Goal: Task Accomplishment & Management: Complete application form

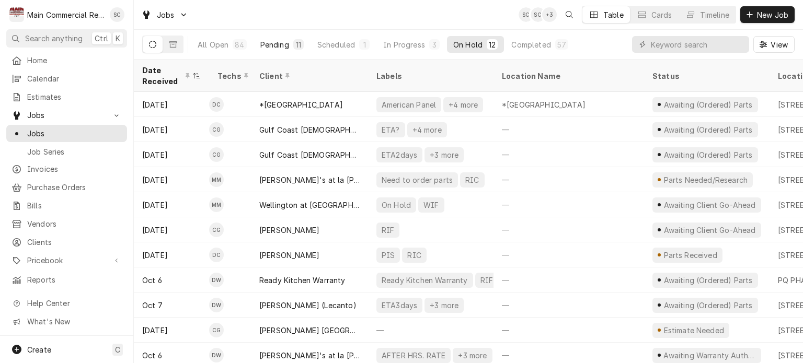
click at [272, 45] on div "Pending" at bounding box center [274, 44] width 29 height 11
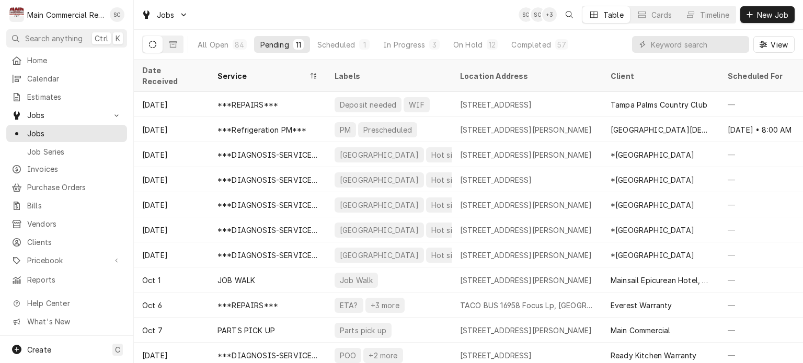
click at [281, 71] on div "Service" at bounding box center [262, 76] width 90 height 11
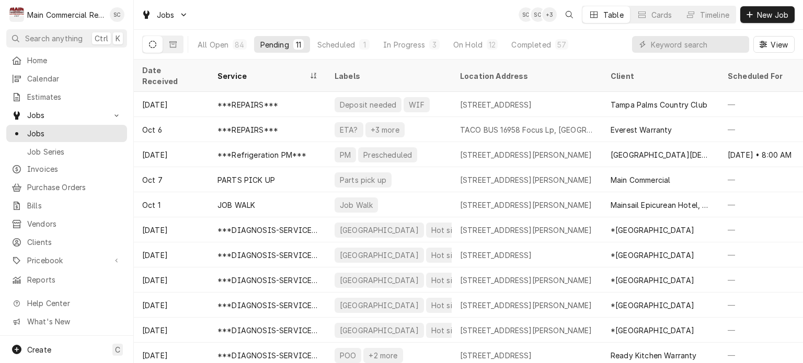
click at [280, 71] on div "Service" at bounding box center [262, 76] width 90 height 11
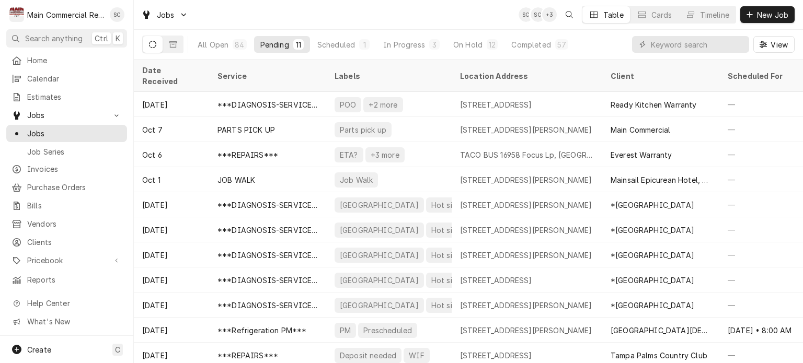
click at [280, 71] on div "Service" at bounding box center [266, 76] width 98 height 11
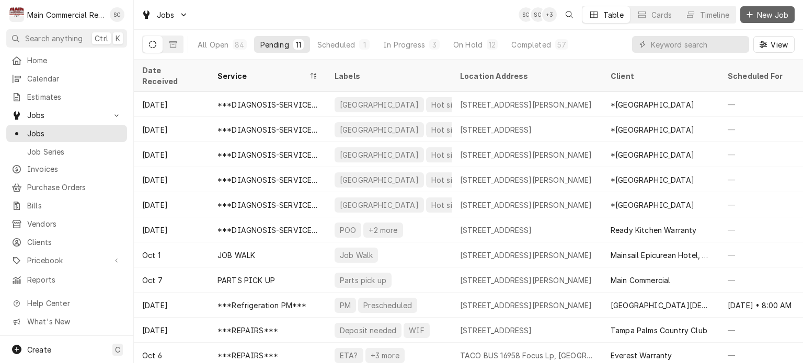
click at [751, 15] on icon "Dynamic Content Wrapper" at bounding box center [749, 14] width 6 height 7
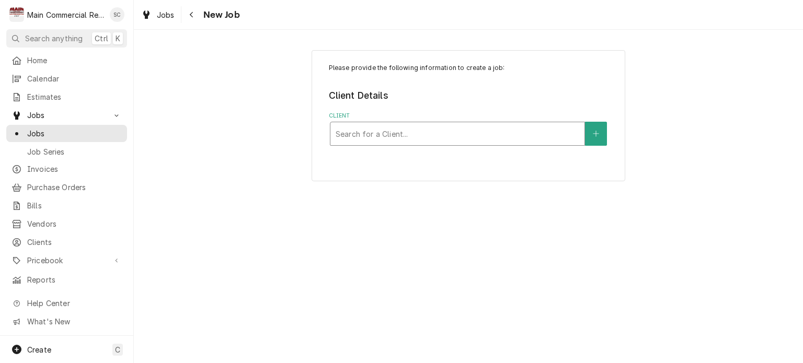
click at [489, 133] on div "Client" at bounding box center [458, 133] width 244 height 19
type input "Golden corral"
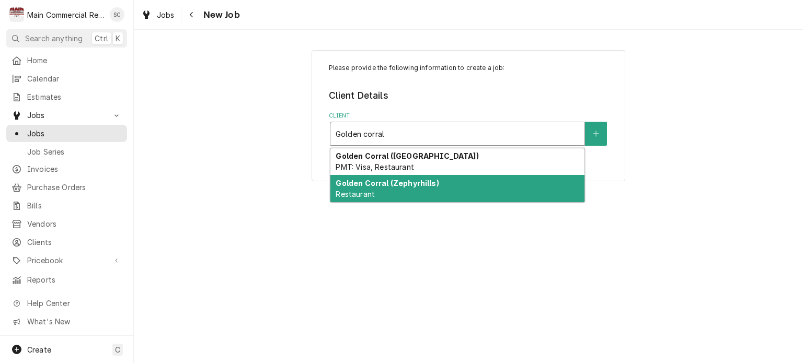
click at [461, 190] on div "Golden Corral (Zephyrhills) Restaurant" at bounding box center [457, 188] width 254 height 27
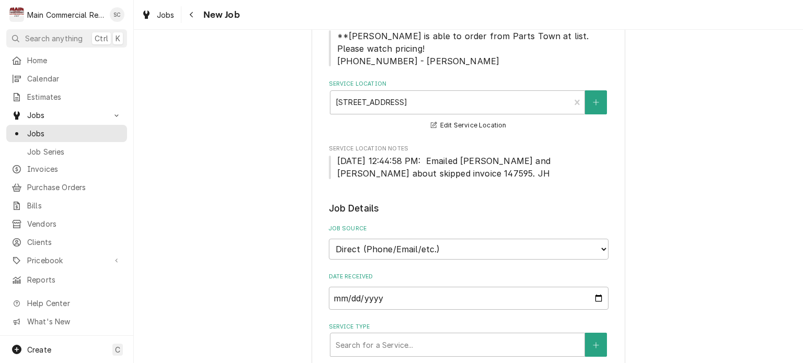
scroll to position [261, 0]
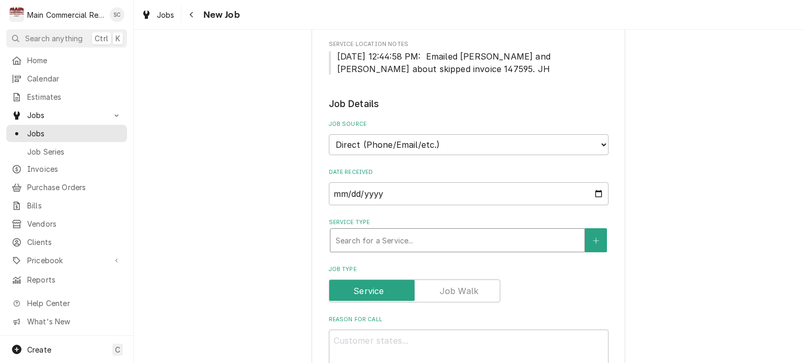
click at [413, 236] on div "Service Type" at bounding box center [458, 240] width 244 height 19
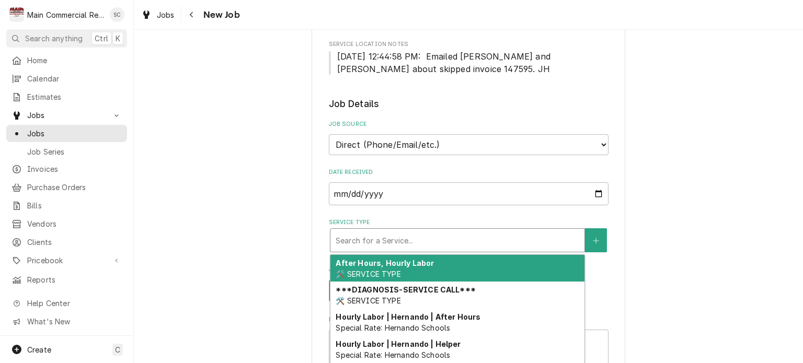
scroll to position [314, 0]
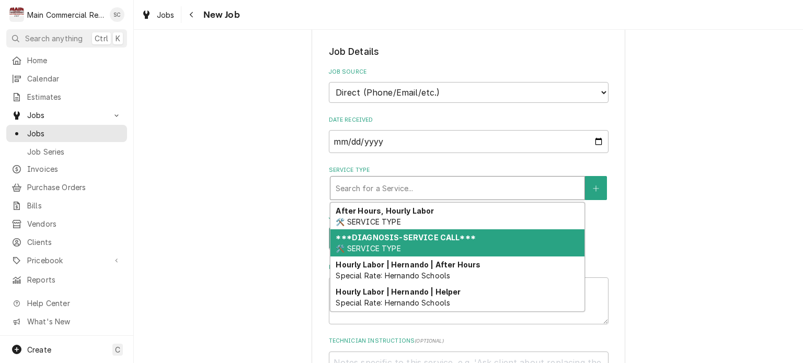
click at [438, 240] on strong "***DIAGNOSIS-SERVICE CALL***" at bounding box center [406, 237] width 140 height 9
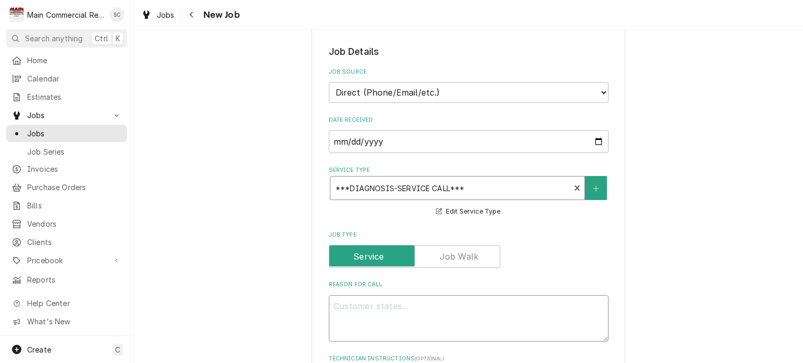
click at [429, 298] on textarea "Reason For Call" at bounding box center [469, 318] width 280 height 47
type textarea "x"
type textarea "I"
type textarea "x"
type textarea "Ic"
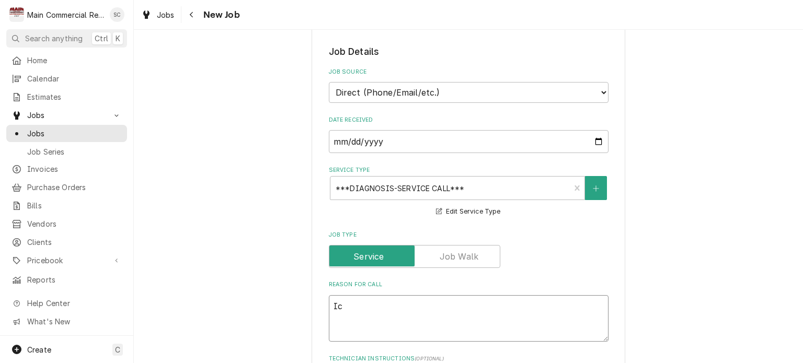
type textarea "x"
type textarea "Ice"
type textarea "x"
type textarea "Ice"
type textarea "x"
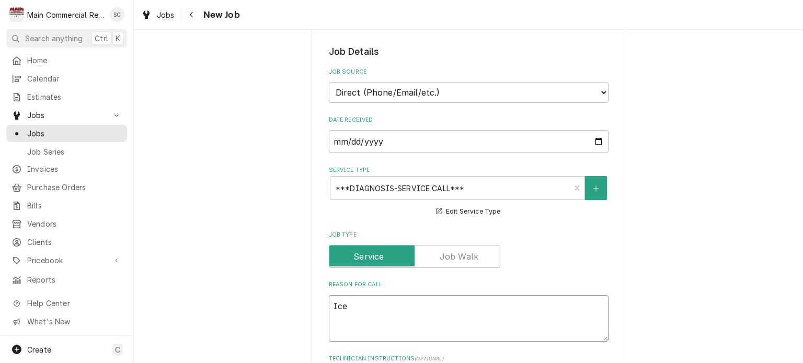
type textarea "Ice M"
type textarea "x"
type textarea "Ice Ma"
type textarea "x"
type textarea "Ice Mac"
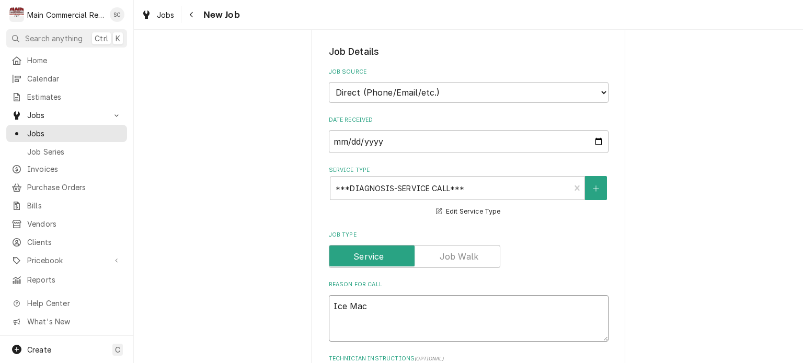
type textarea "x"
type textarea "Ice Mach"
type textarea "x"
type textarea "Ice Machi"
type textarea "x"
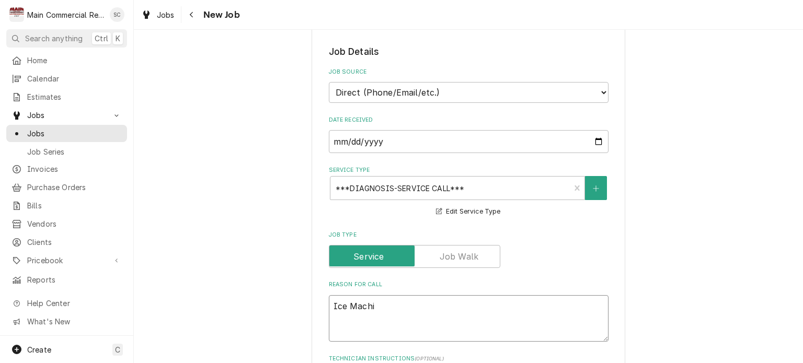
type textarea "Ice Machin"
type textarea "x"
type textarea "Ice Machine"
type textarea "x"
type textarea "Ice Machine"
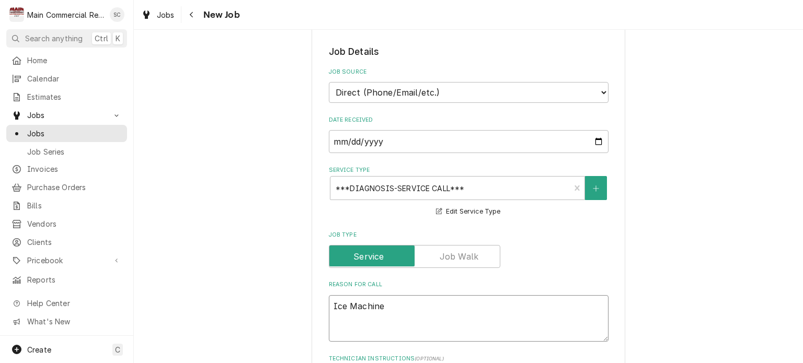
type textarea "x"
type textarea "Ice Machine"
type textarea "x"
type textarea "Ice Machine,"
type textarea "x"
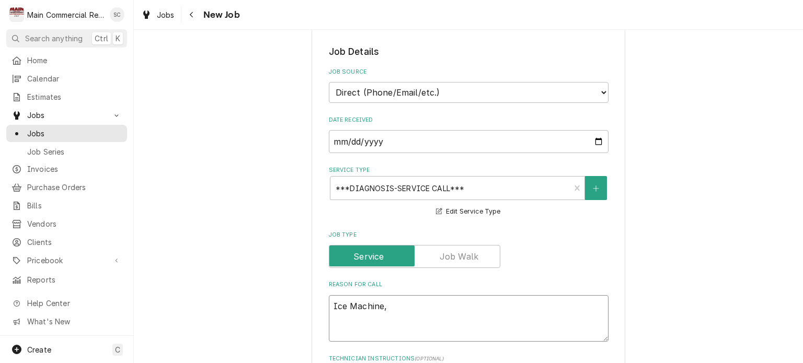
type textarea "Ice Machine,"
type textarea "x"
type textarea "Ice Machine, c"
type textarea "x"
type textarea "Ice Machine, co"
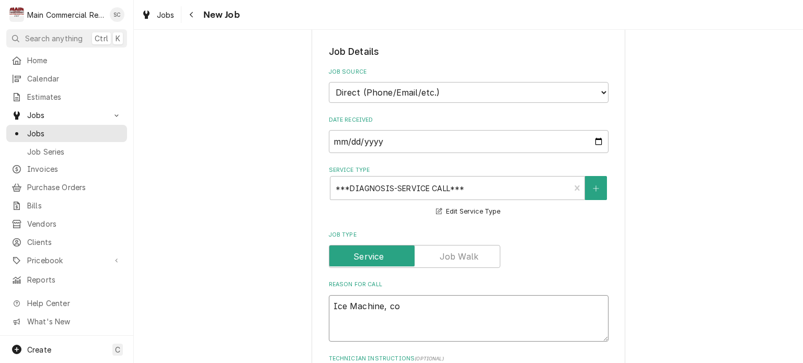
type textarea "x"
type textarea "Ice Machine, con"
type textarea "x"
type textarea "Ice Machine, cont"
type textarea "x"
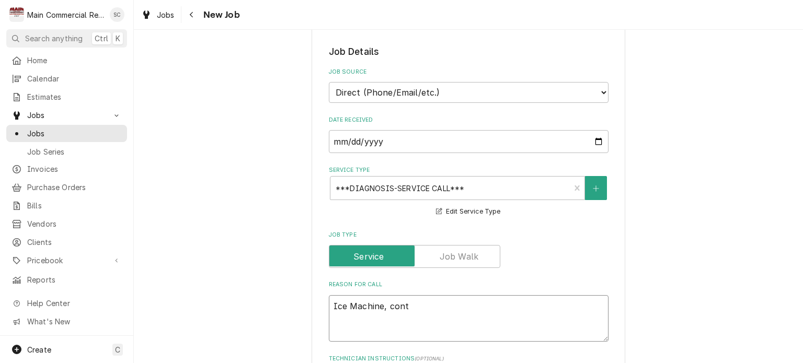
type textarea "Ice Machine, conta"
type textarea "x"
type textarea "Ice Machine, contac"
type textarea "x"
type textarea "Ice Machine, contact"
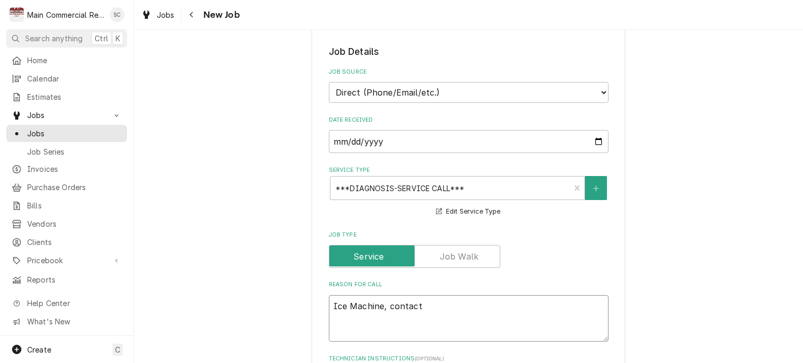
type textarea "x"
type textarea "Ice Machine, contacto"
type textarea "x"
type textarea "Ice Machine, contactor"
type textarea "x"
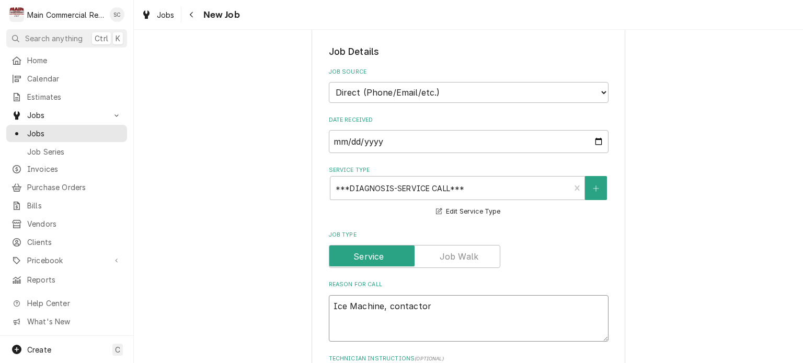
type textarea "Ice Machine, contactor"
type textarea "x"
type textarea "Ice Machine, contactor g"
type textarea "x"
type textarea "Ice Machine, contactor go"
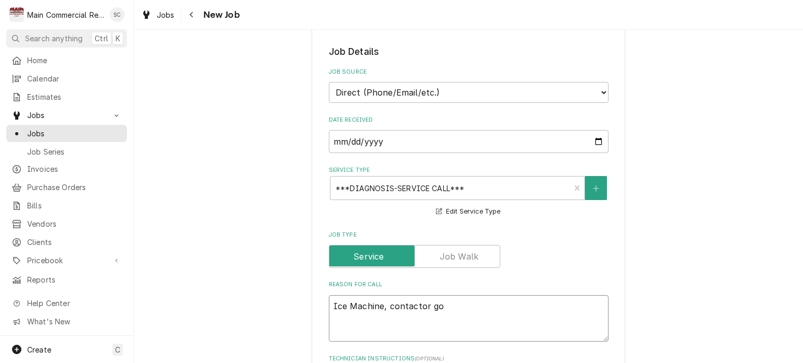
type textarea "x"
type textarea "Ice Machine, contactor goi"
type textarea "x"
type textarea "Ice Machine, contactor goin"
type textarea "x"
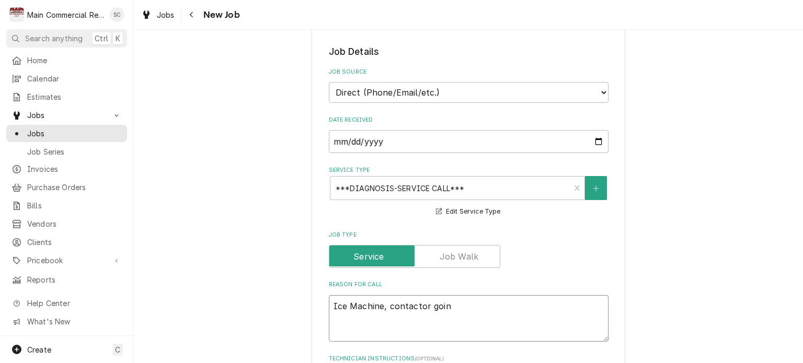
type textarea "Ice Machine, contactor going"
type textarea "x"
type textarea "Ice Machine, contactor going"
type textarea "x"
type textarea "Ice Machine, contactor going i"
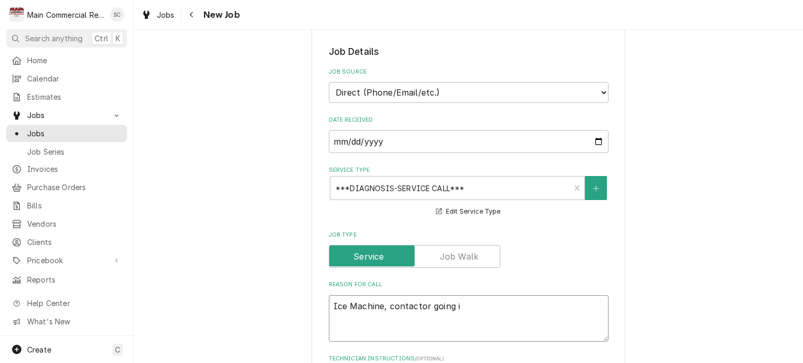
type textarea "x"
type textarea "Ice Machine, contactor going in"
type textarea "x"
type textarea "Ice Machine, contactor going in"
type textarea "x"
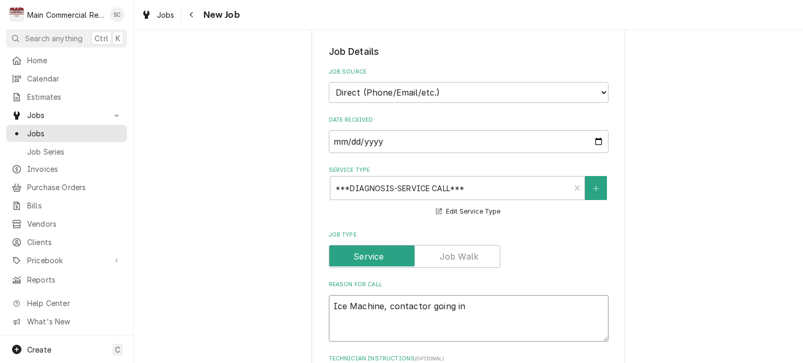
type textarea "Ice Machine, contactor going in a"
type textarea "x"
type textarea "Ice Machine, contactor going in an"
type textarea "x"
type textarea "Ice Machine, contactor going in and"
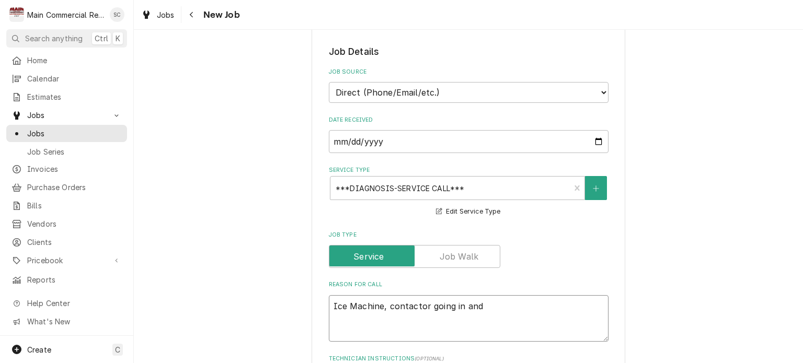
type textarea "x"
type textarea "Ice Machine, contactor going in and"
type textarea "x"
type textarea "Ice Machine, contactor going in and o"
type textarea "x"
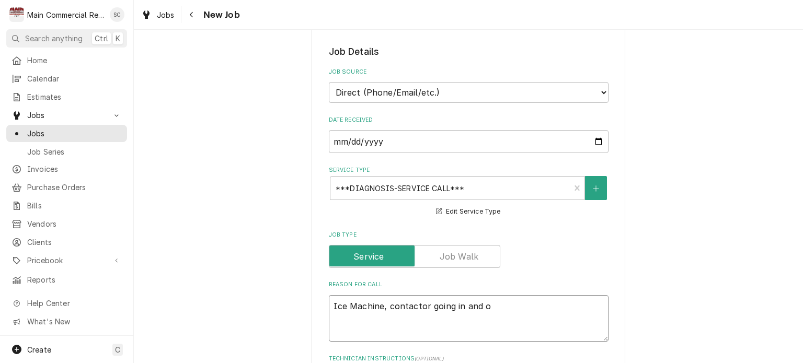
type textarea "Ice Machine, contactor going in and ou"
type textarea "x"
type textarea "Ice Machine, contactor going in and out"
type textarea "x"
type textarea "Ice Machine, contactor going in and outb"
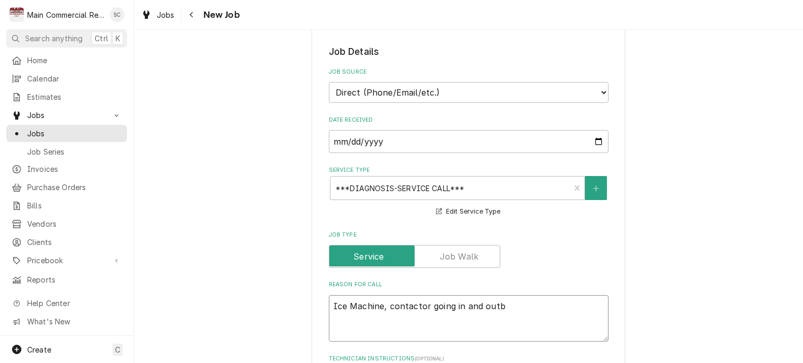
type textarea "x"
type textarea "Ice Machine, contactor going in and outbu"
type textarea "x"
type textarea "Ice Machine, contactor going in and outbut"
type textarea "x"
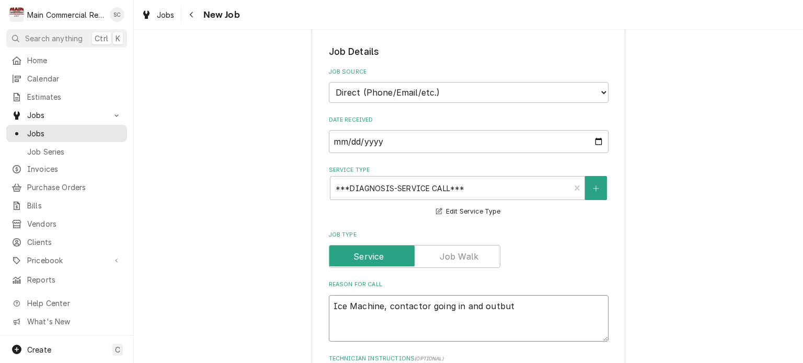
type textarea "Ice Machine, contactor going in and outbut"
type textarea "x"
type textarea "Ice Machine, contactor going in and outbut p"
type textarea "x"
type textarea "Ice Machine, contactor going in and outbut"
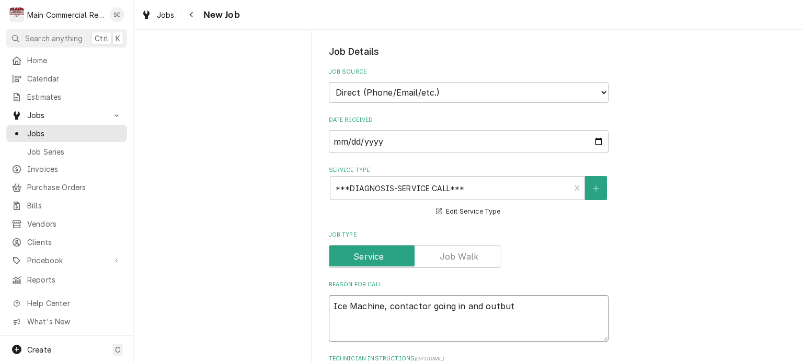
type textarea "x"
type textarea "Ice Machine, contactor going in and outbut"
type textarea "x"
type textarea "Ice Machine, contactor going in and outbu"
type textarea "x"
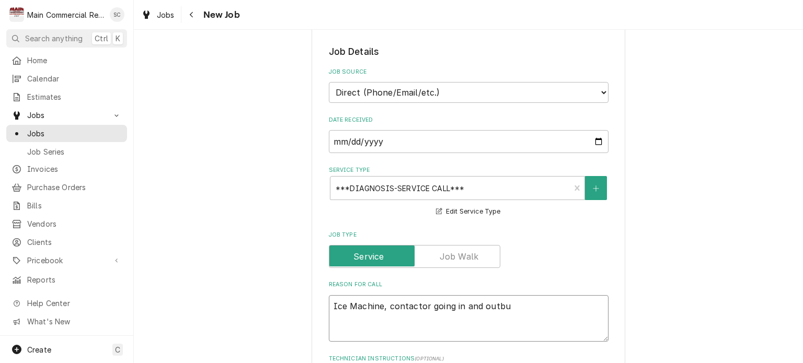
type textarea "Ice Machine, contactor going in and outb"
type textarea "x"
type textarea "Ice Machine, contactor going in and out"
type textarea "x"
type textarea "Ice Machine, contactor going in and out"
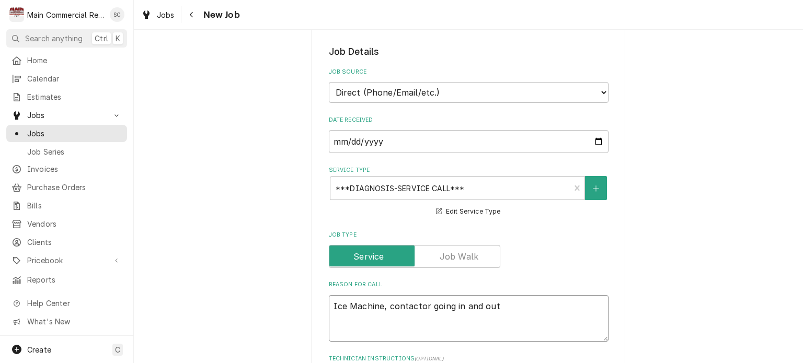
type textarea "x"
type textarea "Ice Machine, contactor going in and out b"
type textarea "x"
type textarea "Ice Machine, contactor going in and out bu"
type textarea "x"
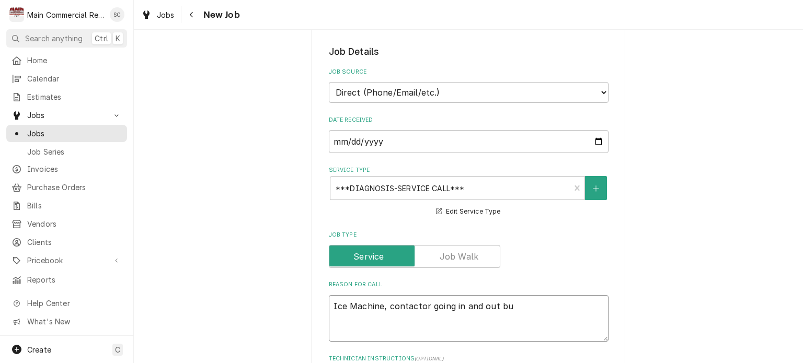
type textarea "Ice Machine, contactor going in and out but"
type textarea "x"
type textarea "Ice Machine, contactor going in and out but"
type textarea "x"
type textarea "Ice Machine, contactor going in and out but p"
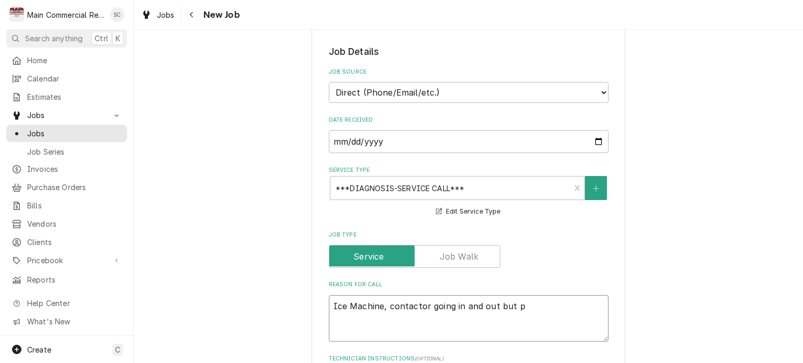
type textarea "x"
type textarea "Ice Machine, contactor going in and out but po"
type textarea "x"
type textarea "Ice Machine, contactor going in and out but pop"
type textarea "x"
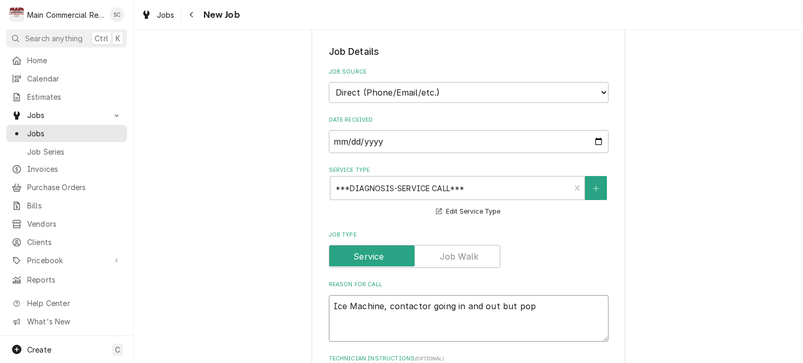
type textarea "Ice Machine, contactor going in and out but pops"
type textarea "x"
type textarea "Ice Machine, contactor going in and out but pops"
type textarea "x"
type textarea "Ice Machine, contactor going in and out but pops r"
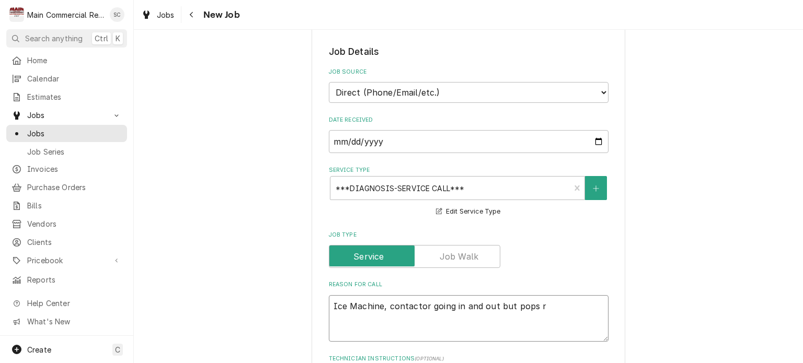
type textarea "x"
type textarea "Ice Machine, contactor going in and out but pops ri"
type textarea "x"
type textarea "Ice Machine, contactor going in and out but pops rig"
type textarea "x"
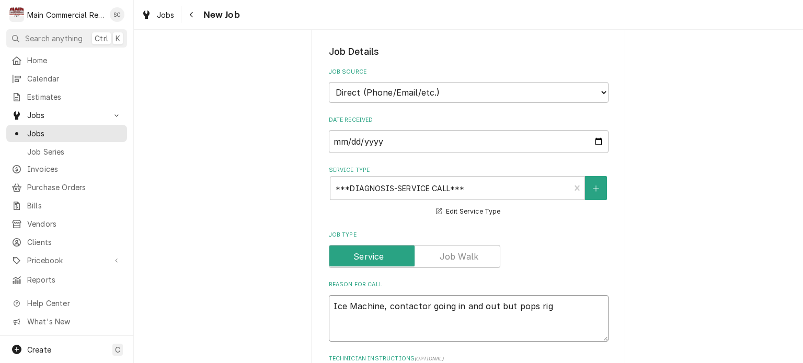
type textarea "Ice Machine, contactor going in and out but pops righ"
type textarea "x"
type textarea "Ice Machine, contactor going in and out but pops right"
type textarea "x"
type textarea "Ice Machine, contactor going in and out but pops right"
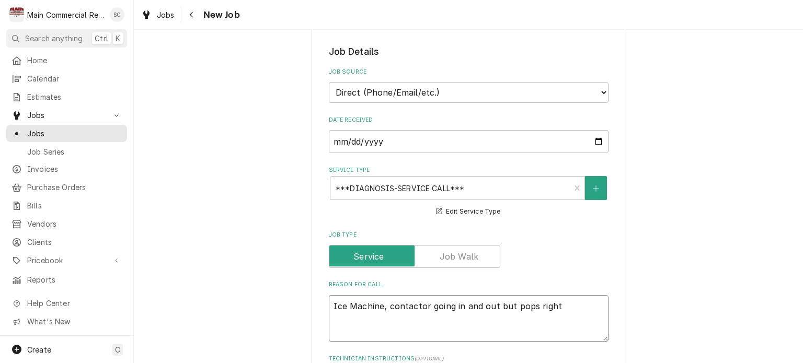
type textarea "x"
type textarea "Ice Machine, contactor going in and out but pops right b"
type textarea "x"
type textarea "Ice Machine, contactor going in and out but pops right ba"
type textarea "x"
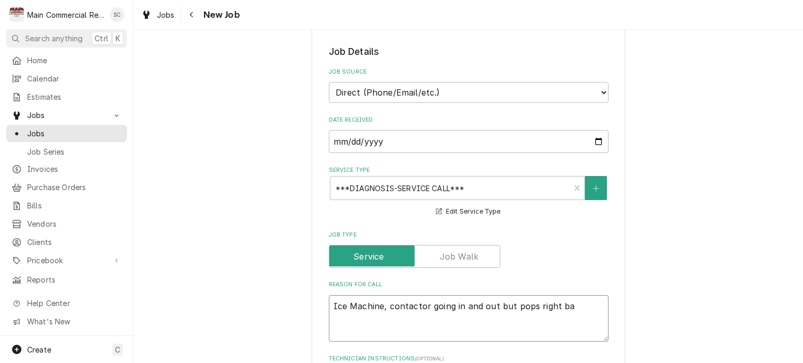
type textarea "Ice Machine, contactor going in and out but pops right bac"
type textarea "x"
type textarea "Ice Machine, contactor going in and out but pops right back"
type textarea "x"
type textarea "Ice Machine, contactor going in and out but pops right back"
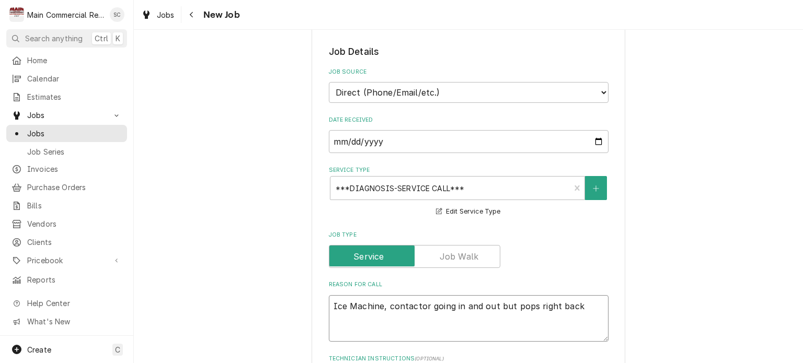
type textarea "x"
type textarea "Ice Machine, contactor going in and out but pops right back o"
type textarea "x"
type textarea "Ice Machine, contactor going in and out but pops right back ou"
type textarea "x"
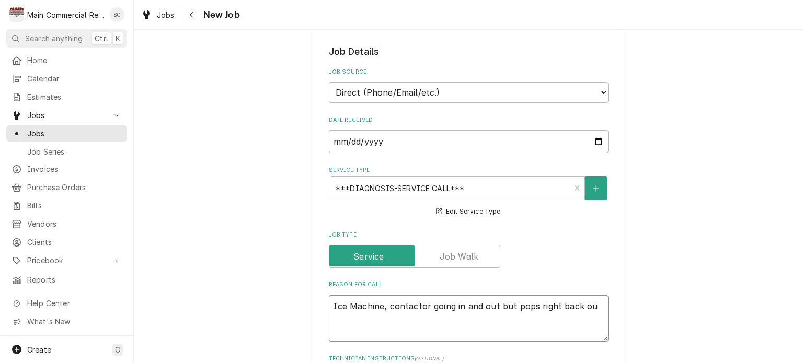
type textarea "Ice Machine, contactor going in and out but pops right back out"
type textarea "x"
type textarea "Ice Machine, contactor going in and out but pops right back out."
type textarea "x"
type textarea "Ice Machine, contactor going in and out but pops right back out."
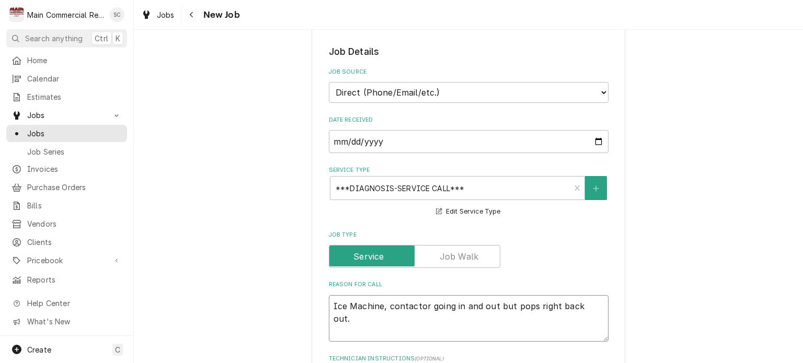
type textarea "x"
type textarea "Ice Machine, contactor going in and out but pops right back out. P"
type textarea "x"
type textarea "Ice Machine, contactor going in and out but pops right back out. Pe"
type textarea "x"
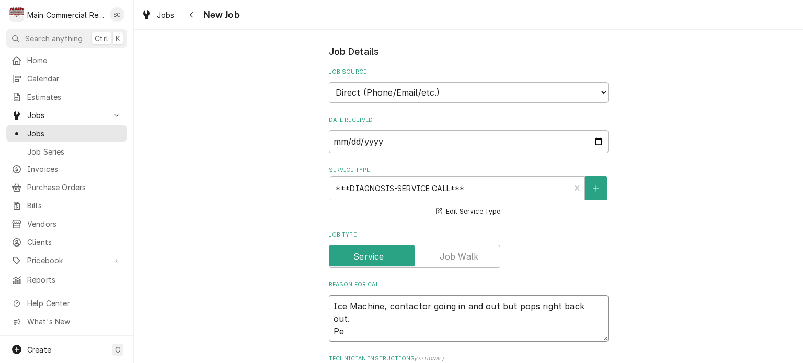
type textarea "Ice Machine, contactor going in and out but pops right back out. Per"
type textarea "x"
type textarea "Ice Machine, contactor going in and out but pops right back out. Per"
type textarea "x"
type textarea "Ice Machine, contactor going in and out but pops right back out. Per S"
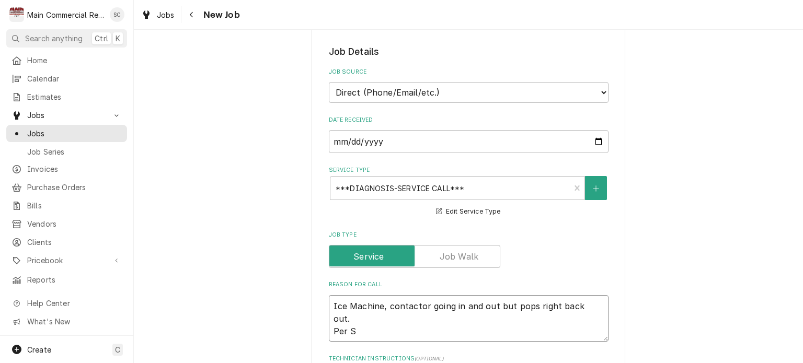
type textarea "x"
type textarea "Ice Machine, contactor going in and out but pops right back out. Per Sc"
type textarea "x"
type textarea "Ice Machine, contactor going in and out but pops right back out. Per Sco"
type textarea "x"
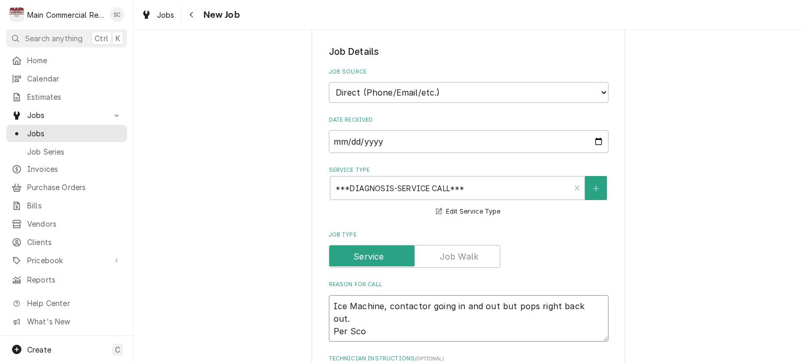
type textarea "Ice Machine, contactor going in and out but pops right back out. Per Scot"
type textarea "x"
type textarea "Ice Machine, contactor going in and out but pops right back out. Per Scott"
type textarea "x"
type textarea "Ice Machine, contactor going in and out but pops right back out. Per Scott,"
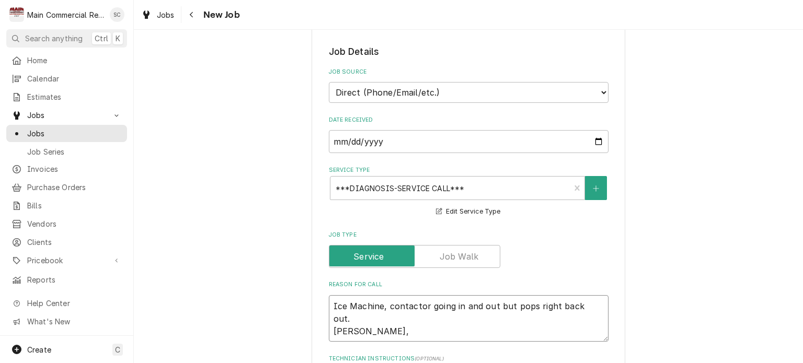
type textarea "x"
type textarea "Ice Machine, contactor going in and out but pops right back out. Per Scott,"
type textarea "x"
type textarea "Ice Machine, contactor going in and out but pops right back out. Per Scott, w"
type textarea "x"
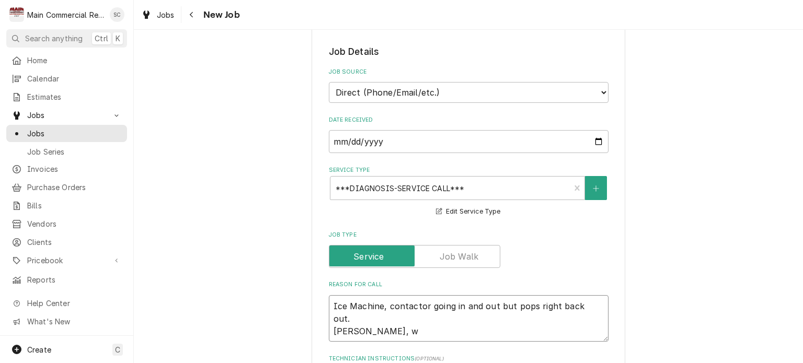
type textarea "Ice Machine, contactor going in and out but pops right back out. Per Scott, wo"
type textarea "x"
type textarea "Ice Machine, contactor going in and out but pops right back out. Per Scott, wou"
type textarea "x"
type textarea "Ice Machine, contactor going in and out but pops right back out. Per Scott, woul"
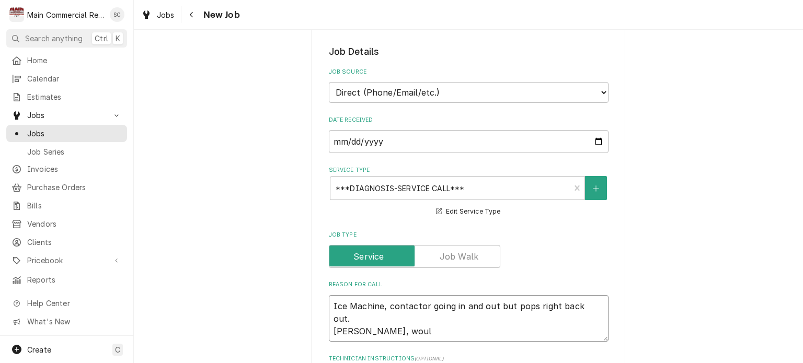
type textarea "x"
type textarea "Ice Machine, contactor going in and out but pops right back out. Per Scott, wou…"
type textarea "x"
type textarea "Ice Machine, contactor going in and out but pops right back out. Per Scott, wou…"
type textarea "x"
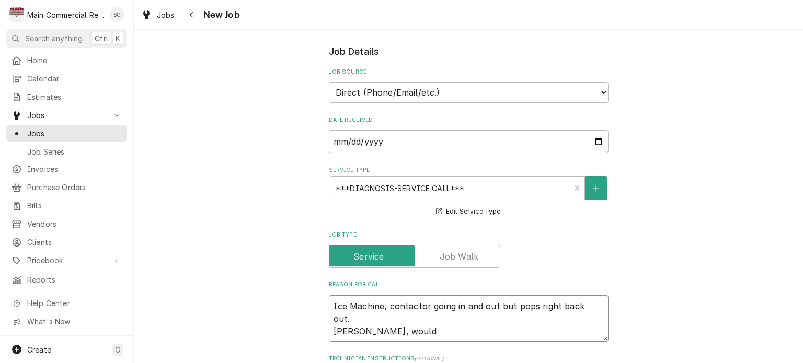
type textarea "Ice Machine, contactor going in and out but pops right back out. Per Scott, wou…"
type textarea "x"
type textarea "Ice Machine, contactor going in and out but pops right back out. Per Scott, wou…"
type textarea "x"
type textarea "Ice Machine, contactor going in and out but pops right back out. Per Scott, wou…"
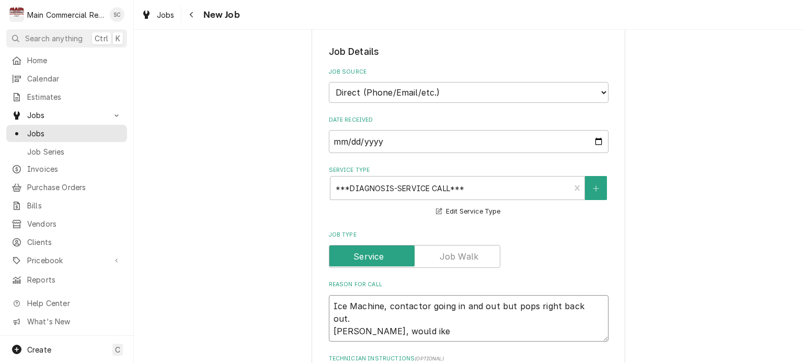
type textarea "x"
type textarea "Ice Machine, contactor going in and out but pops right back out. Per Scott, wou…"
type textarea "x"
type textarea "Ice Machine, contactor going in and out but pops right back out. Per Scott, wou…"
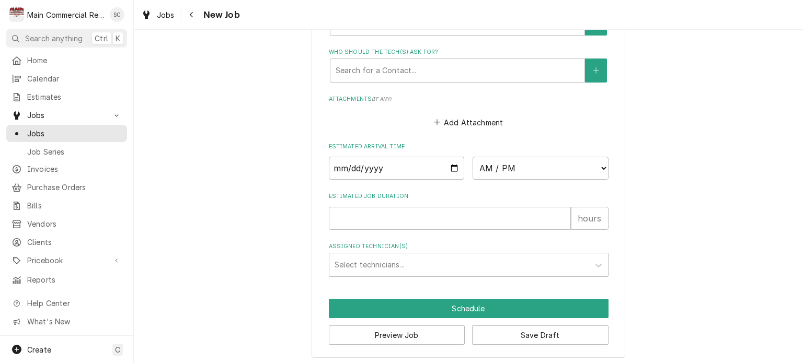
scroll to position [719, 0]
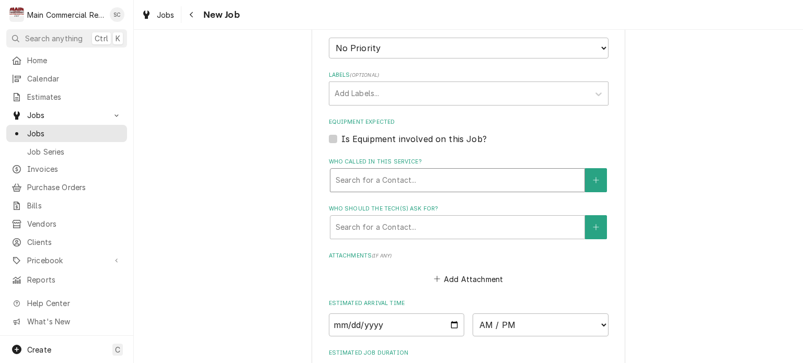
click at [399, 181] on div "Who called in this service?" at bounding box center [458, 180] width 244 height 19
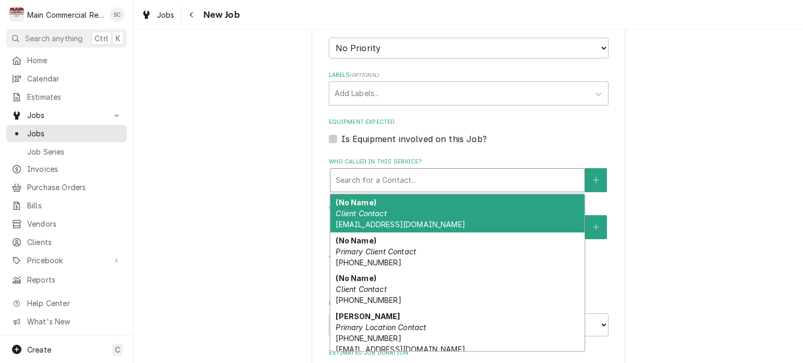
scroll to position [44, 0]
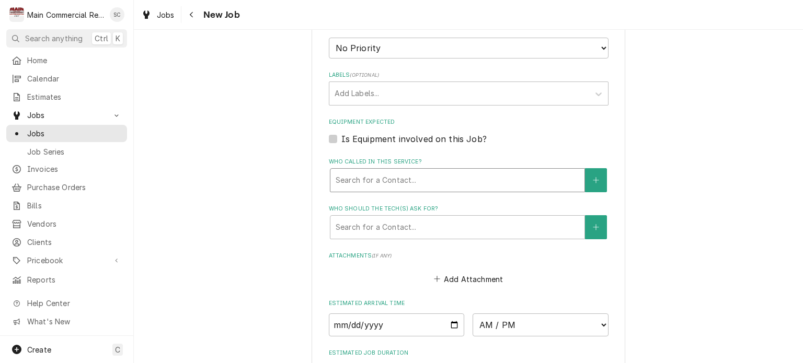
click at [499, 182] on div "Who called in this service?" at bounding box center [458, 180] width 244 height 19
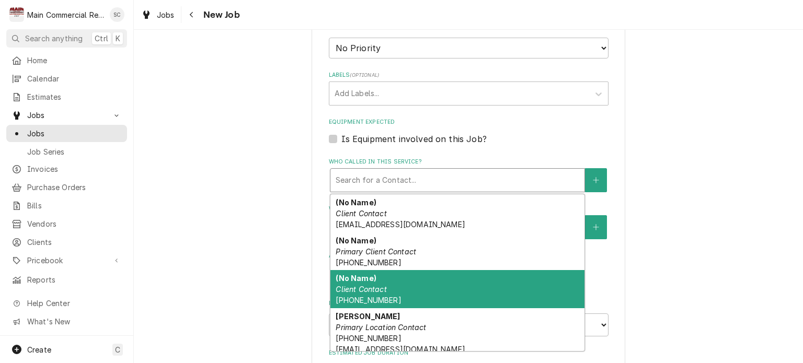
click at [374, 298] on span "(813) 783-8969" at bounding box center [368, 300] width 65 height 9
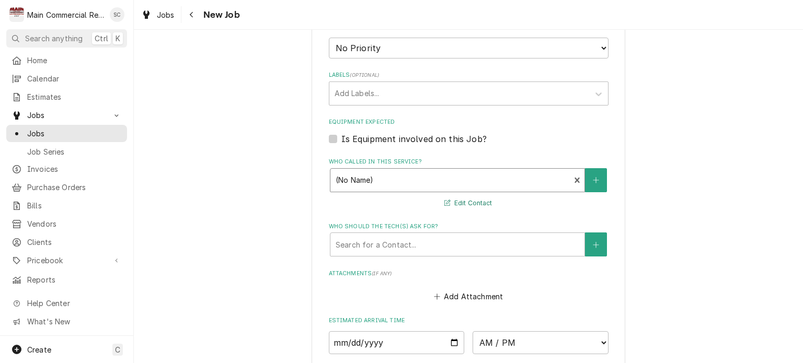
click at [464, 202] on button "Edit Contact" at bounding box center [468, 203] width 51 height 13
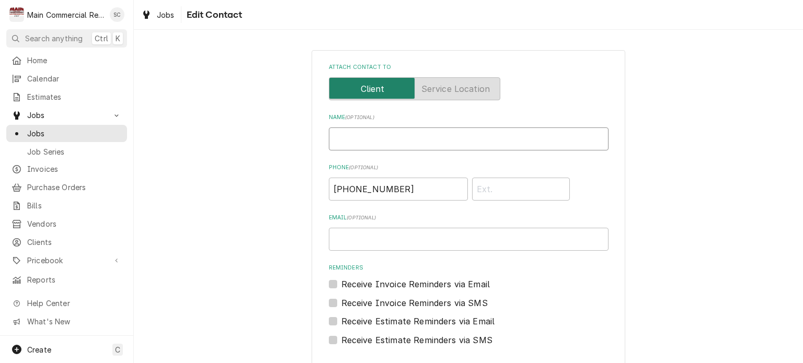
click at [429, 137] on input "Name ( optional )" at bounding box center [469, 139] width 280 height 23
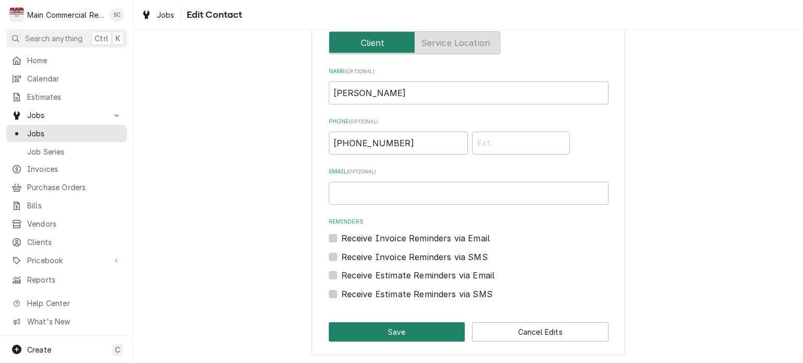
click at [421, 329] on button "Save" at bounding box center [397, 331] width 136 height 19
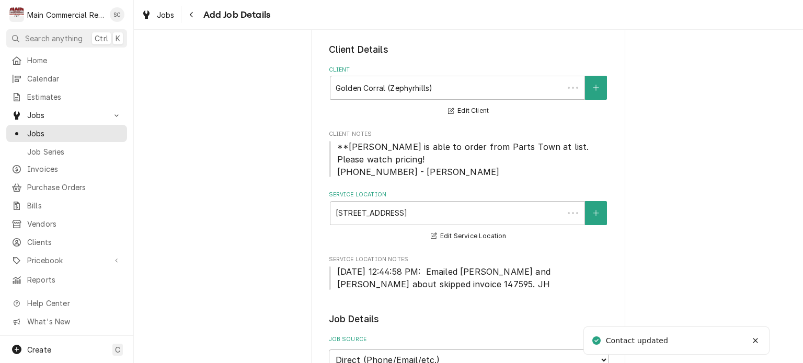
scroll to position [719, 0]
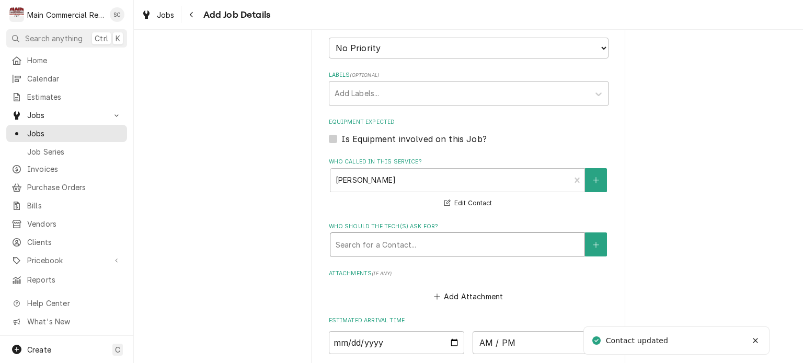
click at [392, 250] on div "Who should the tech(s) ask for?" at bounding box center [458, 244] width 244 height 19
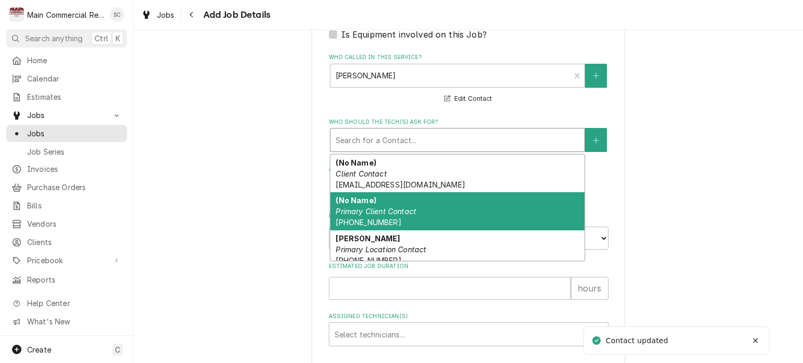
scroll to position [94, 0]
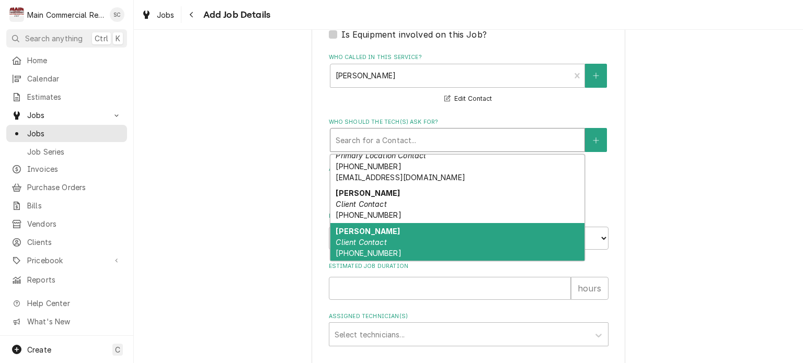
click at [393, 241] on div "Scott Client Contact (813) 783-8969" at bounding box center [457, 242] width 254 height 38
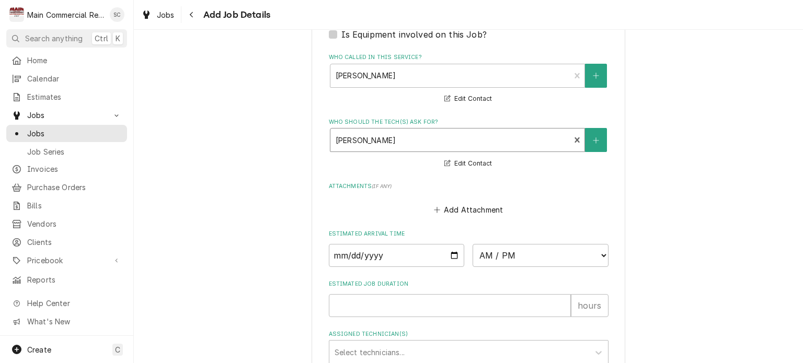
scroll to position [911, 0]
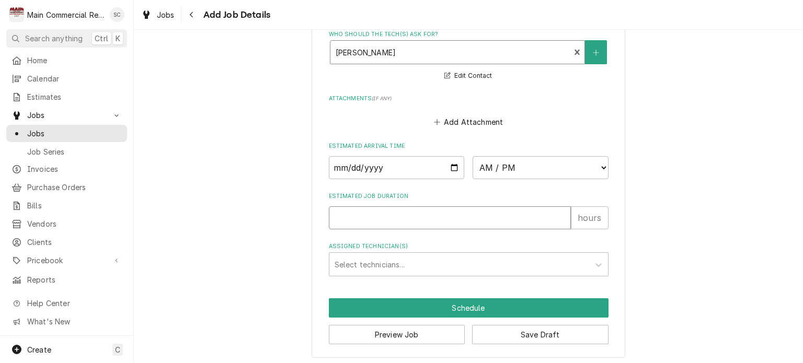
click at [425, 213] on input "Estimated Job Duration" at bounding box center [450, 217] width 242 height 23
click at [518, 329] on button "Save Draft" at bounding box center [540, 334] width 136 height 19
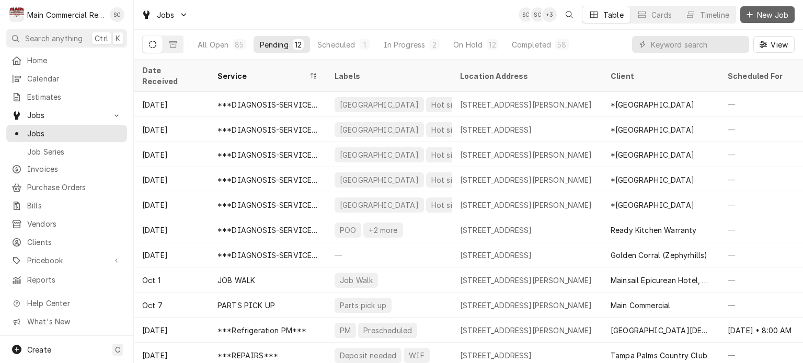
click at [779, 10] on span "New Job" at bounding box center [773, 14] width 36 height 11
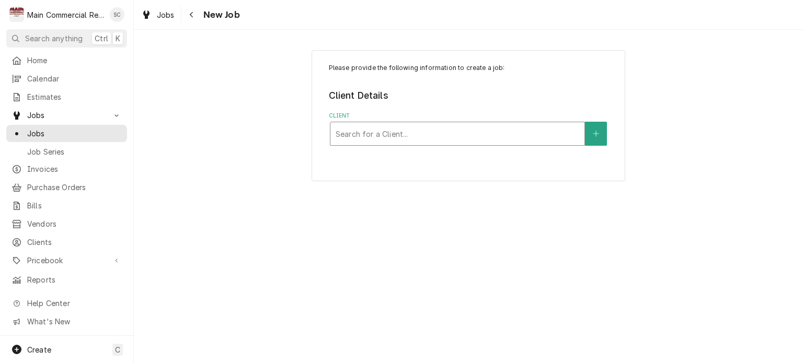
click at [572, 133] on div "Client" at bounding box center [458, 133] width 244 height 19
type input "TGH"
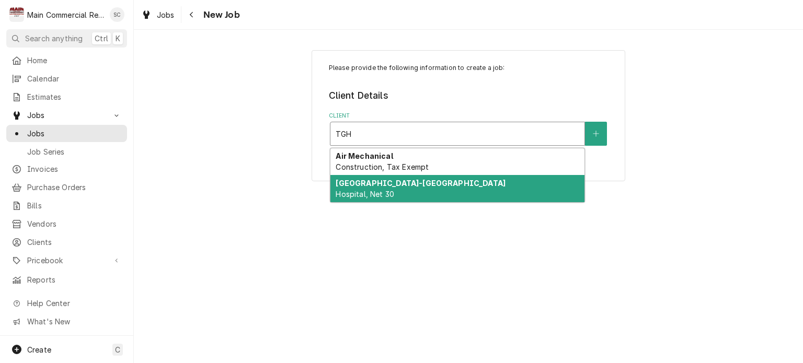
click at [518, 190] on div "Tampa General Hospital-Spring Hill Hospital, Net 30" at bounding box center [457, 188] width 254 height 27
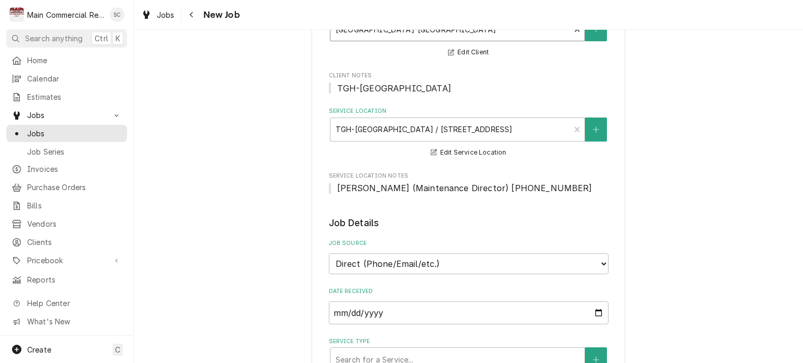
scroll to position [209, 0]
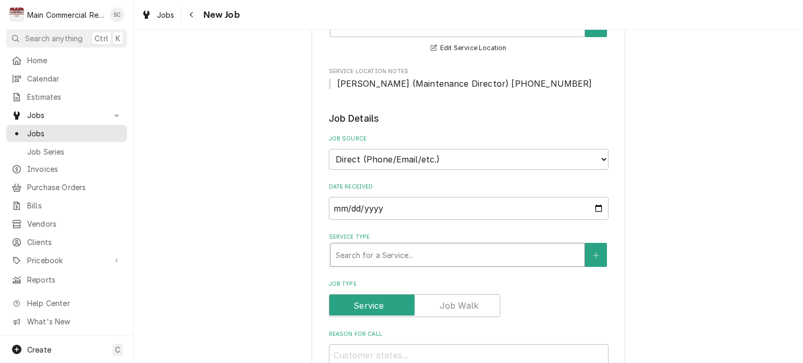
click at [454, 252] on div "Service Type" at bounding box center [458, 255] width 244 height 19
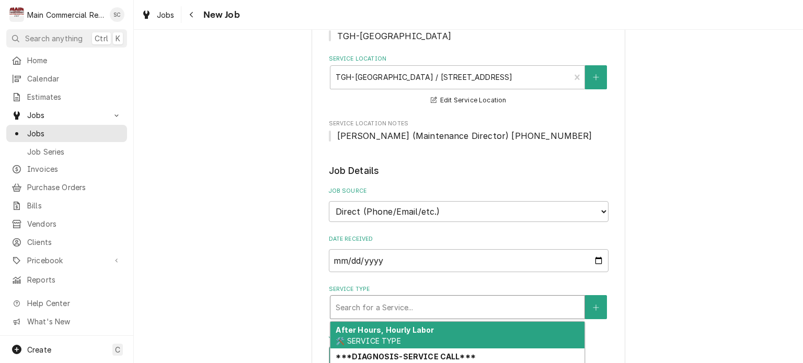
scroll to position [261, 0]
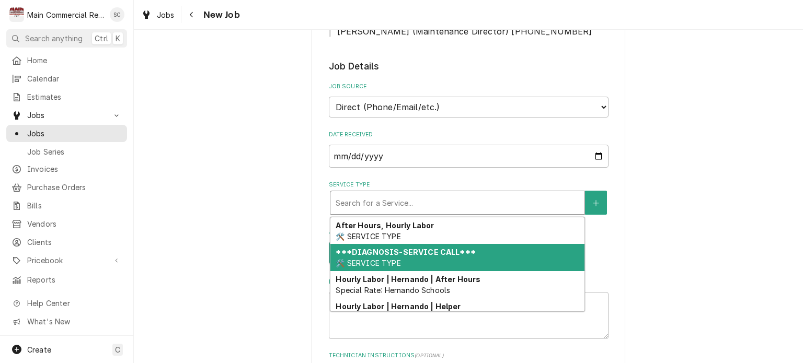
click at [488, 258] on div "***DIAGNOSIS-SERVICE CALL*** 🛠️ SERVICE TYPE" at bounding box center [457, 257] width 254 height 27
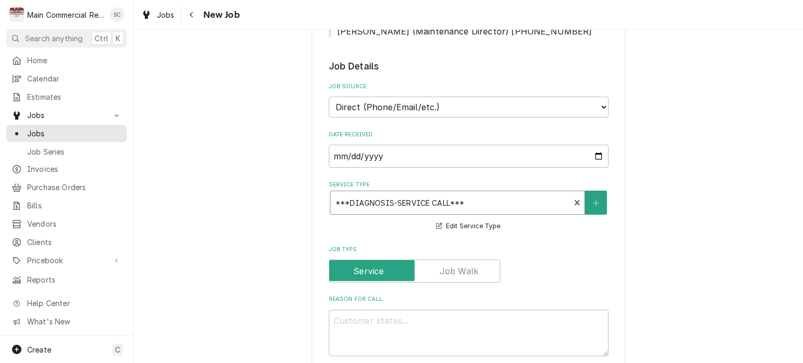
click at [669, 238] on div "Please provide the following information to create a job: Client Details Client…" at bounding box center [468, 361] width 669 height 1165
click at [488, 206] on div "Service Type" at bounding box center [450, 202] width 229 height 19
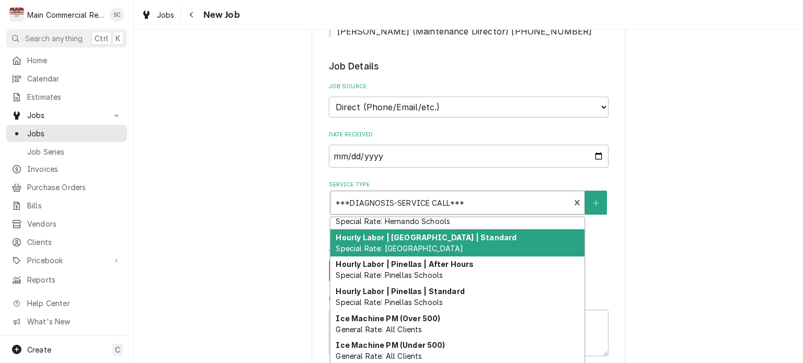
scroll to position [227, 0]
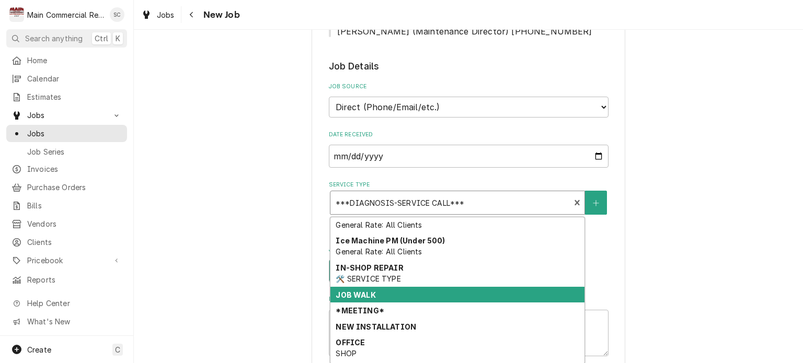
click at [445, 288] on div "JOB WALK" at bounding box center [457, 295] width 254 height 16
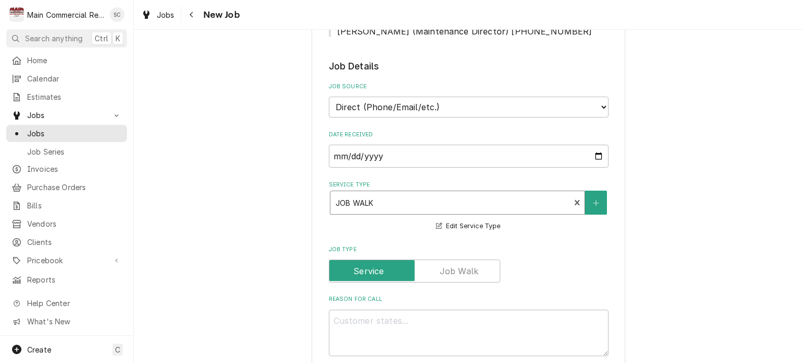
type textarea "x"
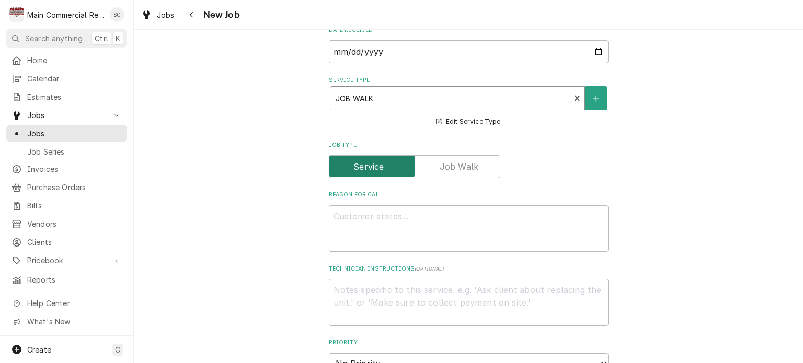
click at [427, 165] on input "Job Type" at bounding box center [414, 166] width 162 height 23
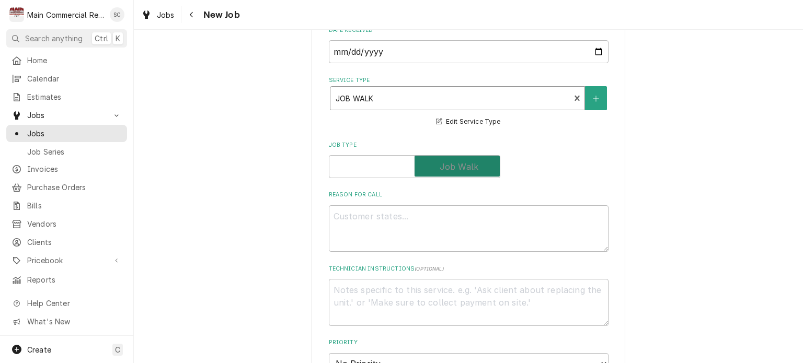
checkbox input "true"
click at [425, 217] on textarea "Reason For Call" at bounding box center [469, 228] width 280 height 47
type textarea "x"
type textarea "L"
type textarea "x"
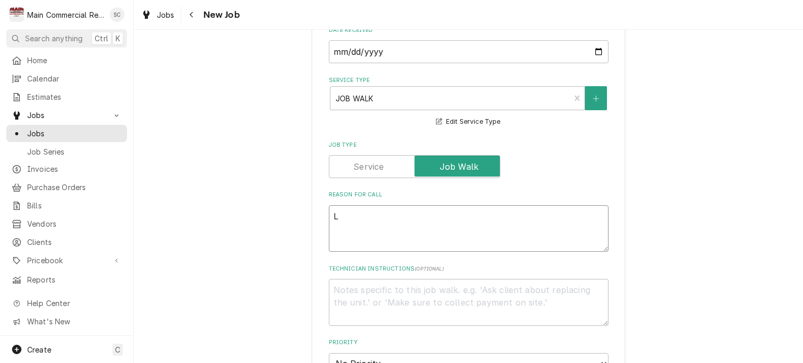
type textarea "La"
type textarea "x"
type textarea "Lar"
type textarea "x"
type textarea "Larr"
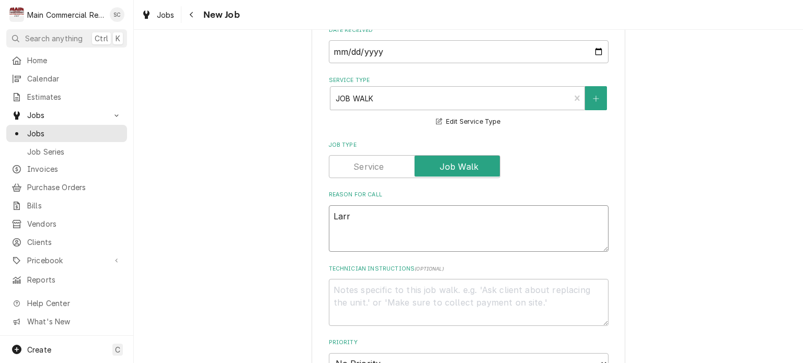
type textarea "x"
type textarea "Larry"
type textarea "x"
type textarea "Larry"
type textarea "x"
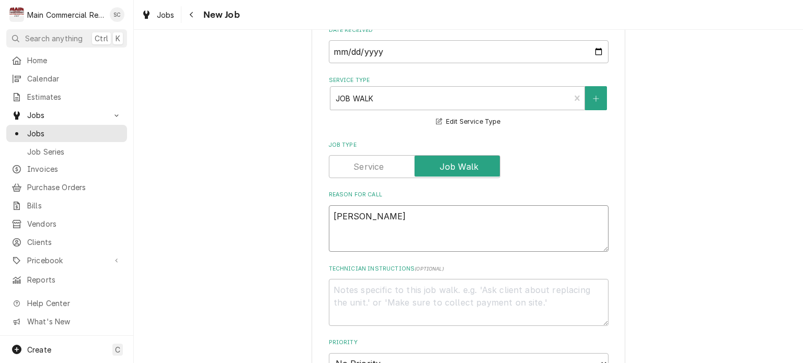
type textarea "Larry w"
type textarea "x"
type textarea "Larry wo"
type textarea "x"
type textarea "Larry wou"
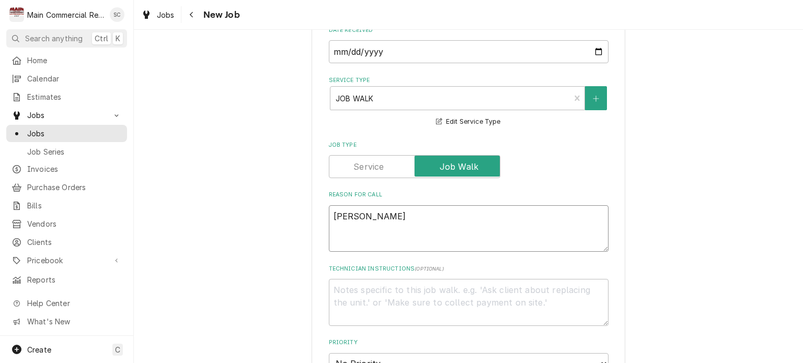
type textarea "x"
type textarea "Larry woud"
type textarea "x"
type textarea "Larry wou"
type textarea "x"
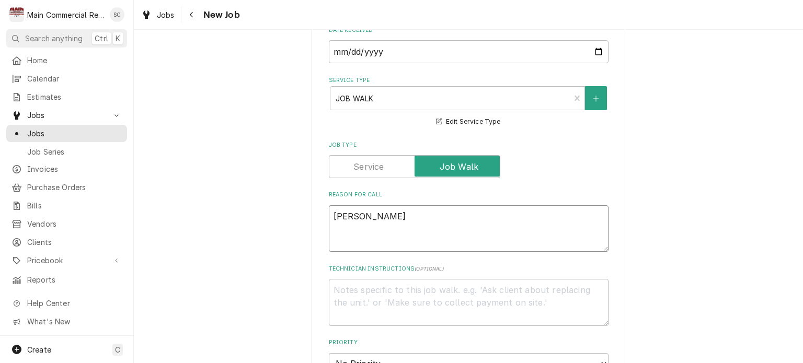
type textarea "Larry woul"
type textarea "x"
type textarea "Larry would"
type textarea "x"
type textarea "Larry would"
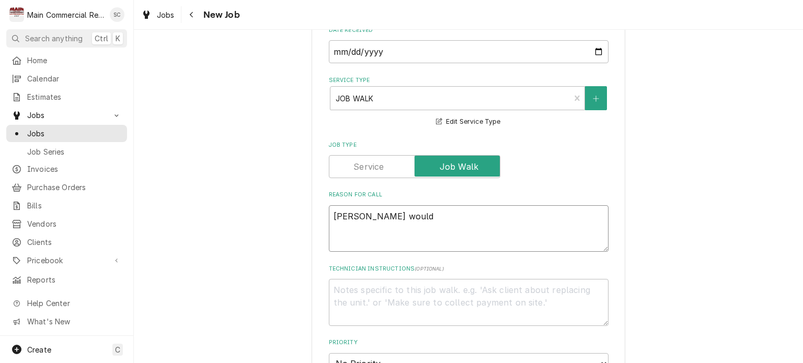
type textarea "x"
type textarea "Larry would li"
type textarea "x"
type textarea "Larry would lik"
type textarea "x"
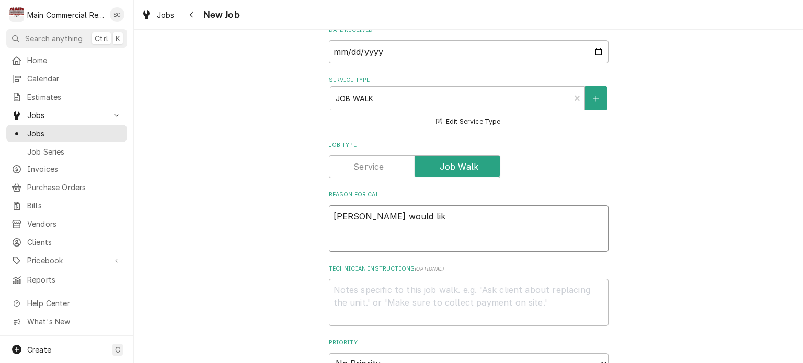
type textarea "Larry would like"
type textarea "x"
type textarea "Larry would like"
type textarea "x"
type textarea "Larry would like s"
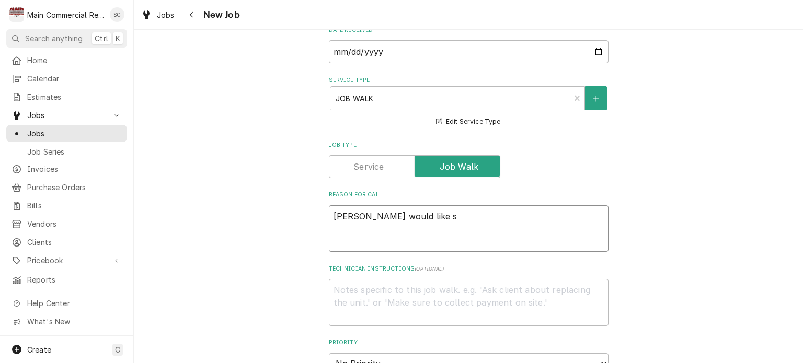
type textarea "x"
type textarea "Larry would like so"
type textarea "x"
type textarea "Larry would like som"
type textarea "x"
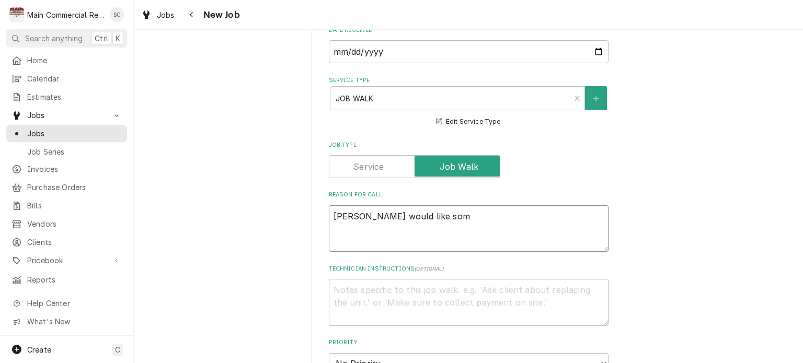
type textarea "Larry would like some"
type textarea "x"
type textarea "Larry would like someo"
type textarea "x"
type textarea "Larry would like someon"
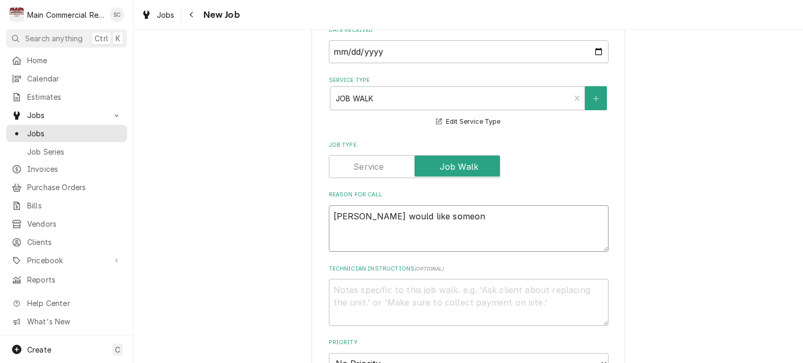
type textarea "x"
type textarea "Larry would like someone"
type textarea "x"
type textarea "Larry would like someone"
type textarea "x"
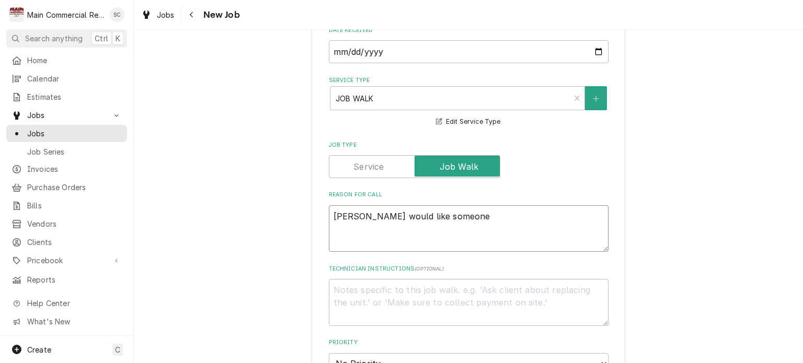
type textarea "Larry would like someone t"
type textarea "x"
type textarea "Larry would like someone to"
type textarea "x"
type textarea "Larry would like someone to"
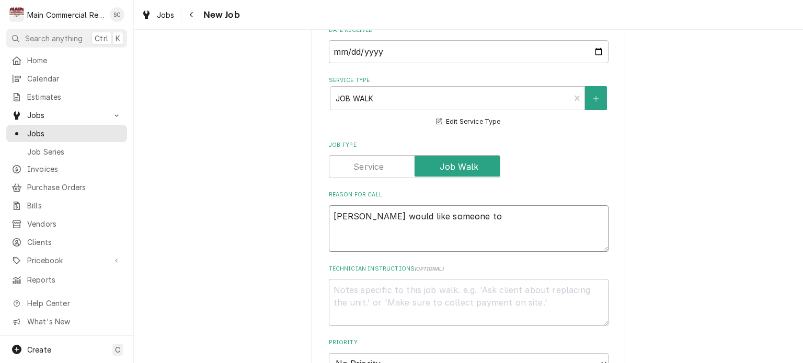
type textarea "x"
type textarea "Larry would like someone to d"
type textarea "x"
type textarea "Larry would like someone to do"
type textarea "x"
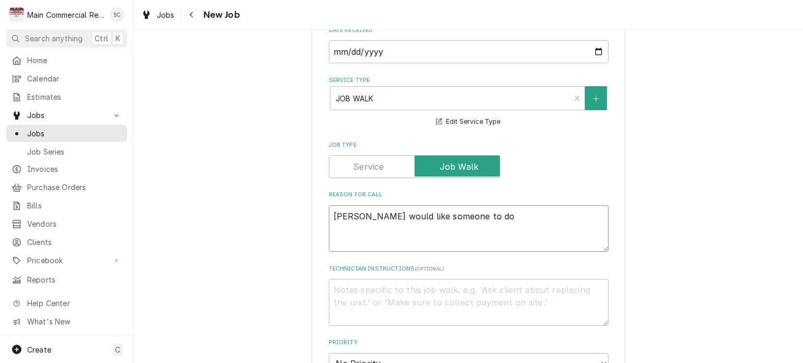
type textarea "Larry would like someone to do"
type textarea "x"
type textarea "Larry would like someone to do a"
type textarea "x"
type textarea "Larry would like someone to do a"
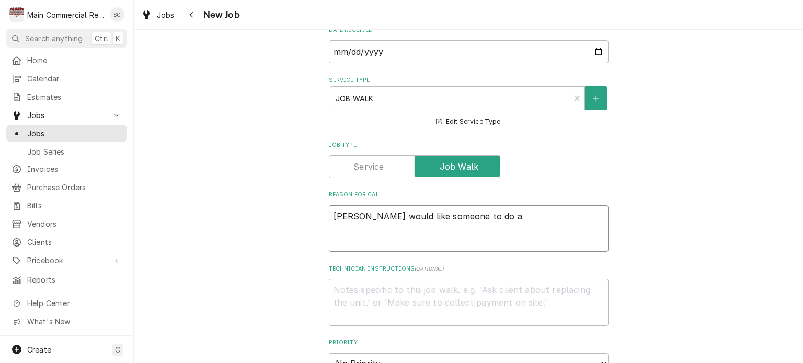
type textarea "x"
type textarea "Larry would like someone to do a s"
type textarea "x"
type textarea "Larry would like someone to do a si"
type textarea "x"
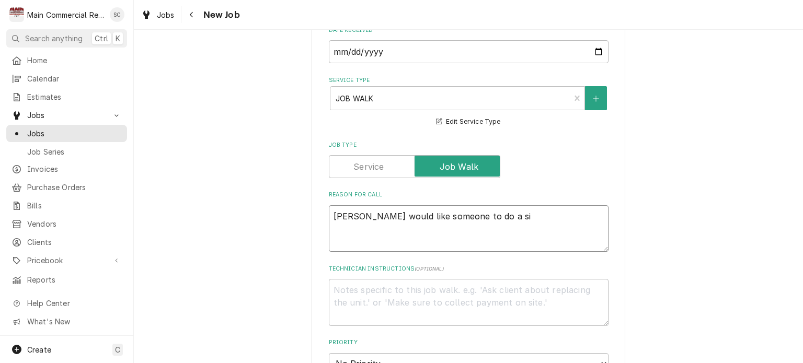
type textarea "Larry would like someone to do a sit"
type textarea "x"
type textarea "Larry would like someone to do a site"
type textarea "x"
type textarea "Larry would like someone to do a site"
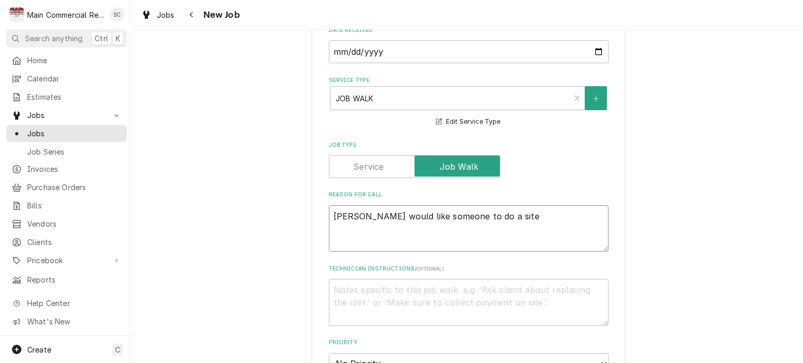
type textarea "x"
type textarea "Larry would like someone to do a site s"
type textarea "x"
type textarea "Larry would like someone to do a site sr"
type textarea "x"
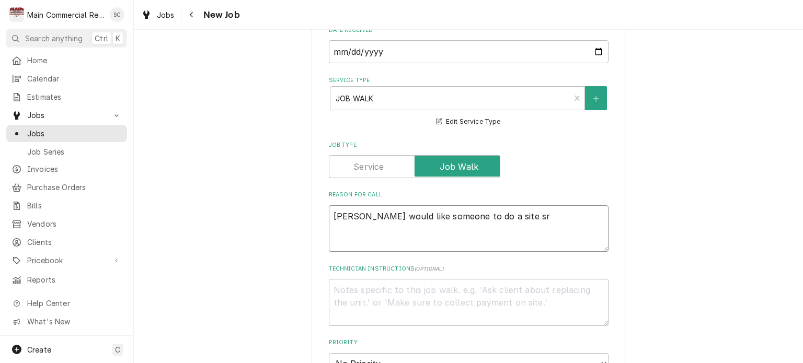
type textarea "Larry would like someone to do a site sru"
type textarea "x"
type textarea "Larry would like someone to do a site sr"
type textarea "x"
type textarea "Larry would like someone to do a site s"
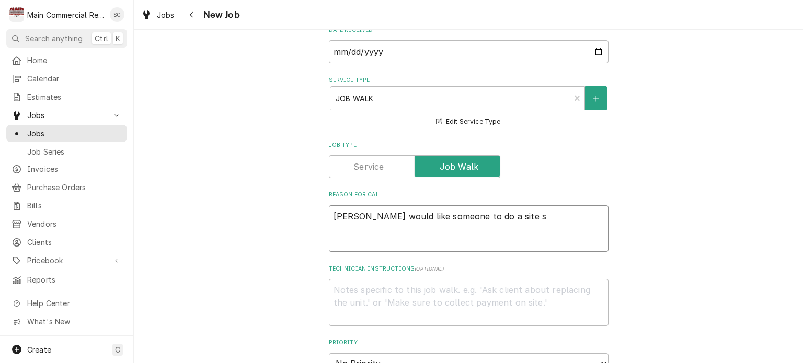
type textarea "x"
type textarea "Larry would like someone to do a site sr"
type textarea "x"
type textarea "Larry would like someone to do a site s"
type textarea "x"
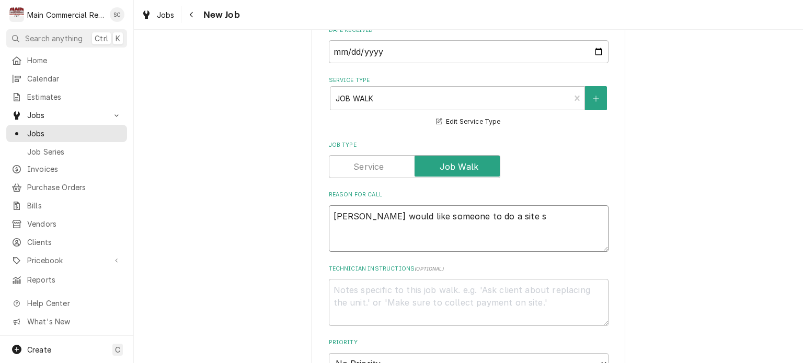
type textarea "Larry would like someone to do a site su"
type textarea "x"
type textarea "Larry would like someone to do a site sur"
type textarea "x"
type textarea "Larry would like someone to do a site surv"
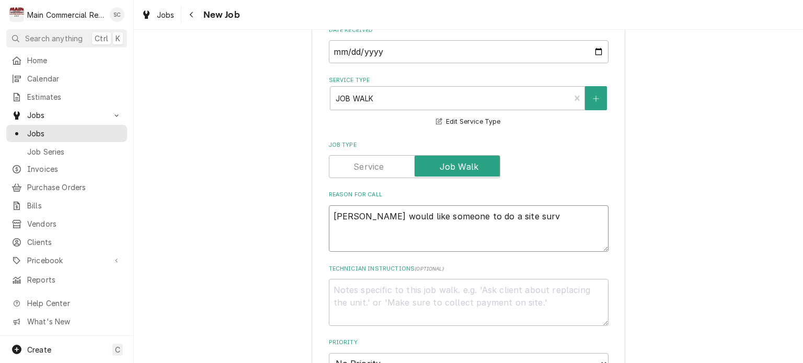
type textarea "x"
type textarea "Larry would like someone to do a site surve"
type textarea "x"
type textarea "Larry would like someone to do a site survey"
type textarea "x"
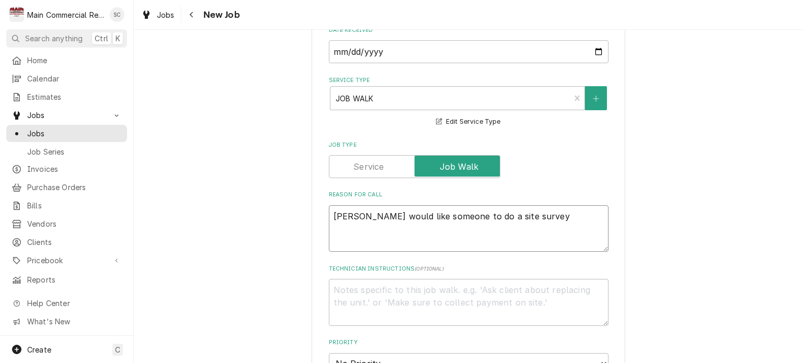
type textarea "Larry would like someone to do a site survey"
type textarea "x"
type textarea "Larry would like someone to do a site survey f"
type textarea "x"
type textarea "Larry would like someone to do a site survey fo"
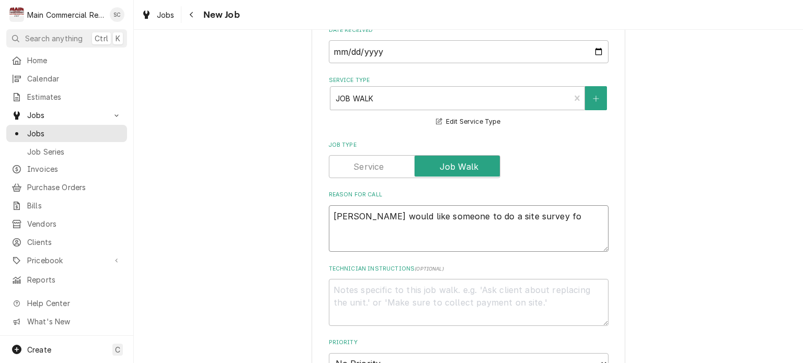
type textarea "x"
type textarea "Larry would like someone to do a site survey for"
type textarea "x"
type textarea "Larry would like someone to do a site survey for"
type textarea "x"
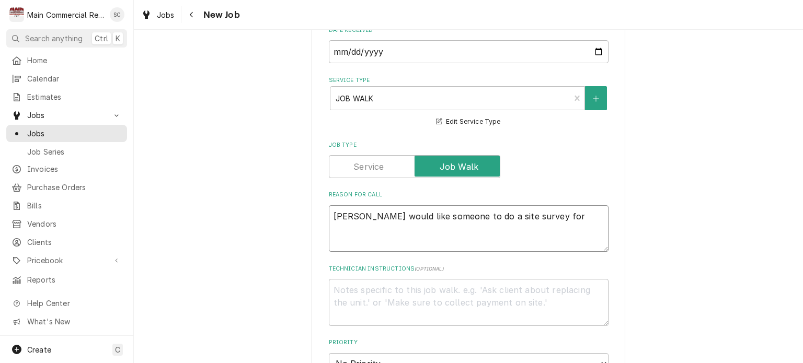
type textarea "Larry would like someone to do a site survey for P"
type textarea "x"
type textarea "Larry would like someone to do a site survey for PM"
type textarea "x"
type textarea "Larry would like someone to do a site survey for PM'"
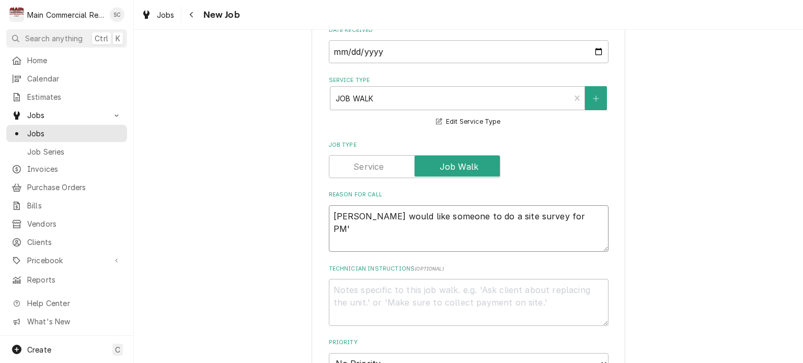
type textarea "x"
type textarea "Larry would like someone to do a site survey for PM's"
type textarea "x"
type textarea "Larry would like someone to do a site survey for PM's"
type textarea "x"
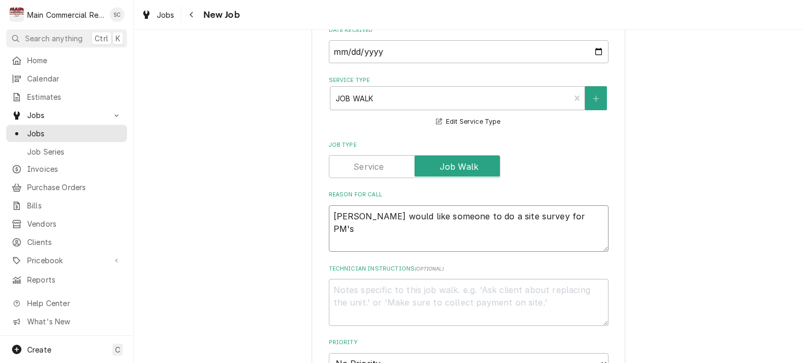
type textarea "Larry would like someone to do a site survey for PM's o"
type textarea "x"
type textarea "Larry would like someone to do a site survey for PM's on"
type textarea "x"
type textarea "Larry would like someone to do a site survey for PM's on"
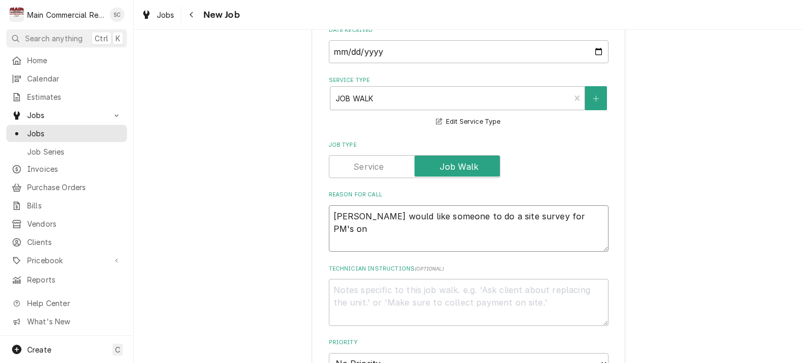
type textarea "x"
type textarea "Larry would like someone to do a site survey for PM's on s"
type textarea "x"
type textarea "Larry would like someone to do a site survey for PM's on se"
type textarea "x"
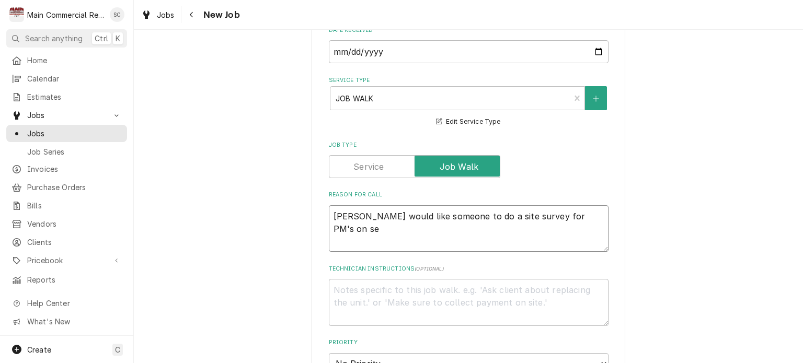
type textarea "Larry would like someone to do a site survey for PM's on sev"
type textarea "x"
type textarea "Larry would like someone to do a site survey for PM's on seve"
type textarea "x"
type textarea "Larry would like someone to do a site survey for PM's on sever"
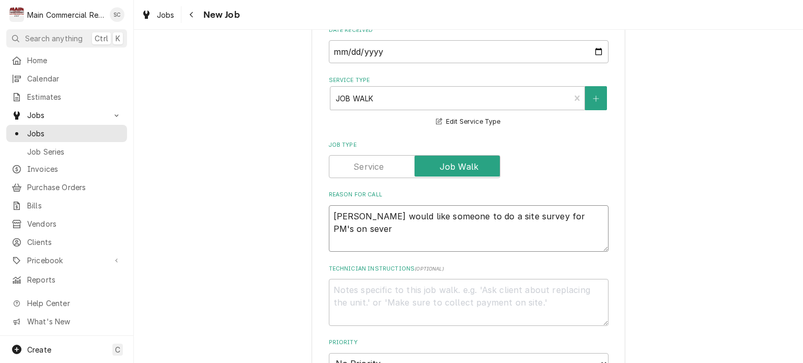
type textarea "x"
type textarea "Larry would like someone to do a site survey for PM's on severa"
type textarea "x"
type textarea "Larry would like someone to do a site survey for PM's on several"
type textarea "x"
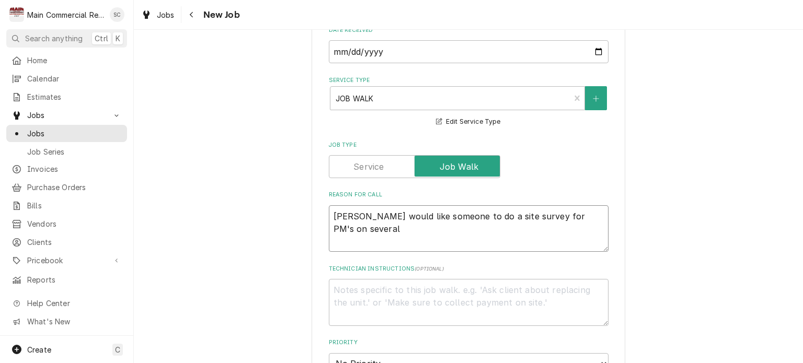
type textarea "Larry would like someone to do a site survey for PM's on several"
type textarea "x"
type textarea "Larry would like someone to do a site survey for PM's on several u"
type textarea "x"
type textarea "Larry would like someone to do a site survey for PM's on several ui"
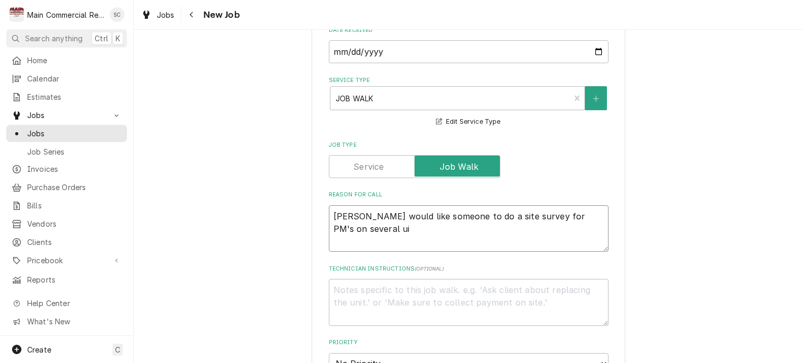
type textarea "x"
type textarea "Larry would like someone to do a site survey for PM's on several u"
type textarea "x"
type textarea "Larry would like someone to do a site survey for PM's on several un"
type textarea "x"
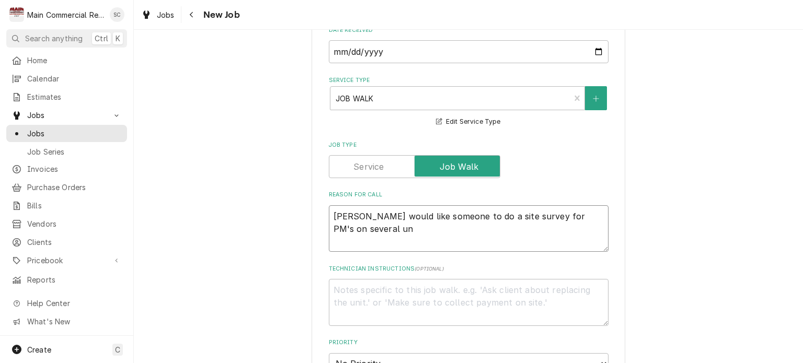
type textarea "Larry would like someone to do a site survey for PM's on several uni"
type textarea "x"
type textarea "Larry would like someone to do a site survey for PM's on several unit"
type textarea "x"
type textarea "Larry would like someone to do a site survey for PM's on several units"
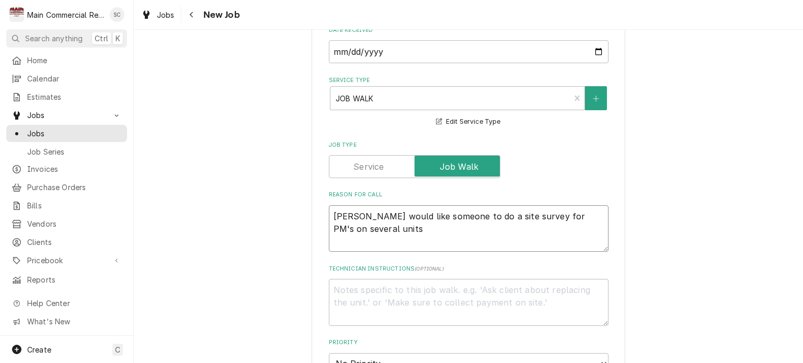
type textarea "x"
type textarea "Larry would like someone to do a site survey for PM's on several units."
type textarea "x"
type textarea "Larry would like someone to do a site survey for PM's on several units."
type textarea "x"
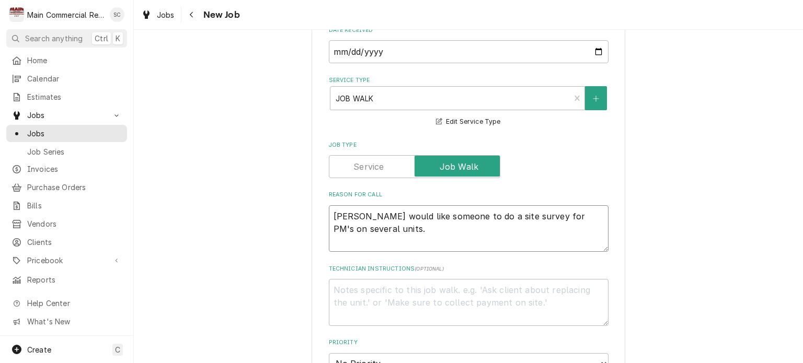
type textarea "Larry would like someone to do a site survey for PM's on several units."
type textarea "x"
type textarea "Larry would like someone to do a site survey for PM's on several units. P"
type textarea "x"
type textarea "Larry would like someone to do a site survey for PM's on several units. Pl"
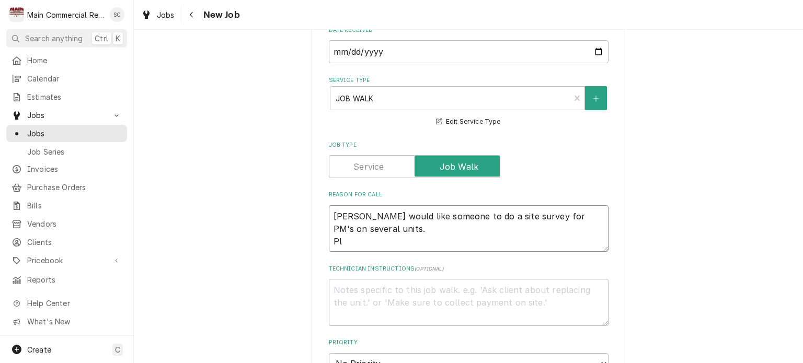
type textarea "x"
type textarea "Larry would like someone to do a site survey for PM's on several units. Ple"
type textarea "x"
type textarea "Larry would like someone to do a site survey for PM's on several units. Plea"
type textarea "x"
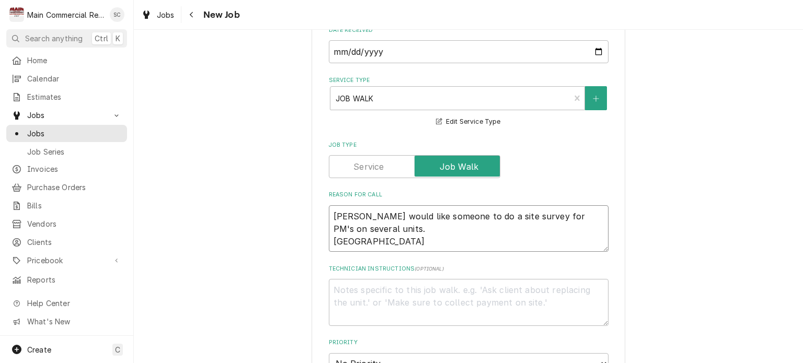
type textarea "Larry would like someone to do a site survey for PM's on several units. Pleas"
type textarea "x"
type textarea "Larry would like someone to do a site survey for PM's on several units. Please"
type textarea "x"
type textarea "Larry would like someone to do a site survey for PM's on several units. Please"
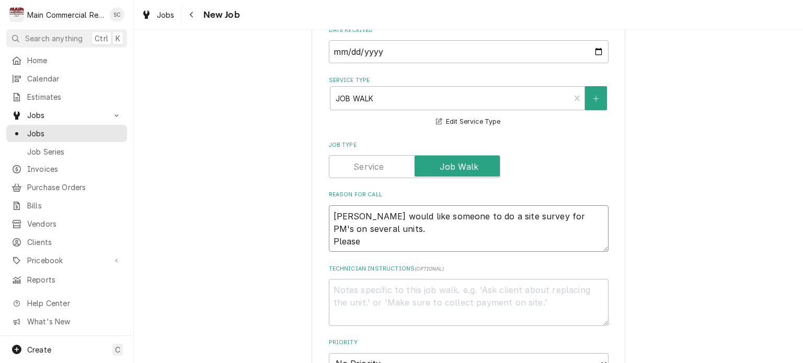
type textarea "x"
type textarea "Larry would like someone to do a site survey for PM's on several units. Please c"
type textarea "x"
type textarea "Larry would like someone to do a site survey for PM's on several units. Please …"
type textarea "x"
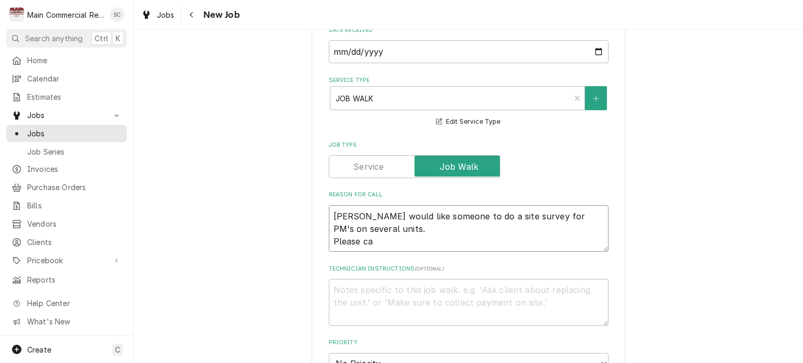
type textarea "Larry would like someone to do a site survey for PM's on several units. Please …"
type textarea "x"
type textarea "Larry would like someone to do a site survey for PM's on several units. Please …"
type textarea "x"
type textarea "Larry would like someone to do a site survey for PM's on several units. Please …"
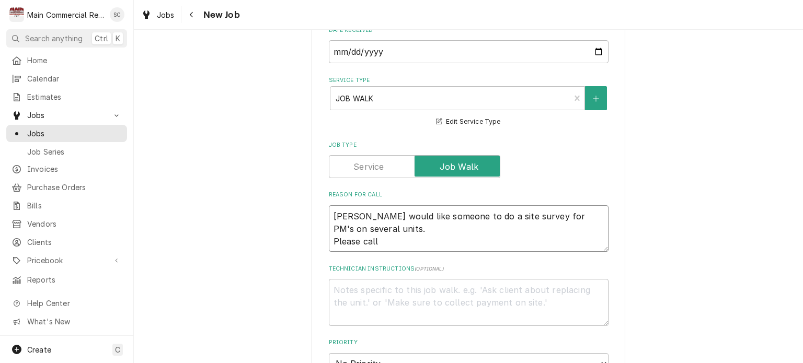
type textarea "x"
type textarea "Larry would like someone to do a site survey for PM's on several units. Please …"
type textarea "x"
type textarea "Larry would like someone to do a site survey for PM's on several units. Please …"
type textarea "x"
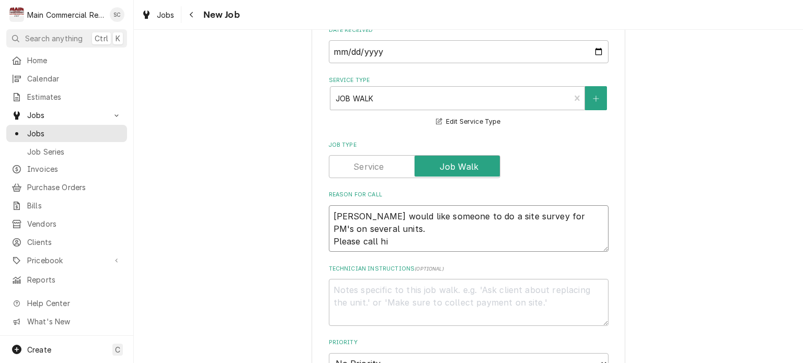
type textarea "Larry would like someone to do a site survey for PM's on several units. Please …"
type textarea "x"
type textarea "Larry would like someone to do a site survey for PM's on several units. Please …"
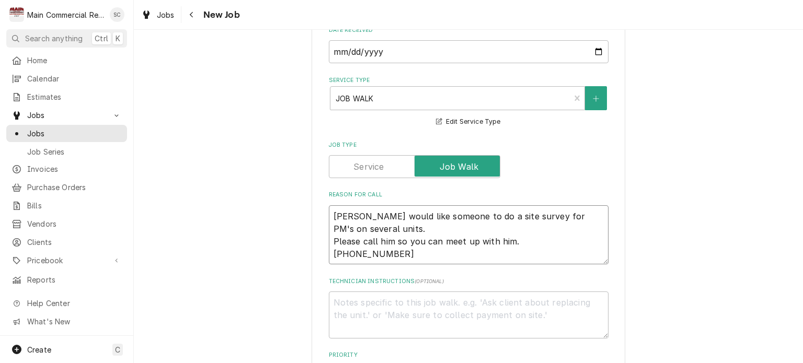
scroll to position [523, 0]
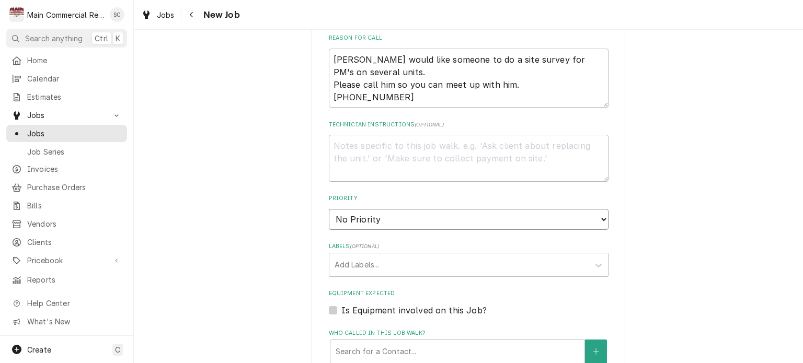
click at [393, 213] on select "No Priority Urgent High Medium Low" at bounding box center [469, 219] width 280 height 21
click at [329, 209] on select "No Priority Urgent High Medium Low" at bounding box center [469, 219] width 280 height 21
click at [389, 261] on div "Labels" at bounding box center [458, 265] width 249 height 19
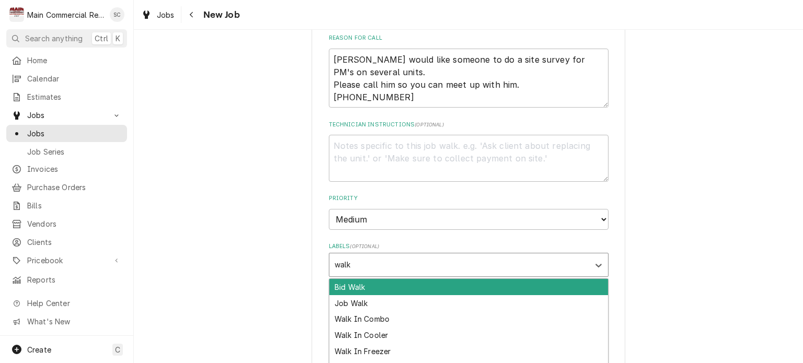
click at [390, 288] on div "Bid Walk" at bounding box center [468, 287] width 279 height 16
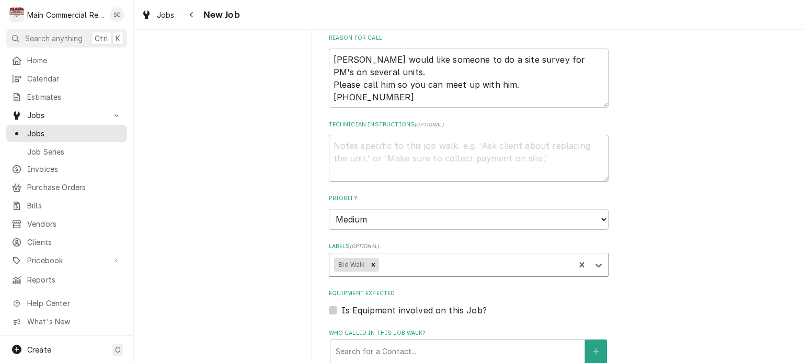
scroll to position [679, 0]
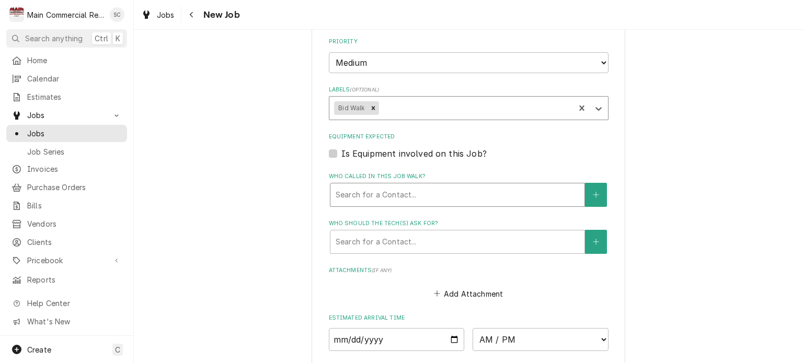
click at [367, 198] on div "Who called in this job walk?" at bounding box center [458, 195] width 244 height 19
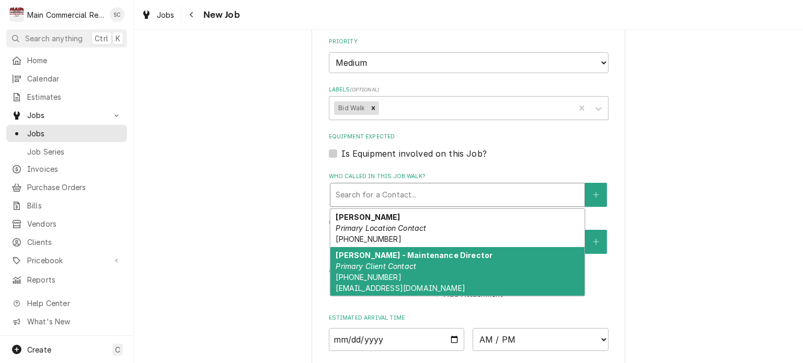
click at [370, 258] on div "Larry Bull - Maintenance Director Primary Client Contact (207) 460-6794 lbull@t…" at bounding box center [457, 271] width 254 height 49
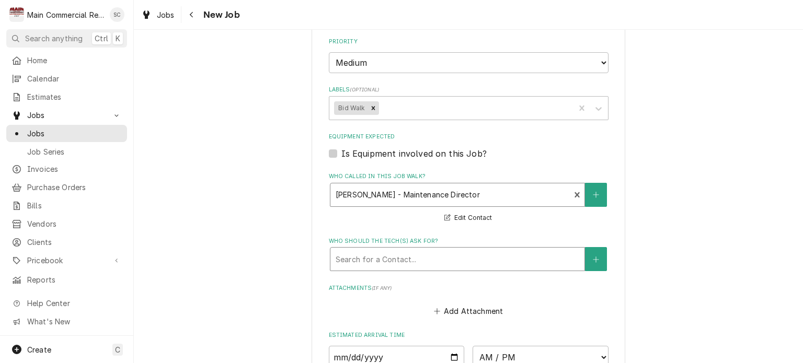
click at [398, 265] on div "Who should the tech(s) ask for?" at bounding box center [458, 259] width 244 height 19
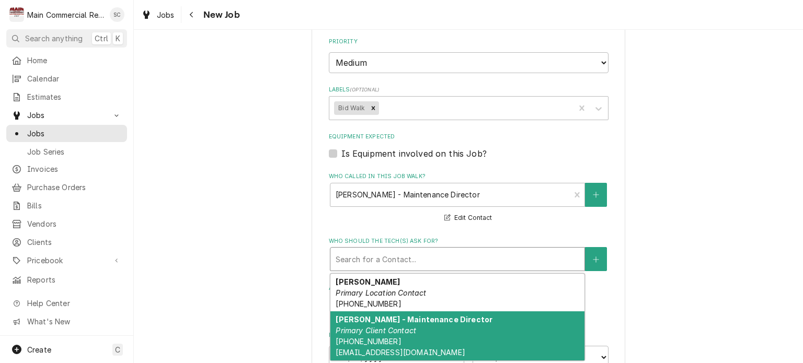
drag, startPoint x: 403, startPoint y: 342, endPoint x: 407, endPoint y: 337, distance: 6.7
click at [403, 342] on div "Larry Bull - Maintenance Director Primary Client Contact (207) 460-6794 lbull@t…" at bounding box center [457, 335] width 254 height 49
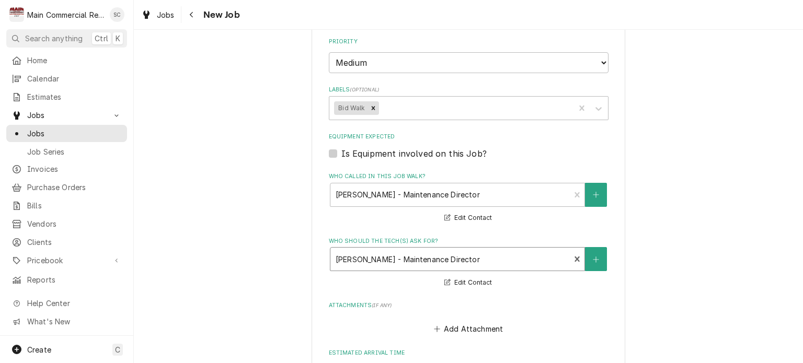
scroll to position [836, 0]
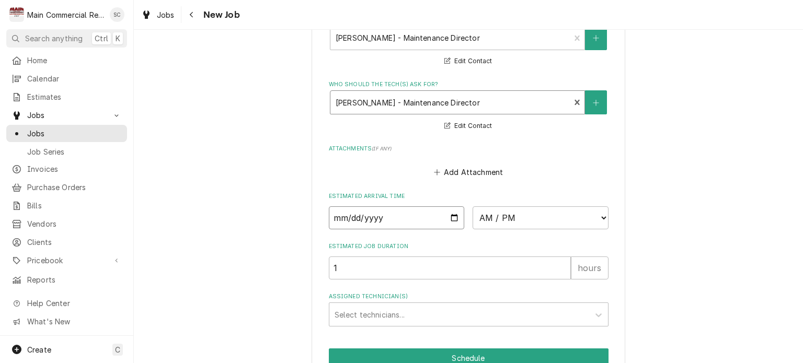
click at [450, 213] on input "Date" at bounding box center [397, 217] width 136 height 23
click at [510, 215] on select "AM / PM 6:00 AM 6:15 AM 6:30 AM 6:45 AM 7:00 AM 7:15 AM 7:30 AM 7:45 AM 8:00 AM…" at bounding box center [540, 217] width 136 height 23
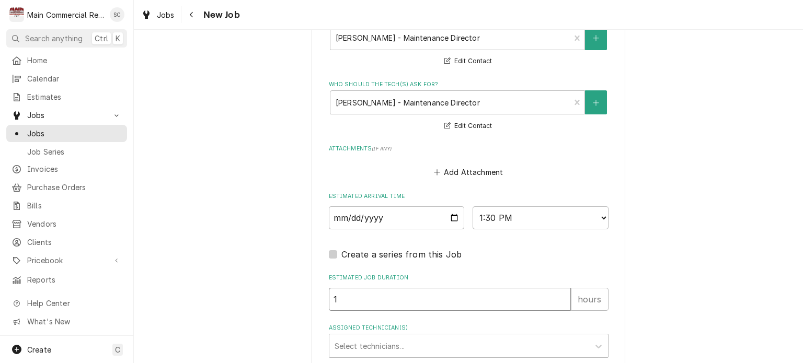
click at [381, 297] on input "1" at bounding box center [450, 299] width 242 height 23
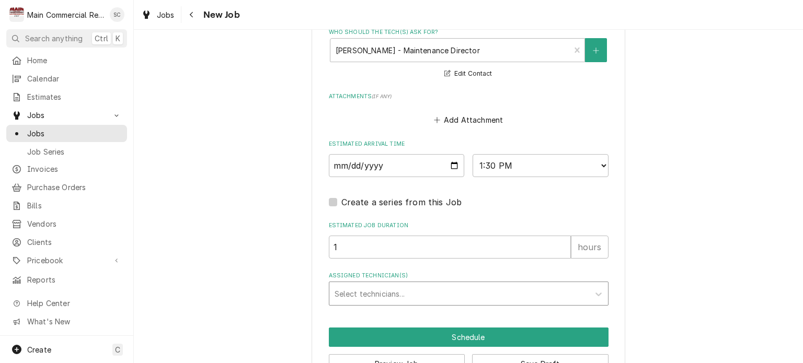
click at [382, 285] on div "Assigned Technician(s)" at bounding box center [458, 293] width 249 height 19
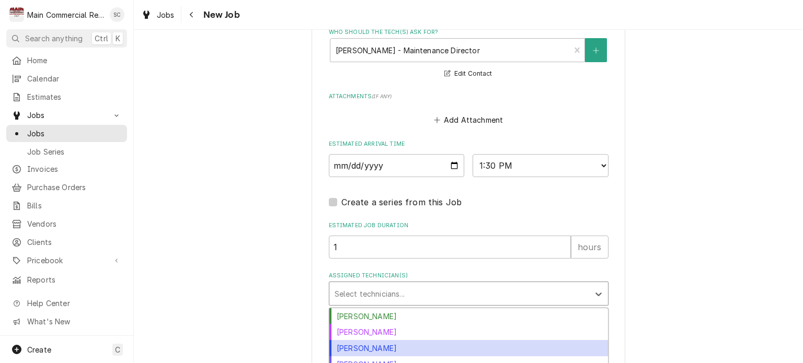
click at [373, 348] on div "Dylan Crawford" at bounding box center [468, 348] width 279 height 16
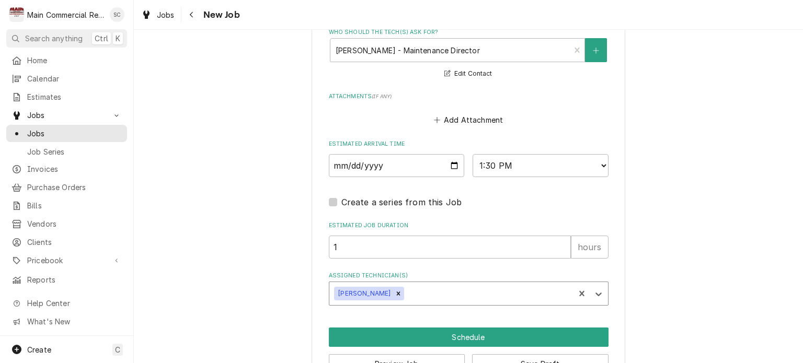
scroll to position [918, 0]
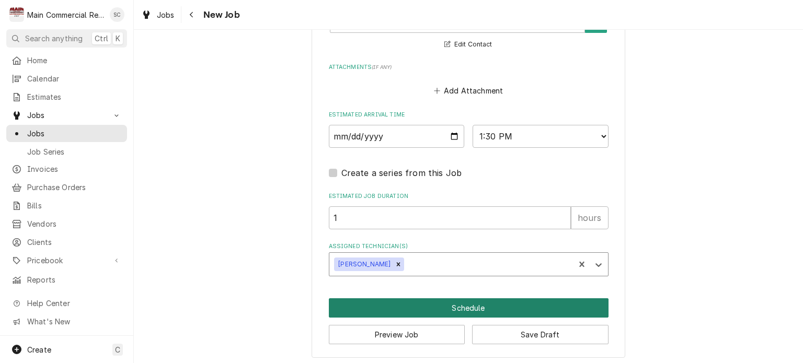
click at [468, 304] on button "Schedule" at bounding box center [469, 307] width 280 height 19
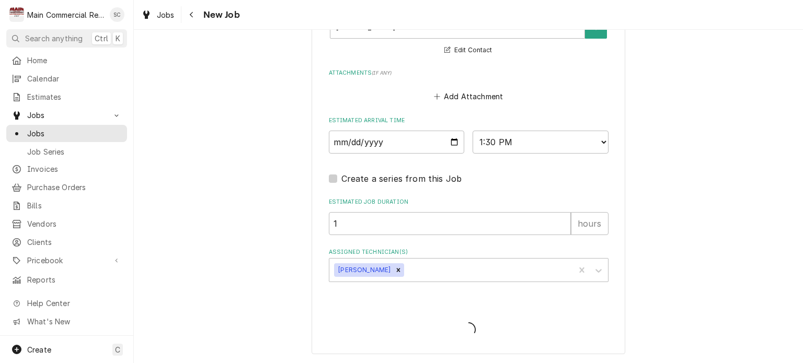
scroll to position [908, 0]
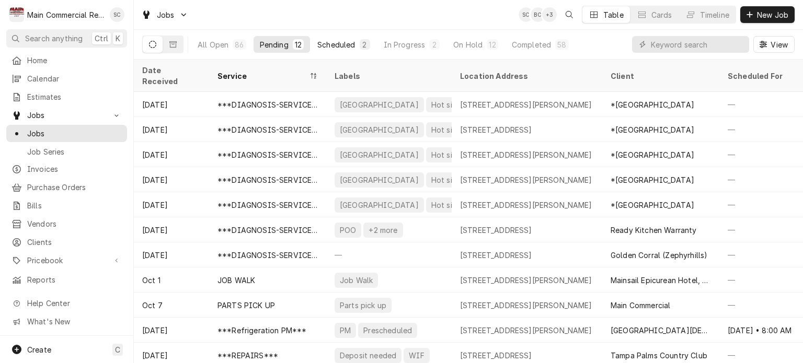
click at [347, 43] on div "Scheduled" at bounding box center [336, 44] width 38 height 11
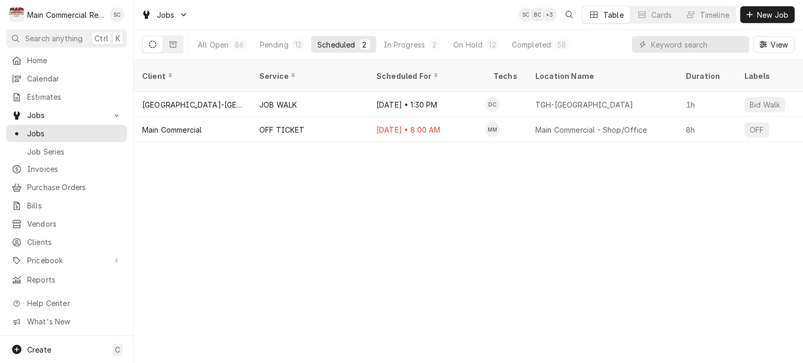
click at [471, 227] on div "Client Service Scheduled For Techs Location Name Duration Labels Status ID Prio…" at bounding box center [468, 212] width 669 height 304
click at [760, 15] on span "New Job" at bounding box center [773, 14] width 36 height 11
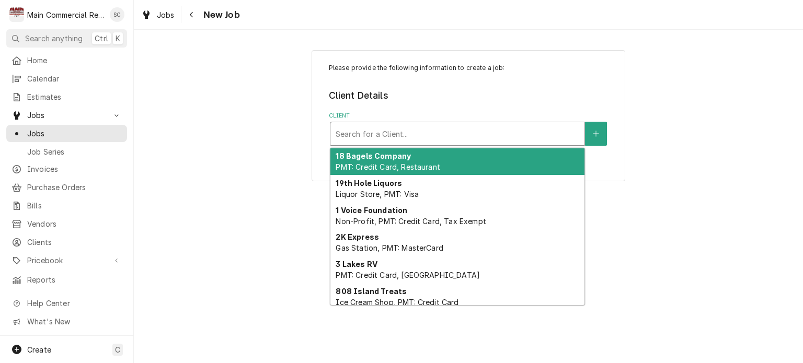
click at [406, 133] on div "Client" at bounding box center [458, 133] width 244 height 19
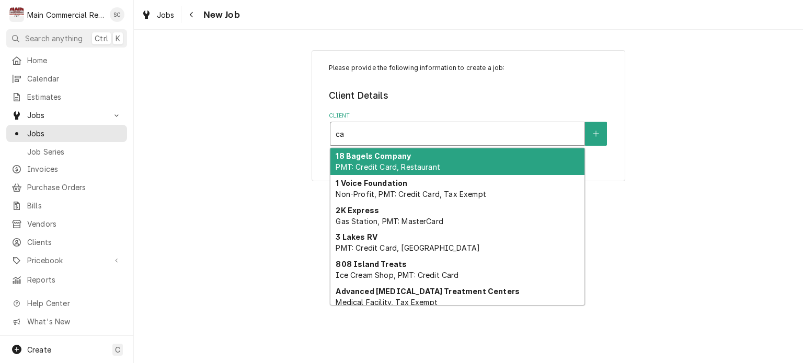
type input "c"
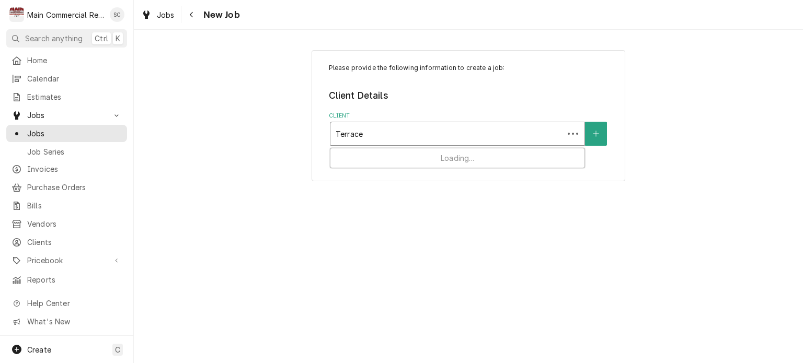
type input "Terrace"
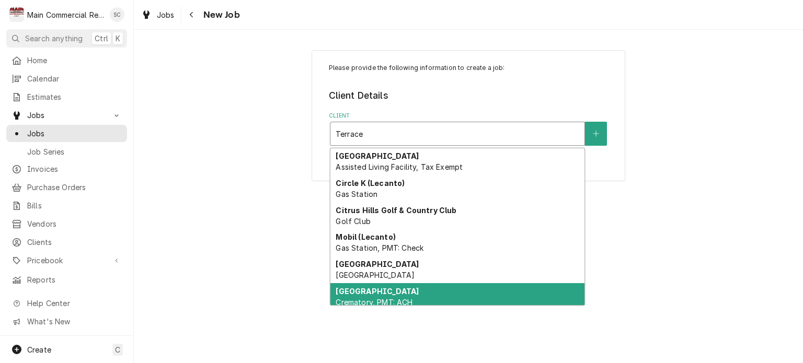
click at [458, 293] on div "[GEOGRAPHIC_DATA], PMT: ACH" at bounding box center [457, 296] width 254 height 27
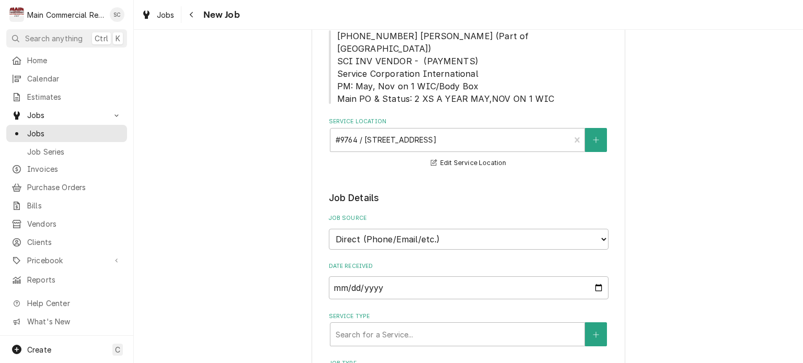
scroll to position [209, 0]
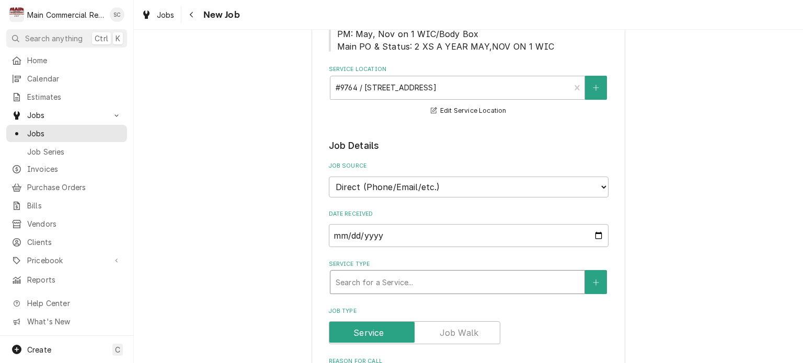
click at [419, 273] on div "Service Type" at bounding box center [458, 282] width 244 height 19
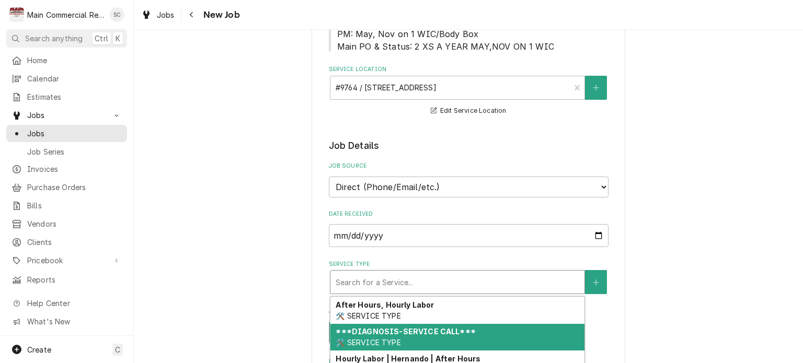
click at [487, 324] on div "***DIAGNOSIS-SERVICE CALL*** 🛠️ SERVICE TYPE" at bounding box center [457, 337] width 254 height 27
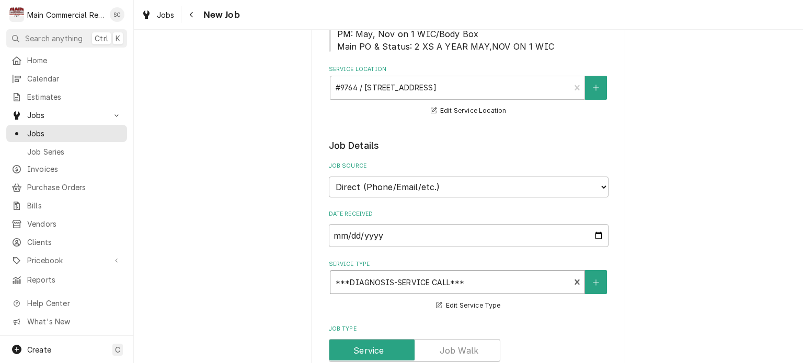
scroll to position [314, 0]
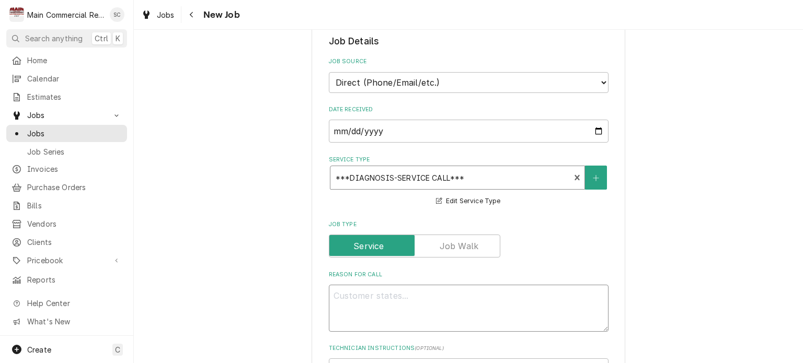
click at [479, 285] on textarea "Reason For Call" at bounding box center [469, 308] width 280 height 47
type textarea "x"
type textarea "C"
type textarea "x"
type textarea "Co"
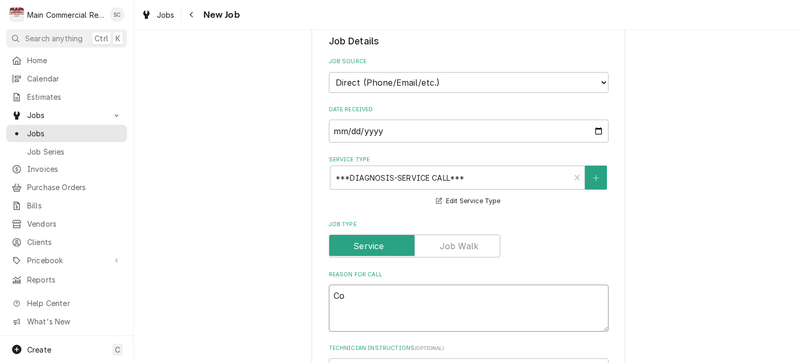
type textarea "x"
type textarea "Coo"
type textarea "x"
type textarea "Cool"
type textarea "x"
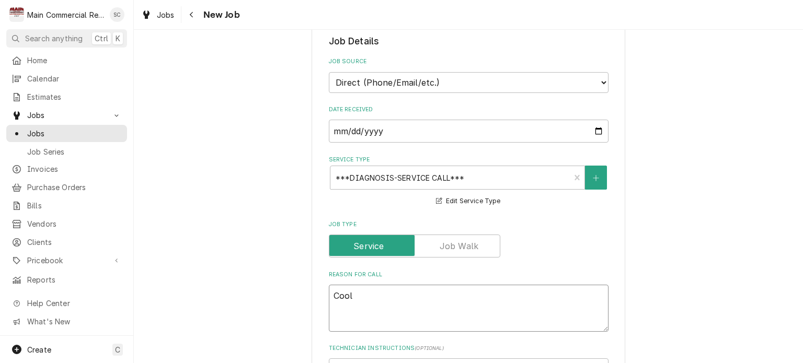
type textarea "Coole"
type textarea "x"
type textarea "Cooler"
type textarea "x"
type textarea "Cooler"
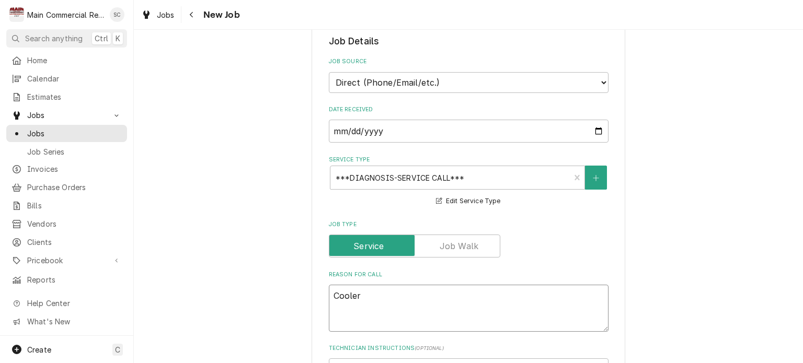
type textarea "x"
type textarea "Cooler w"
type textarea "x"
type textarea "Cooler we"
type textarea "x"
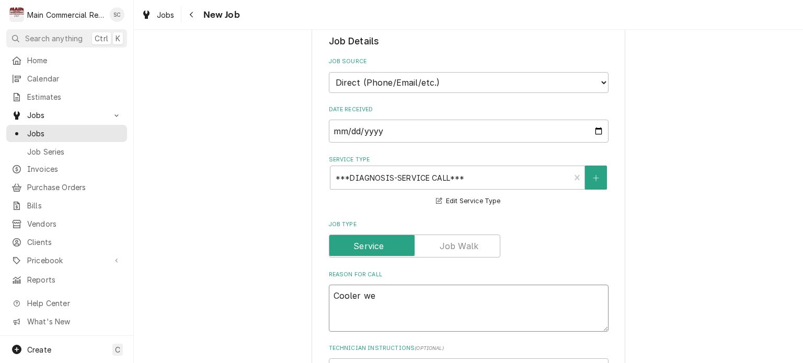
type textarea "Cooler we"
type textarea "x"
type textarea "Cooler we s"
type textarea "x"
type textarea "Cooler we se"
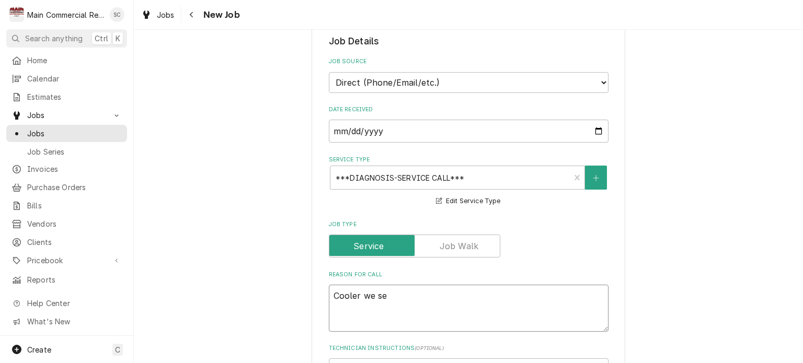
type textarea "x"
type textarea "Cooler we ser"
type textarea "x"
type textarea "Cooler we serv"
type textarea "x"
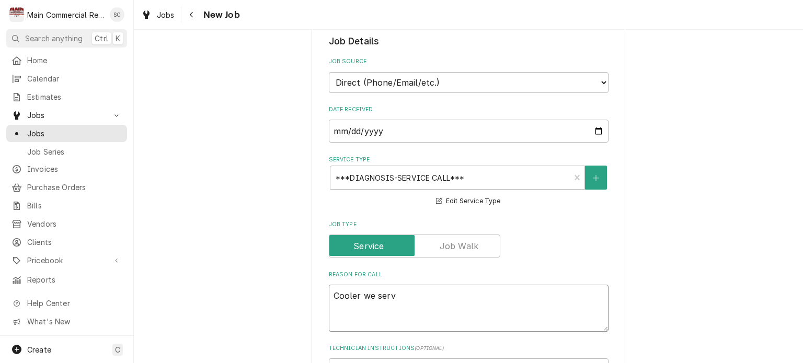
type textarea "Cooler we servi"
type textarea "x"
type textarea "Cooler we servic"
type textarea "x"
type textarea "Cooler we service"
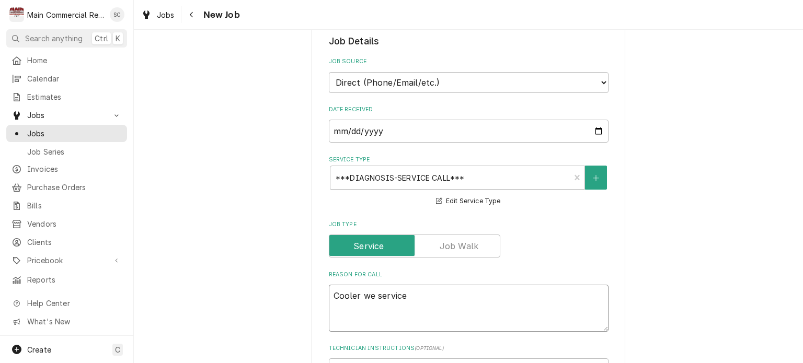
type textarea "x"
type textarea "Cooler we serviced"
type textarea "x"
type textarea "Cooler we serviced"
type textarea "x"
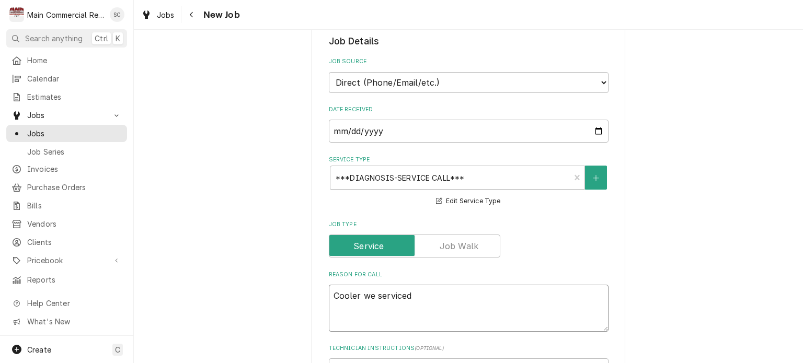
type textarea "Cooler we serviced l"
type textarea "x"
type textarea "Cooler we serviced la"
type textarea "x"
type textarea "Cooler we serviced las"
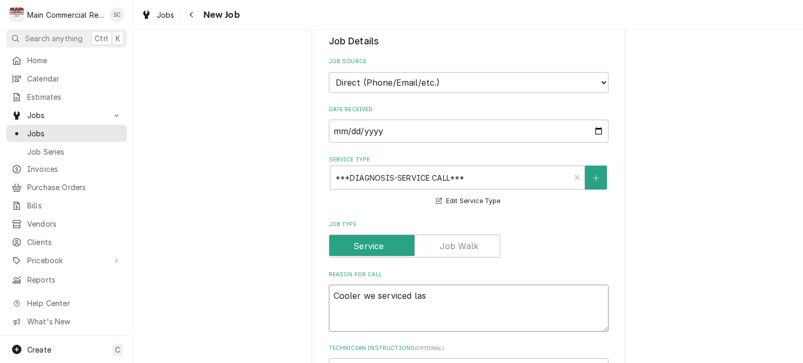
type textarea "x"
type textarea "Cooler we serviced last"
type textarea "x"
type textarea "Cooler we serviced last"
type textarea "x"
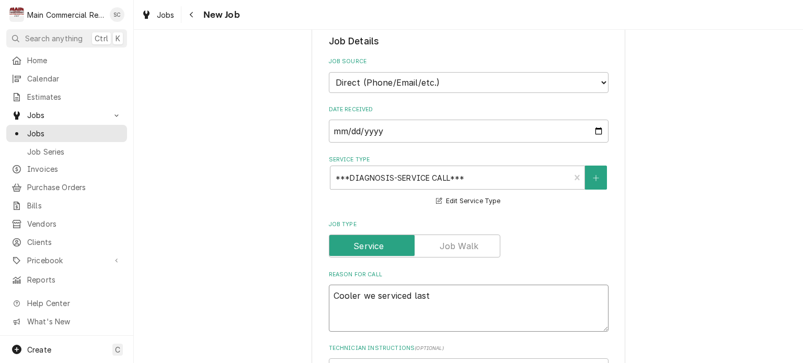
type textarea "Cooler we serviced last w"
type textarea "x"
type textarea "Cooler we serviced last we"
type textarea "x"
type textarea "Cooler we serviced last wee"
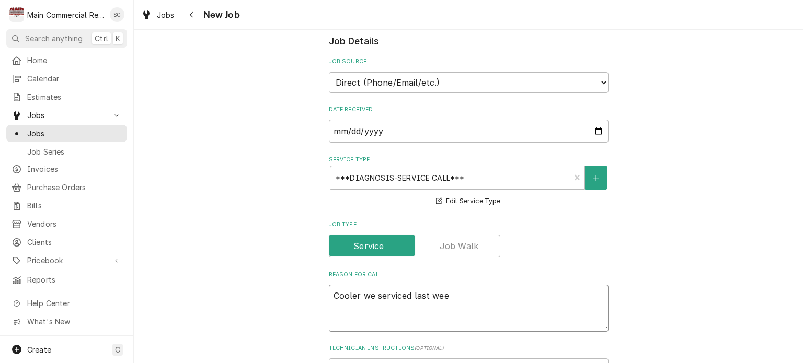
type textarea "x"
type textarea "Cooler we serviced last week"
type textarea "x"
type textarea "Cooler we serviced last week"
type textarea "x"
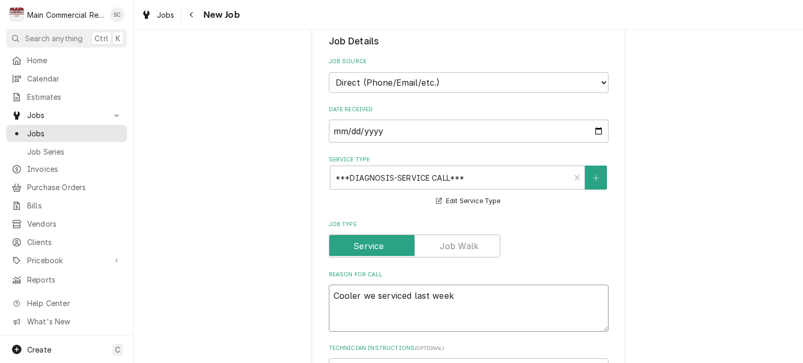
type textarea "Cooler we serviced last week i"
type textarea "x"
type textarea "Cooler we serviced last week is"
type textarea "x"
type textarea "Cooler we serviced last week is"
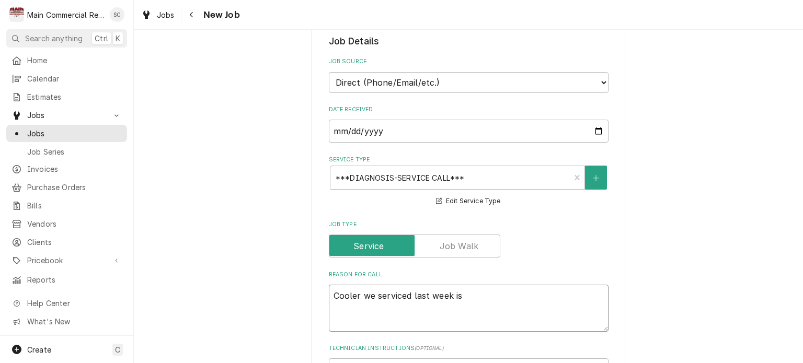
type textarea "x"
type textarea "Cooler we serviced last week is n"
type textarea "x"
type textarea "Cooler we serviced last week is no"
type textarea "x"
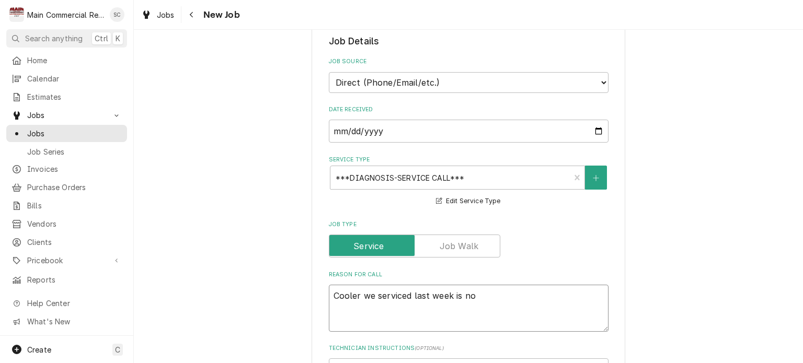
type textarea "Cooler we serviced last week is now"
type textarea "x"
type textarea "Cooler we serviced last week is now"
type textarea "x"
type textarea "Cooler we serviced last week is now d"
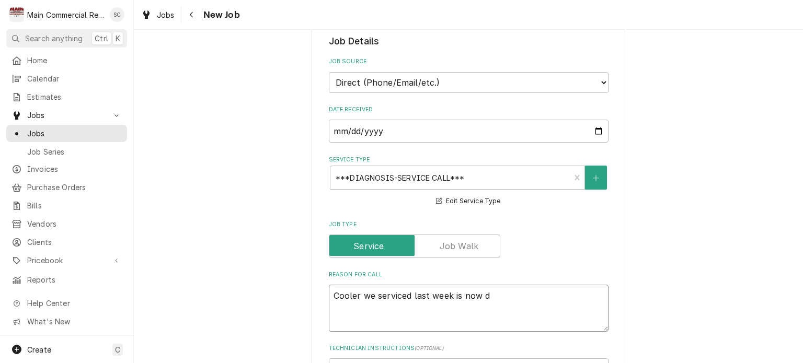
type textarea "x"
type textarea "Cooler we serviced last week is now do"
type textarea "x"
type textarea "Cooler we serviced last week is now dow"
type textarea "x"
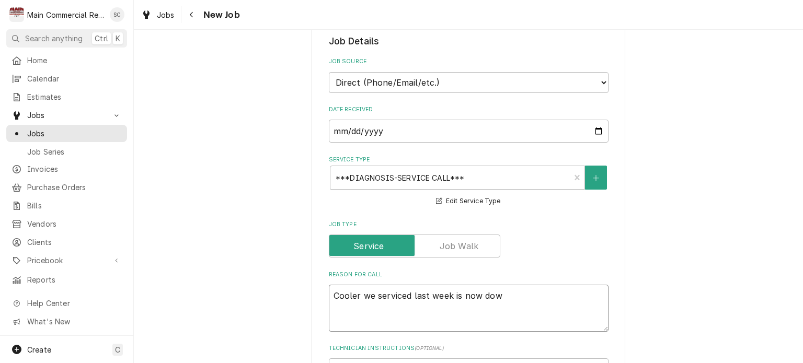
type textarea "Cooler we serviced last week is now down"
type textarea "x"
type textarea "Cooler we serviced last week is now down."
type textarea "x"
type textarea "Cooler we serviced last week is now down."
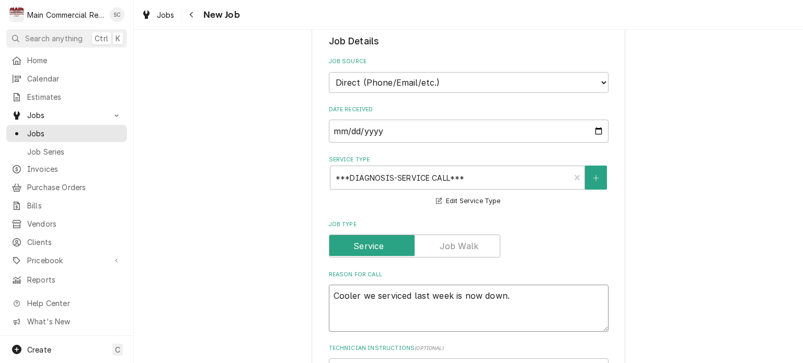
type textarea "x"
type textarea "Cooler we serviced last week is now down. P"
type textarea "x"
type textarea "Cooler we serviced last week is now down. Pe"
type textarea "x"
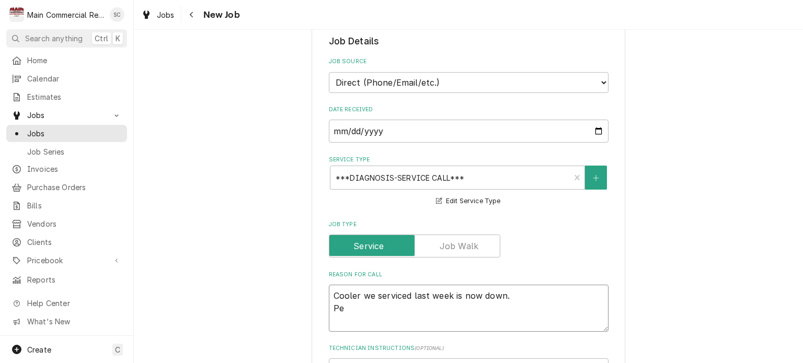
type textarea "Cooler we serviced last week is now down. Per"
type textarea "x"
type textarea "Cooler we serviced last week is now down. Per"
type textarea "x"
type textarea "Cooler we serviced last week is now down. Per C"
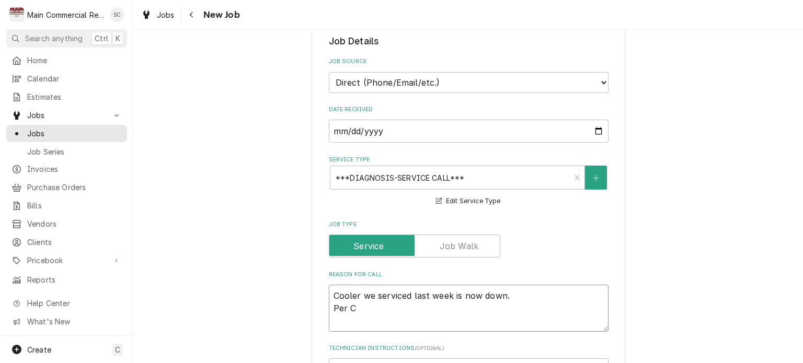
type textarea "x"
type textarea "Cooler we serviced last week is now down. Per Ca"
type textarea "x"
type textarea "Cooler we serviced last week is now down. Per Car"
type textarea "x"
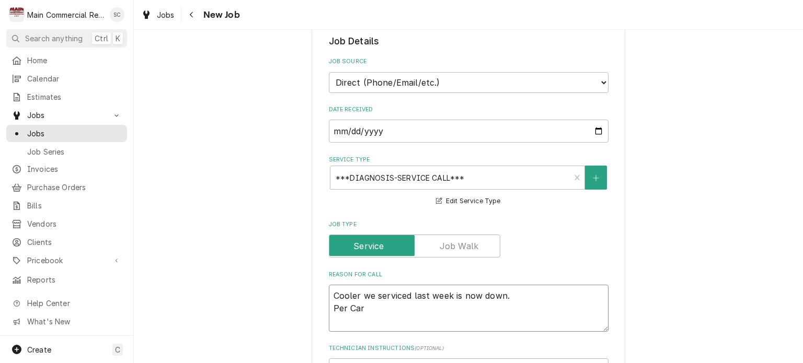
type textarea "Cooler we serviced last week is now down. Per Caro"
type textarea "x"
type textarea "Cooler we serviced last week is now down. Per Carol"
type textarea "x"
type textarea "Cooler we serviced last week is now down. Per Carol"
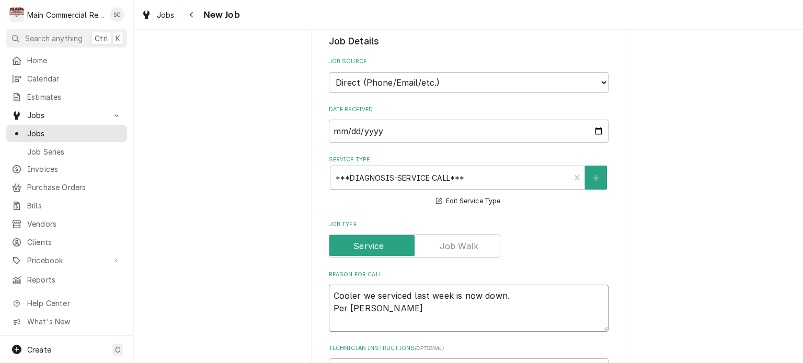
type textarea "x"
type textarea "Cooler we serviced last week is now down. Per Carol 8"
type textarea "x"
type textarea "Cooler we serviced last week is now down. Per Carol 86"
type textarea "x"
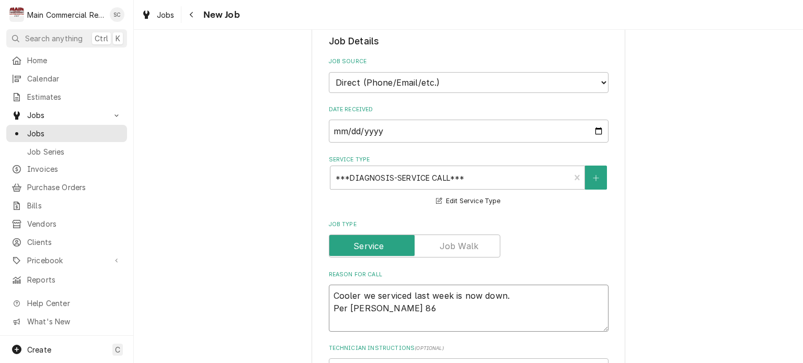
type textarea "Cooler we serviced last week is now down. Per Carol 863"
type textarea "x"
type textarea "Cooler we serviced last week is now down. Per Carol 863-"
type textarea "x"
type textarea "Cooler we serviced last week is now down. Per Carol 863-4"
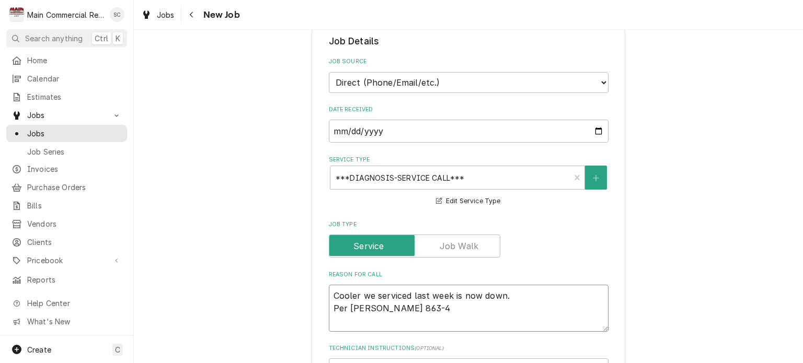
type textarea "x"
type textarea "Cooler we serviced last week is now down. Per Carol 863-46"
type textarea "x"
type textarea "Cooler we serviced last week is now down. Per Carol 863-460"
type textarea "x"
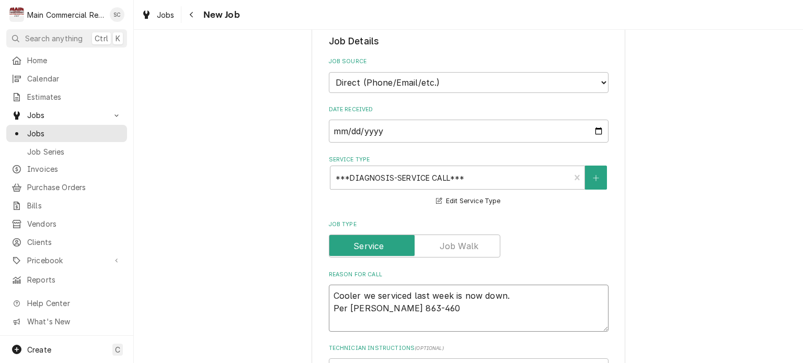
type textarea "Cooler we serviced last week is now down. Per Carol 863-460-"
type textarea "x"
type textarea "Cooler we serviced last week is now down. Per Carol 863-460-6"
type textarea "x"
type textarea "Cooler we serviced last week is now down. Per Carol 863-460-67"
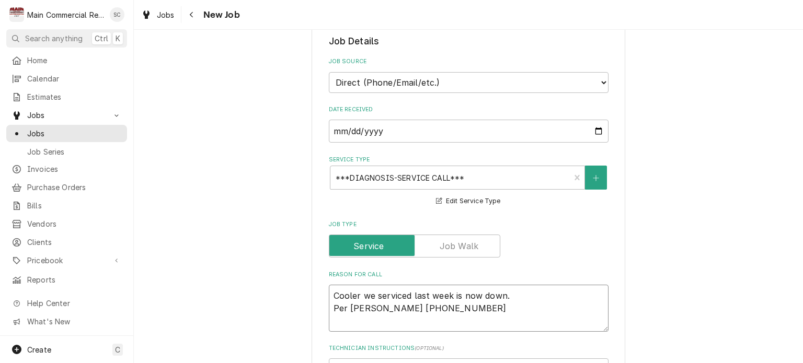
type textarea "x"
type textarea "Cooler we serviced last week is now down. Per Carol 863-460-679"
type textarea "x"
type textarea "Cooler we serviced last week is now down. Per Carol 863-460-6794"
type textarea "x"
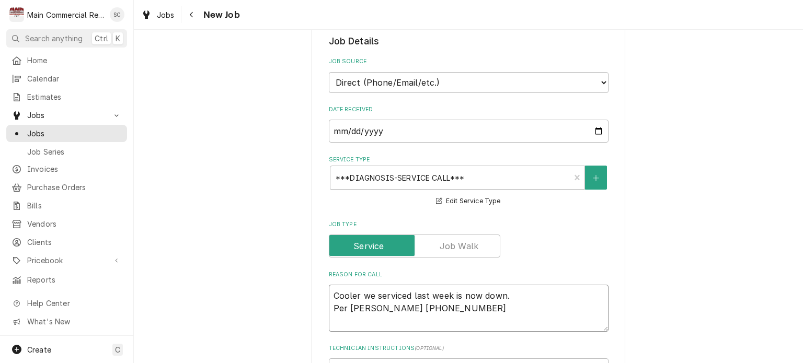
type textarea "Cooler we serviced last week is now down. Per Carol 863-460-6794"
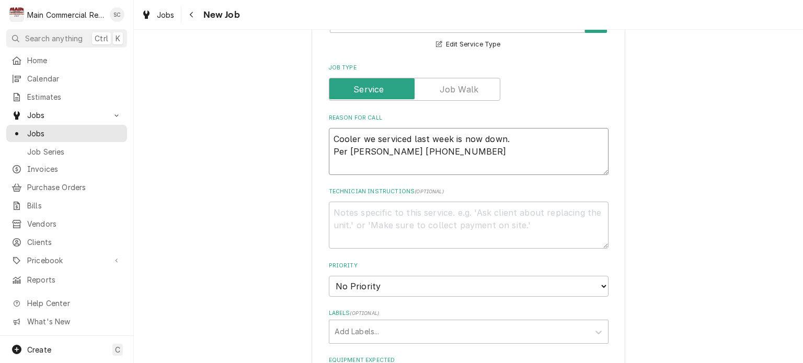
scroll to position [523, 0]
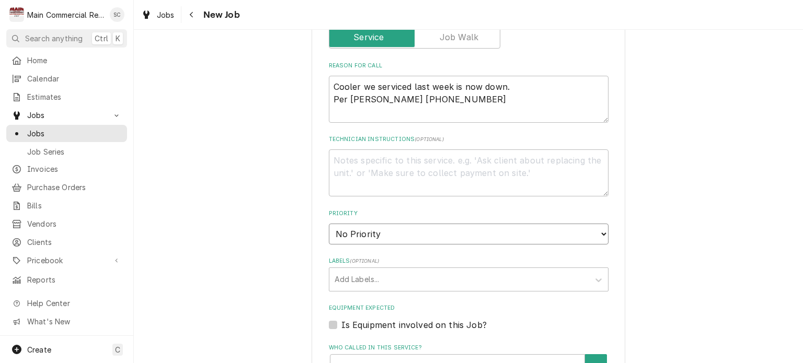
click at [406, 224] on select "No Priority Urgent High Medium Low" at bounding box center [469, 234] width 280 height 21
select select "2"
click at [329, 224] on select "No Priority Urgent High Medium Low" at bounding box center [469, 234] width 280 height 21
type textarea "x"
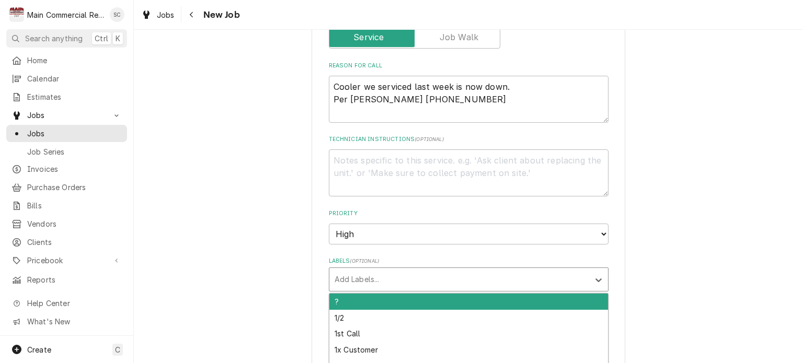
click at [390, 270] on div "Labels" at bounding box center [458, 279] width 249 height 19
type input "WIC"
click at [385, 294] on div "WIC" at bounding box center [468, 302] width 279 height 16
type textarea "x"
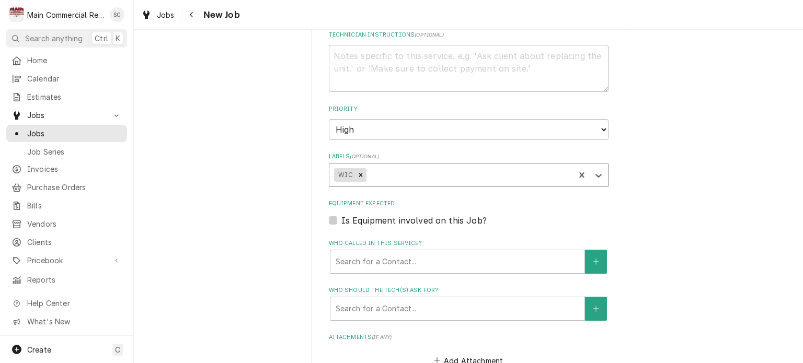
scroll to position [679, 0]
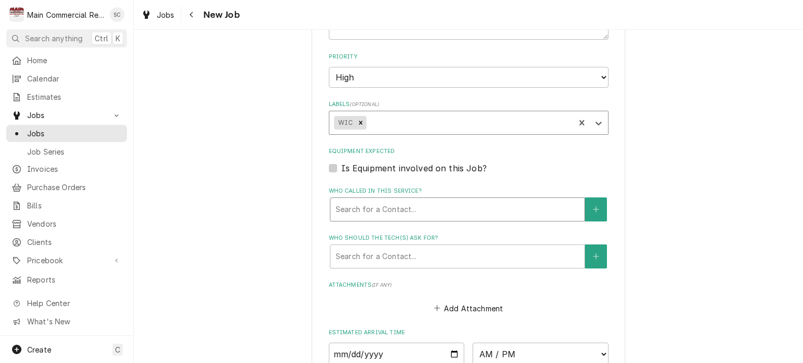
click at [426, 200] on div "Who called in this service?" at bounding box center [458, 209] width 244 height 19
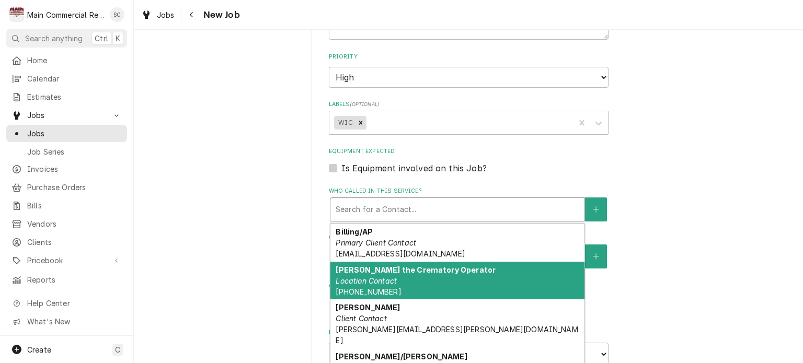
click at [417, 265] on strong "Carol the Crematory Operator" at bounding box center [416, 269] width 160 height 9
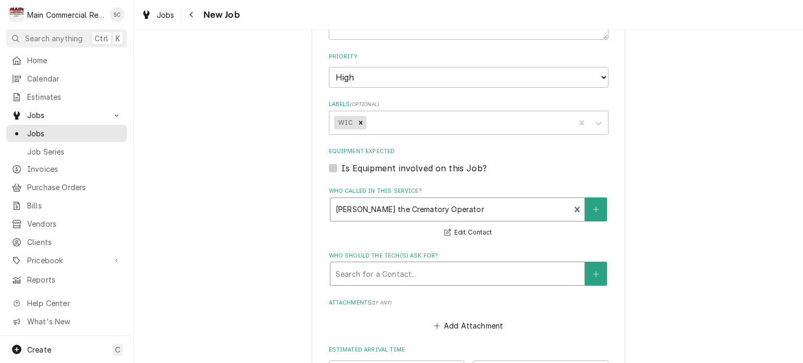
click at [417, 264] on div "Who should the tech(s) ask for?" at bounding box center [458, 273] width 244 height 19
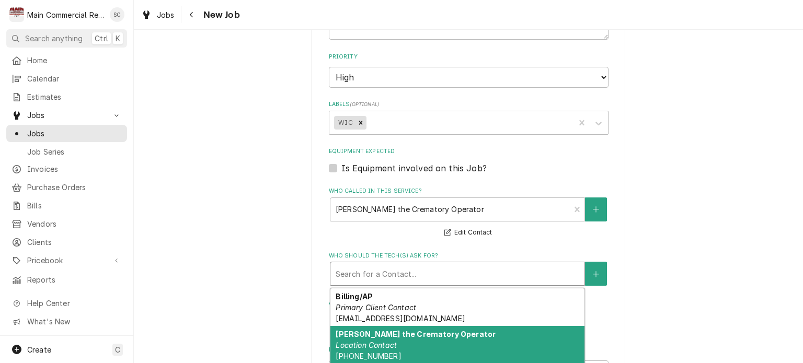
click at [390, 330] on strong "Carol the Crematory Operator" at bounding box center [416, 334] width 160 height 9
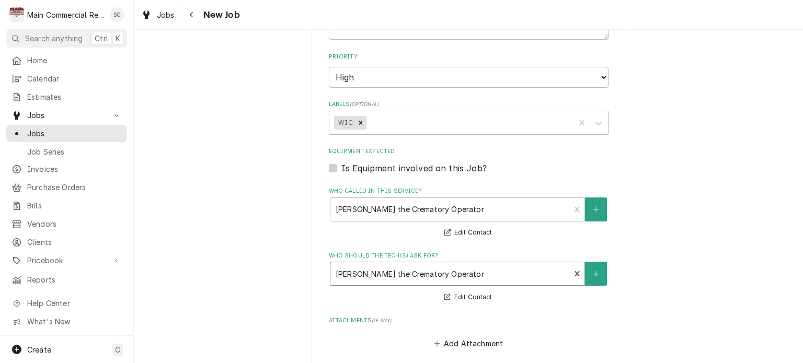
scroll to position [984, 0]
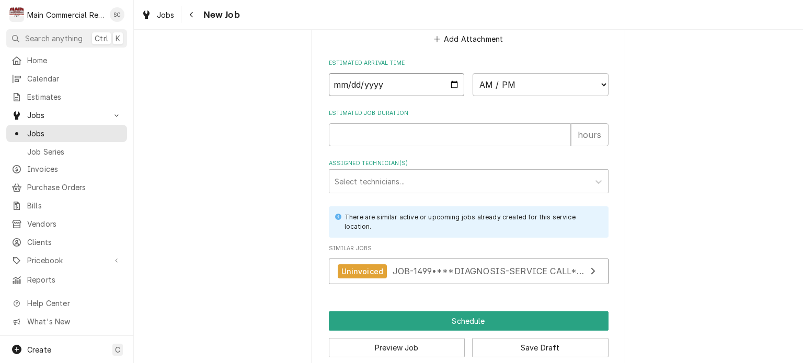
click at [450, 73] on input "Date" at bounding box center [397, 84] width 136 height 23
type textarea "x"
type input "2025-10-13"
type textarea "x"
click at [513, 73] on select "AM / PM 6:00 AM 6:15 AM 6:30 AM 6:45 AM 7:00 AM 7:15 AM 7:30 AM 7:45 AM 8:00 AM…" at bounding box center [540, 84] width 136 height 23
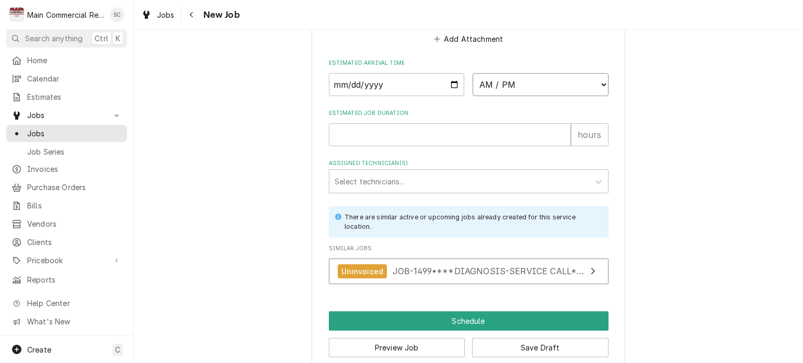
select select "11:30:00"
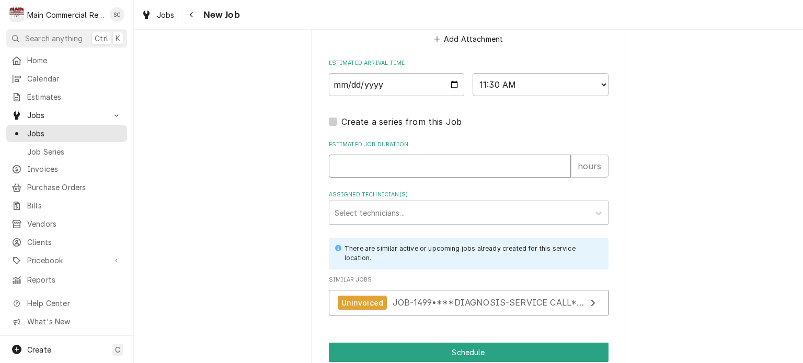
click at [388, 155] on input "Estimated Job Duration" at bounding box center [450, 166] width 242 height 23
type textarea "x"
type input "2"
type textarea "x"
type input "2"
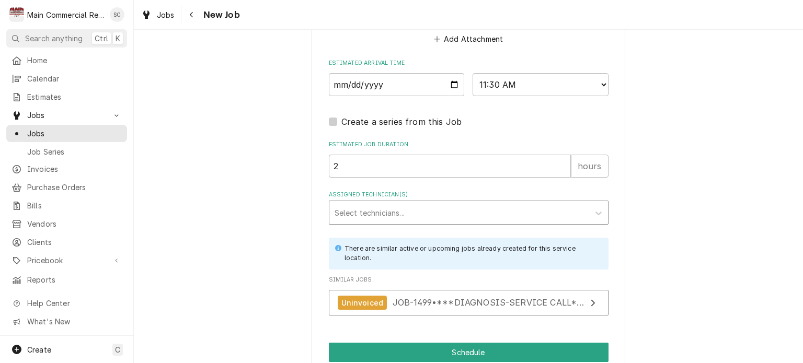
click at [414, 203] on div "Assigned Technician(s)" at bounding box center [458, 212] width 249 height 19
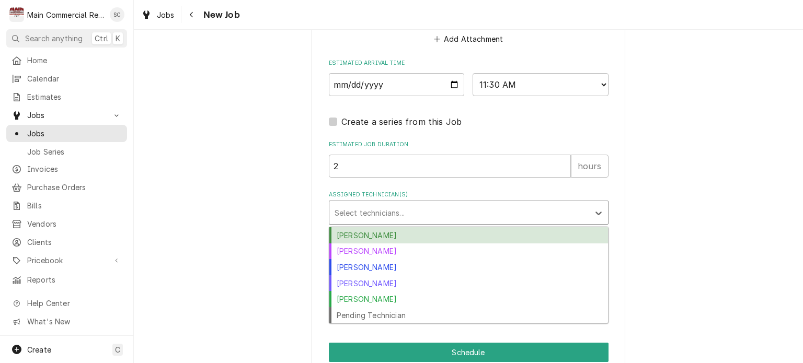
click at [398, 227] on div "Caleb Gorton" at bounding box center [468, 235] width 279 height 16
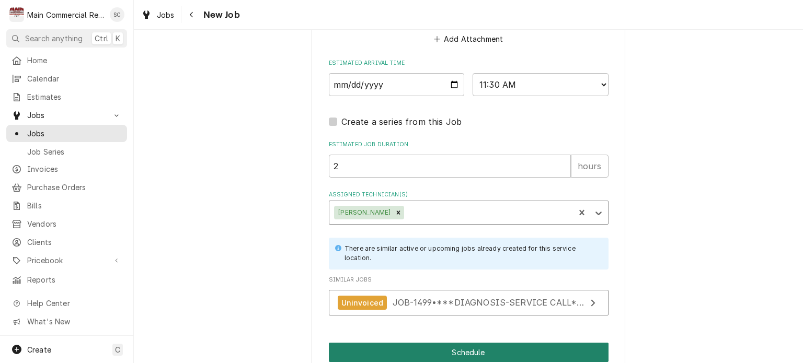
click at [430, 343] on button "Schedule" at bounding box center [469, 352] width 280 height 19
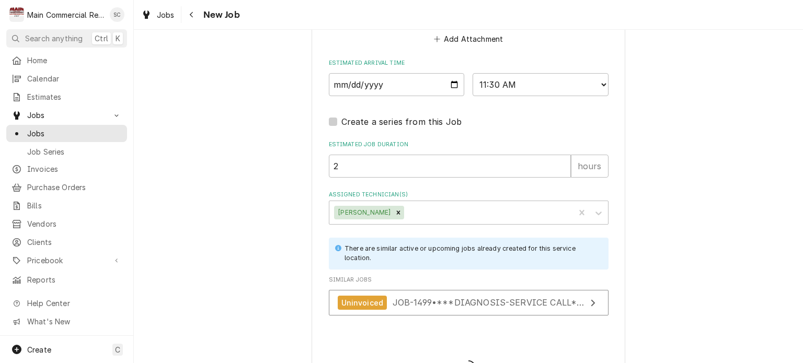
type textarea "x"
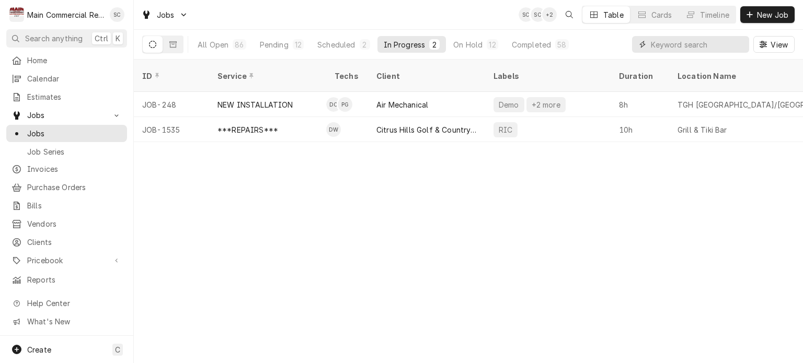
click at [679, 47] on input "Dynamic Content Wrapper" at bounding box center [697, 44] width 93 height 17
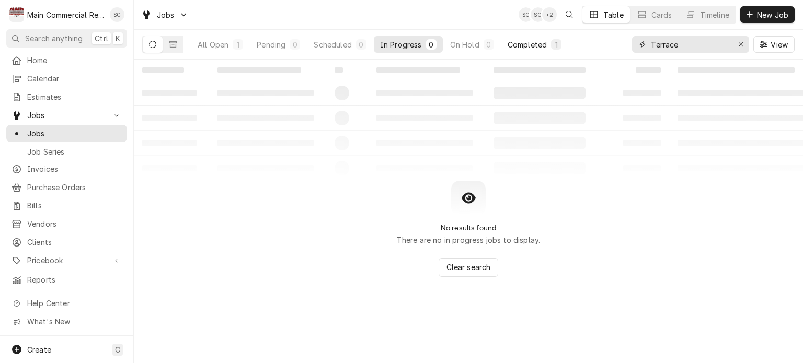
type input "Terrace"
click at [514, 45] on div "Completed" at bounding box center [526, 44] width 39 height 11
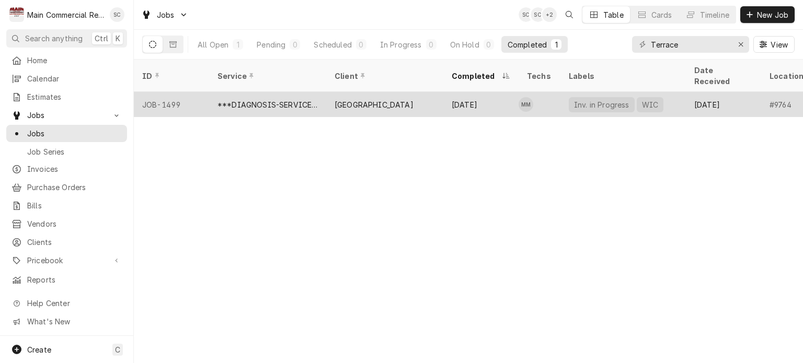
click at [569, 97] on div "Inv. in Progress WIC" at bounding box center [622, 104] width 125 height 25
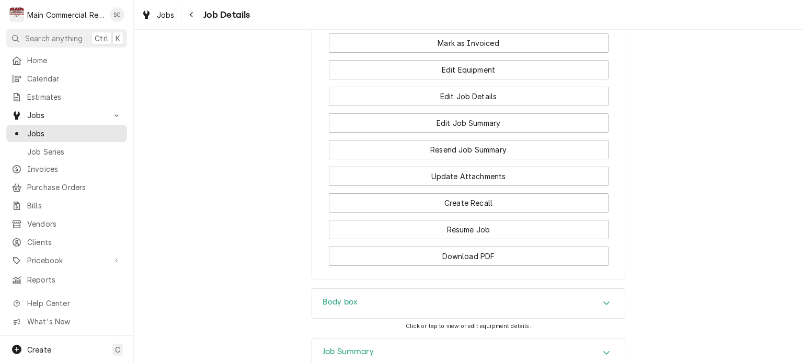
scroll to position [1236, 0]
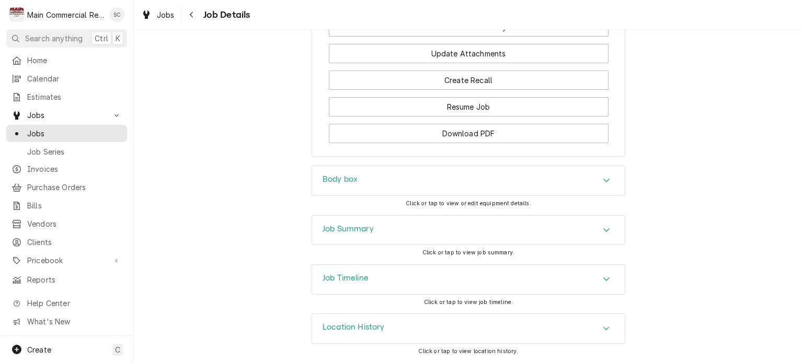
click at [516, 232] on div "Job Summary" at bounding box center [468, 230] width 313 height 29
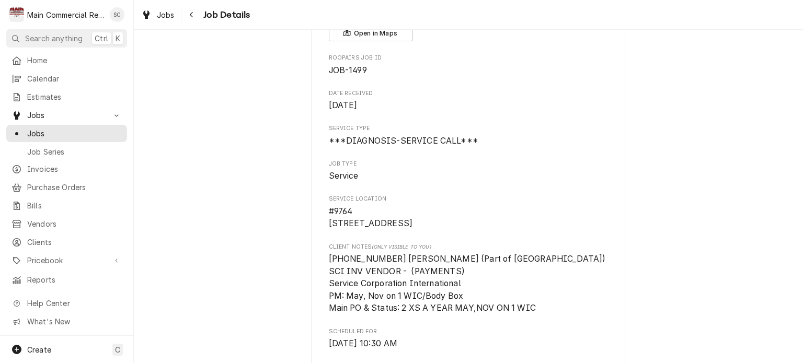
scroll to position [0, 0]
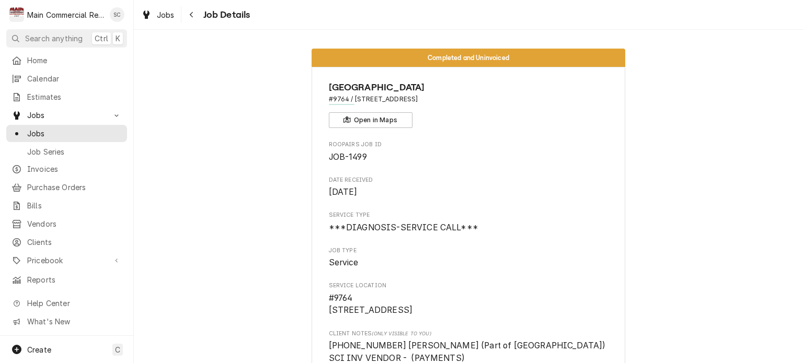
drag, startPoint x: 201, startPoint y: 128, endPoint x: 195, endPoint y: 123, distance: 7.8
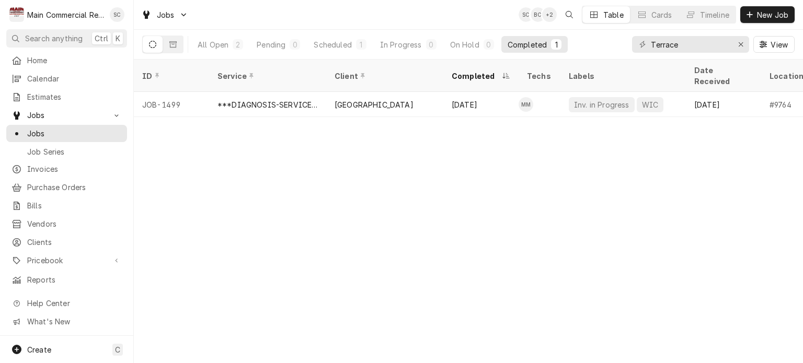
click at [520, 167] on div "ID Service Client Completed Techs Labels Date Received Location Name Location A…" at bounding box center [468, 212] width 669 height 304
click at [638, 204] on div "ID Service Client Completed Techs Labels Date Received Location Name Location A…" at bounding box center [468, 212] width 669 height 304
click at [713, 164] on div "ID Service Client Completed Techs Labels Date Received Location Name Location A…" at bounding box center [468, 212] width 669 height 304
click at [741, 38] on button "Erase input" at bounding box center [740, 44] width 17 height 17
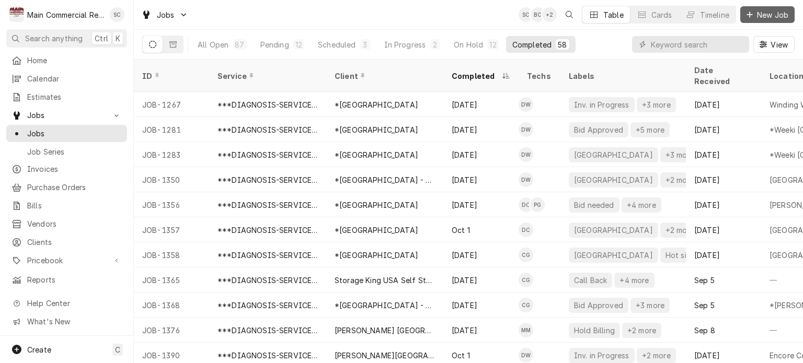
click at [760, 15] on span "New Job" at bounding box center [773, 14] width 36 height 11
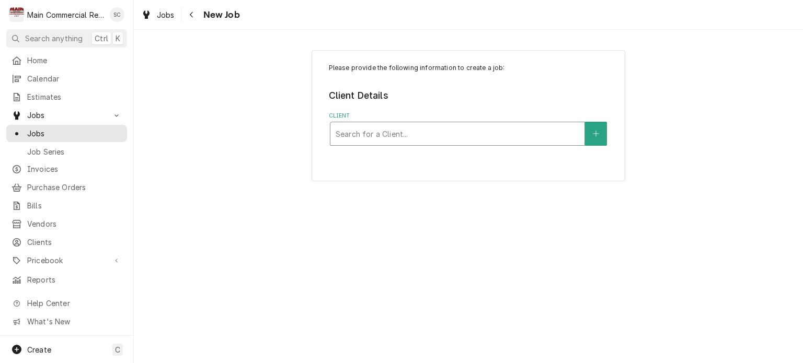
click at [528, 130] on div "Client" at bounding box center [458, 133] width 244 height 19
type input "Sunda"
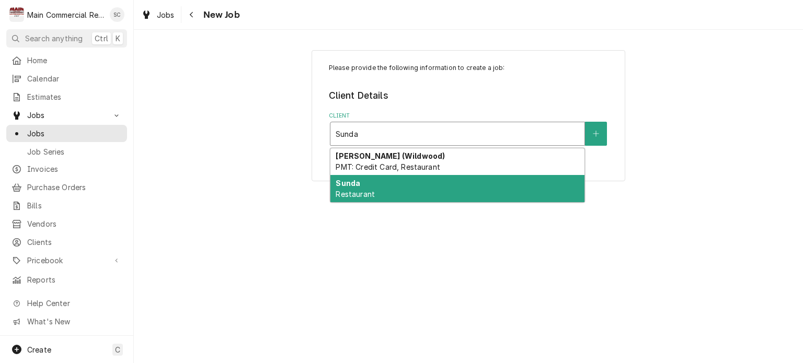
click at [460, 186] on div "Sunda Restaurant" at bounding box center [457, 188] width 254 height 27
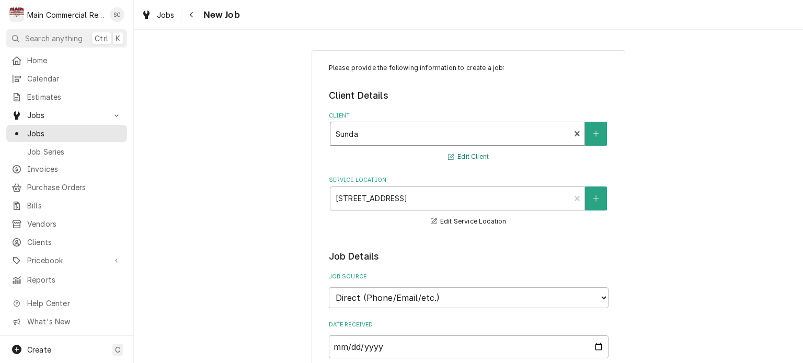
click at [460, 154] on button "Edit Client" at bounding box center [468, 157] width 44 height 13
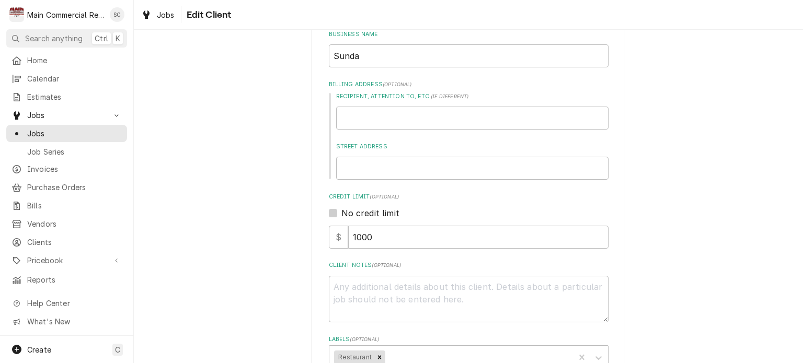
scroll to position [209, 0]
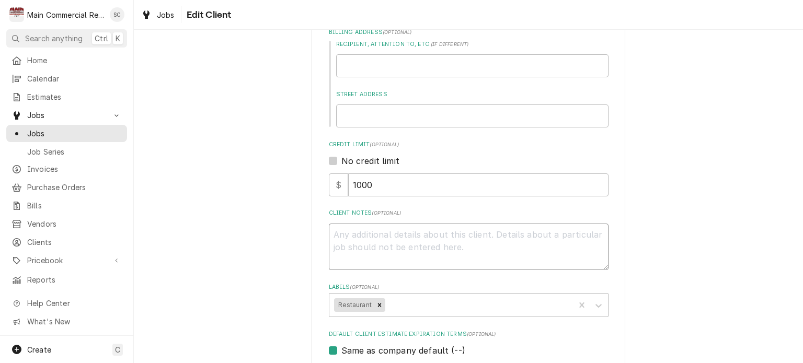
click at [375, 232] on textarea "Client Notes ( optional )" at bounding box center [469, 247] width 280 height 47
type textarea "x"
type textarea "A"
type textarea "x"
type textarea "Ac"
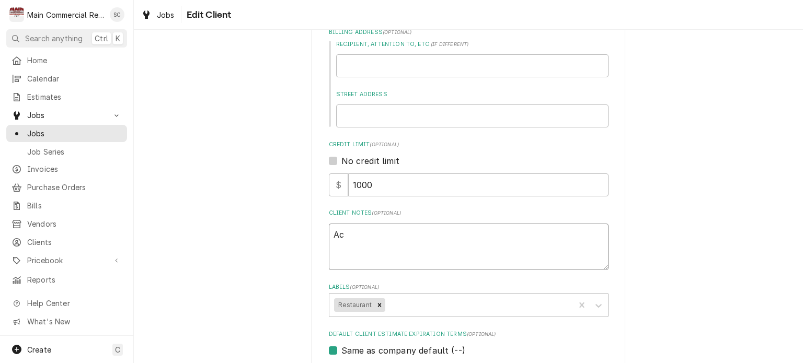
type textarea "x"
type textarea "Acc"
type textarea "x"
type textarea "Acce"
type textarea "x"
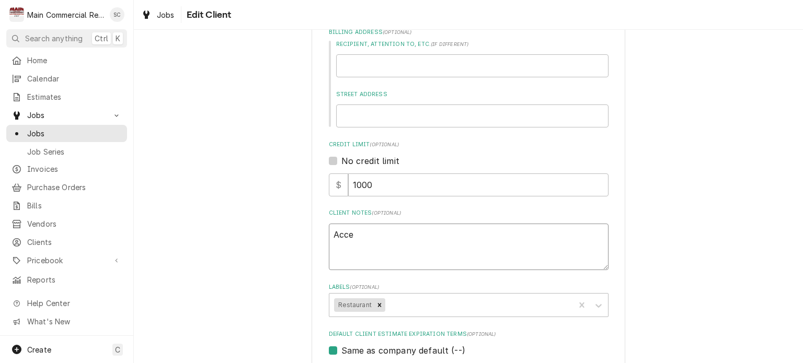
type textarea "Acces"
type textarea "x"
type textarea "Access"
type textarea "x"
type textarea "Access"
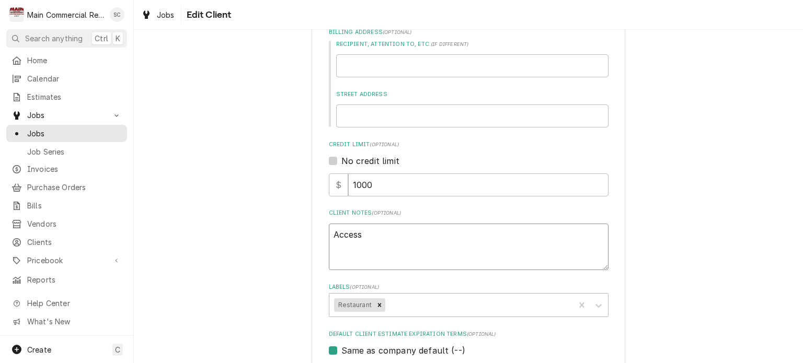
type textarea "x"
type textarea "Access a"
type textarea "x"
type textarea "Access af"
type textarea "x"
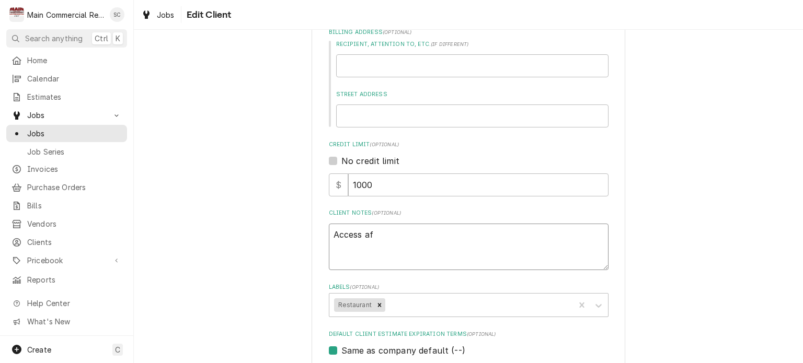
type textarea "Access aft"
type textarea "x"
type textarea "Access afte"
type textarea "x"
type textarea "Access after"
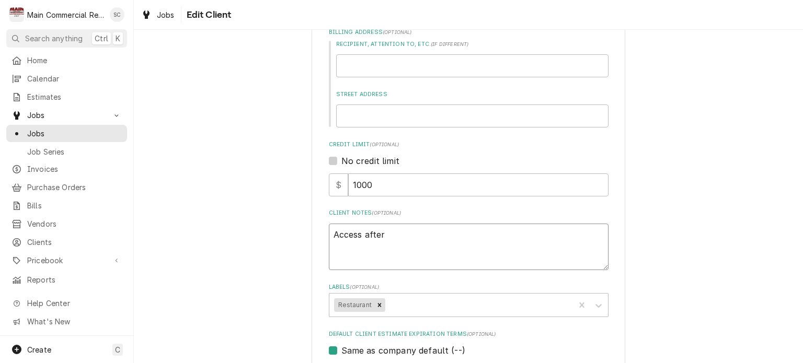
type textarea "x"
type textarea "Access after"
type textarea "x"
type textarea "Access after 8"
type textarea "x"
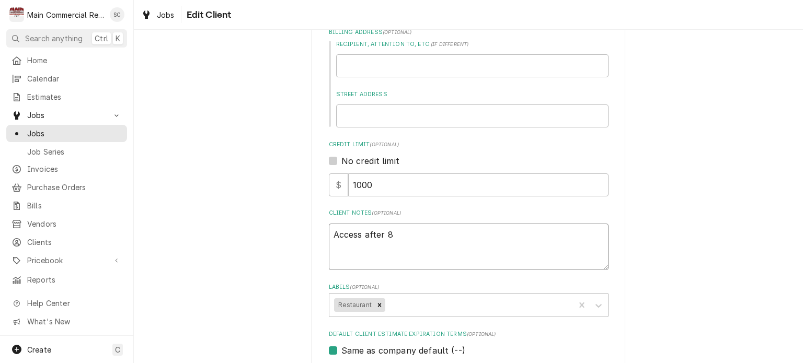
type textarea "Access after 8:"
type textarea "x"
type textarea "Access after 8:3"
type textarea "x"
type textarea "Access after 8:30"
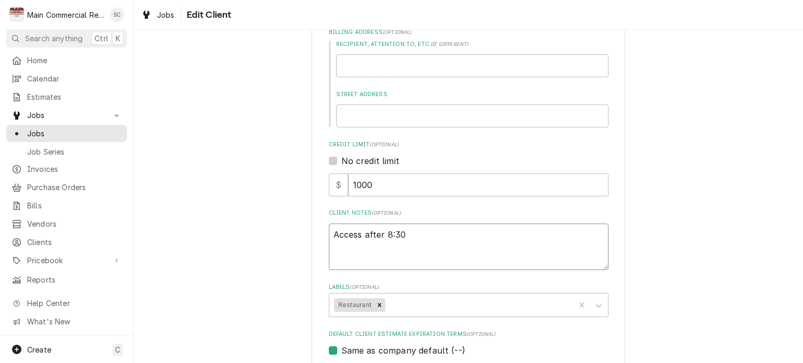
type textarea "x"
type textarea "Access after 8:30a"
type textarea "x"
type textarea "Access after 8:30am"
type textarea "x"
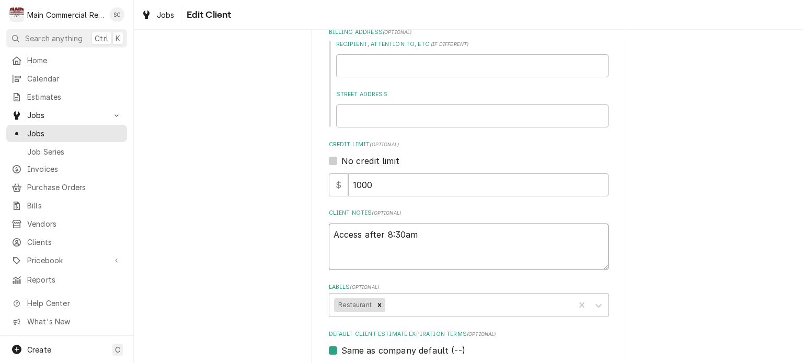
type textarea "Access after 8:30am"
type textarea "x"
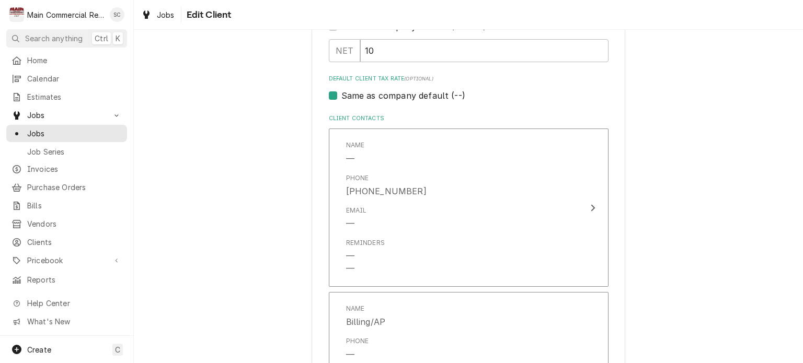
scroll to position [1095, 0]
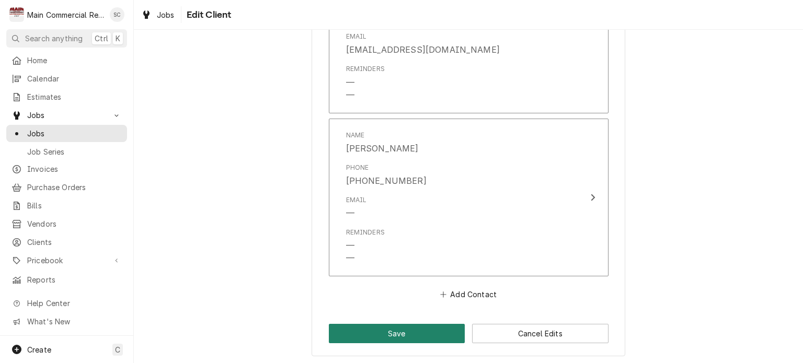
type textarea "Access after 8:30am"
click at [434, 328] on button "Save" at bounding box center [397, 333] width 136 height 19
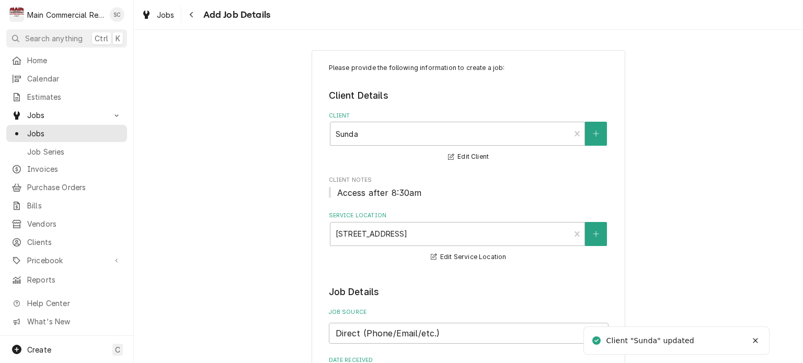
scroll to position [209, 0]
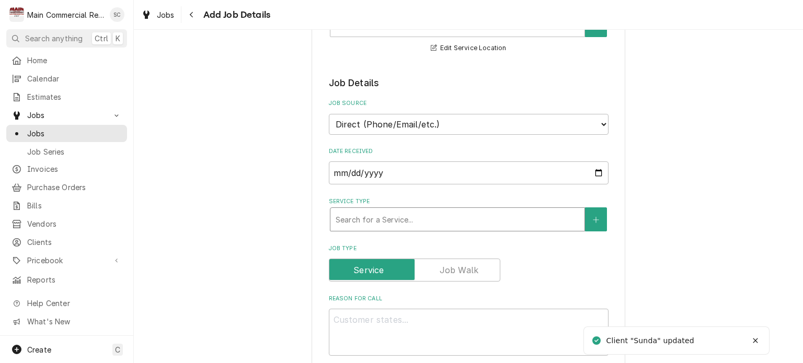
click at [438, 224] on div "Service Type" at bounding box center [458, 219] width 244 height 19
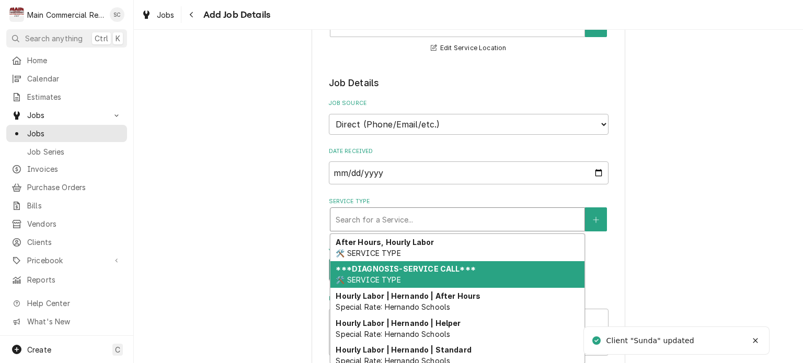
click at [433, 264] on strong "***DIAGNOSIS-SERVICE CALL***" at bounding box center [406, 268] width 140 height 9
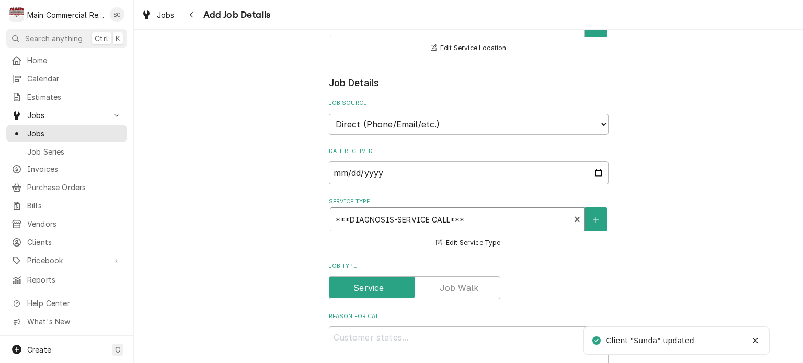
scroll to position [366, 0]
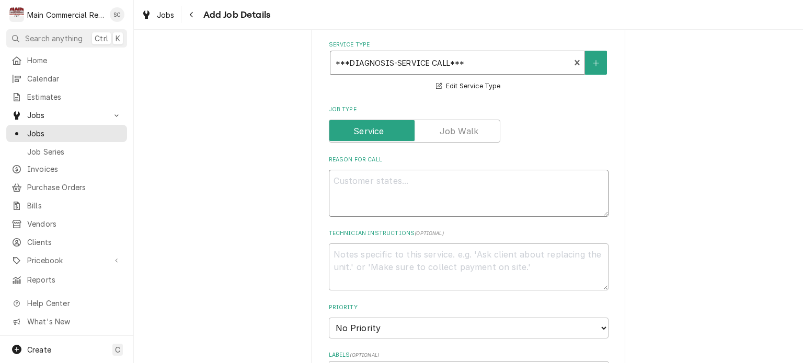
click at [399, 181] on textarea "Reason For Call" at bounding box center [469, 193] width 280 height 47
type textarea "x"
type textarea "C"
type textarea "x"
type textarea "Co"
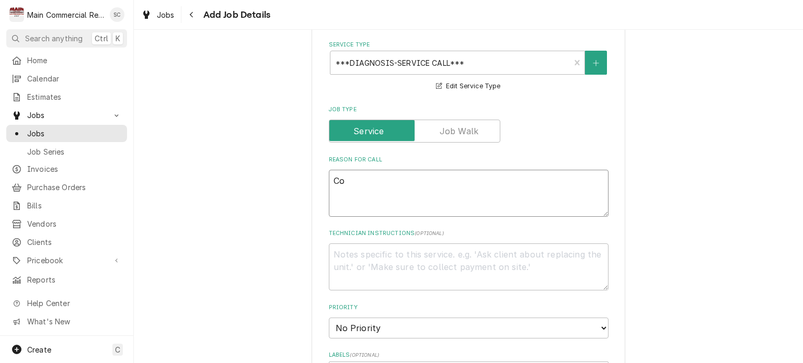
type textarea "x"
type textarea "Col"
type textarea "x"
type textarea "Cold"
type textarea "x"
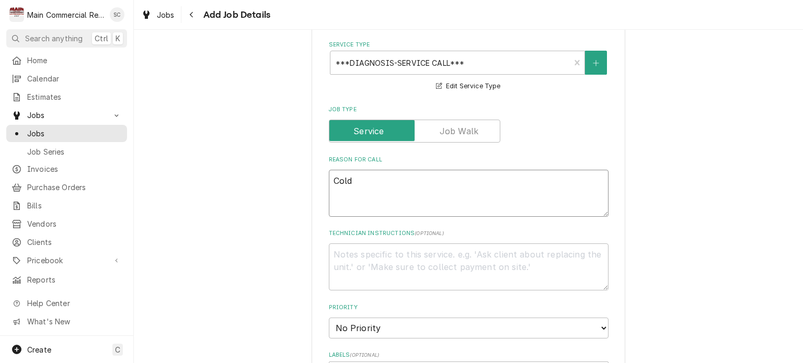
type textarea "Coldw"
type textarea "x"
type textarea "Coldwe"
type textarea "x"
type textarea "Coldwel"
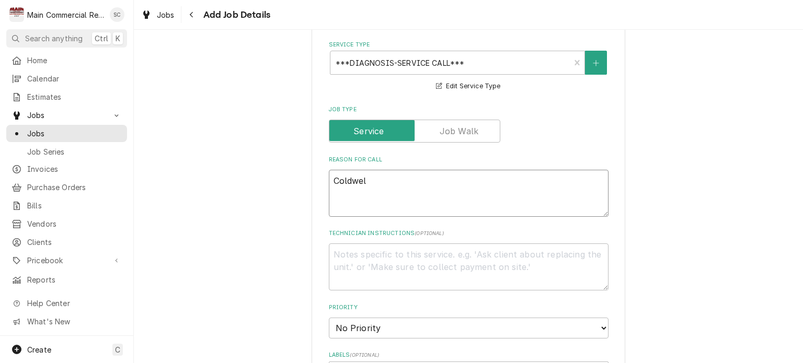
type textarea "x"
type textarea "Coldwell"
type textarea "x"
type textarea "Coldwell"
type textarea "x"
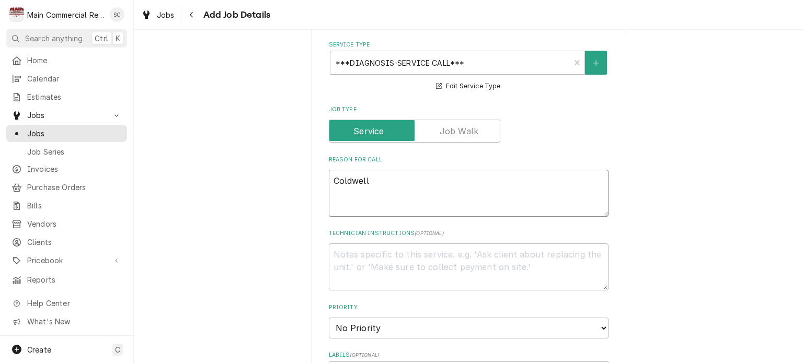
type textarea "Coldwell R"
type textarea "x"
type textarea "Coldwell Re"
type textarea "x"
type textarea "Coldwell Rea"
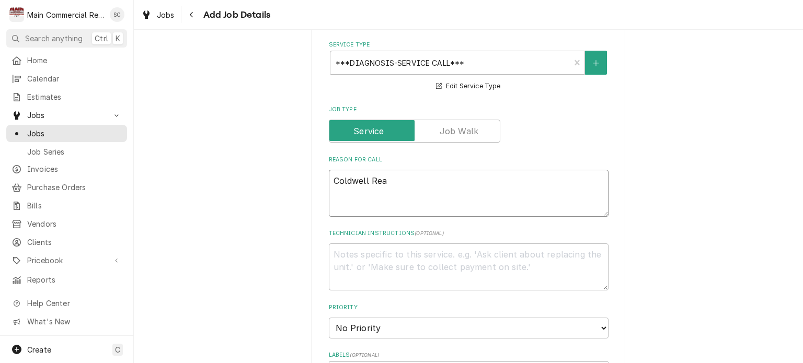
type textarea "x"
type textarea "Coldwell Re"
type textarea "x"
type textarea "Coldwell R"
type textarea "x"
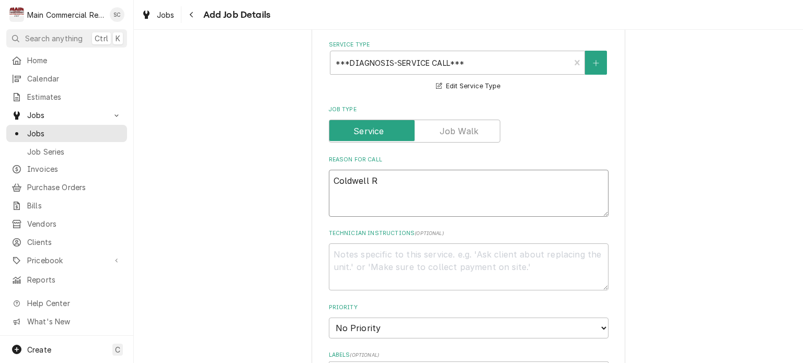
type textarea "Coldwell RO"
type textarea "x"
type textarea "Coldwell ROI"
type textarea "x"
type textarea "Coldwell RO"
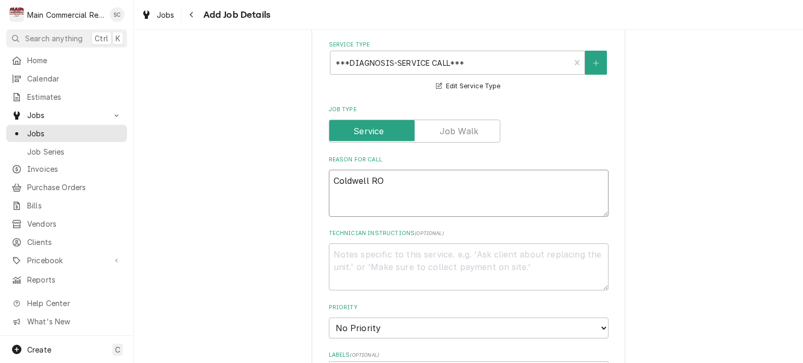
type textarea "x"
type textarea "Coldwell R"
type textarea "x"
type textarea "Coldwell RI"
type textarea "x"
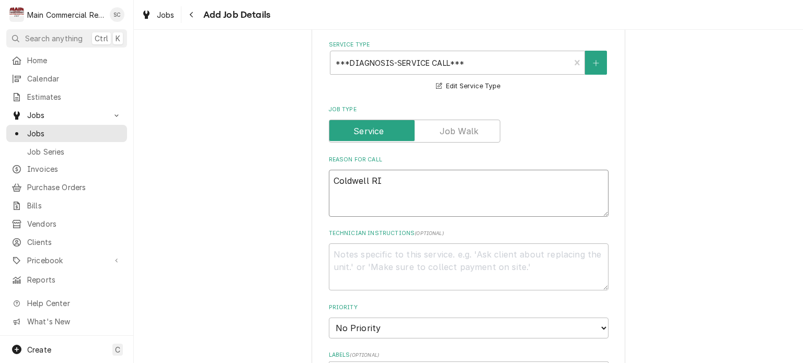
type textarea "Coldwell RIC"
type textarea "x"
type textarea "Coldwell RIC"
type textarea "x"
type textarea "Coldwell RIC n"
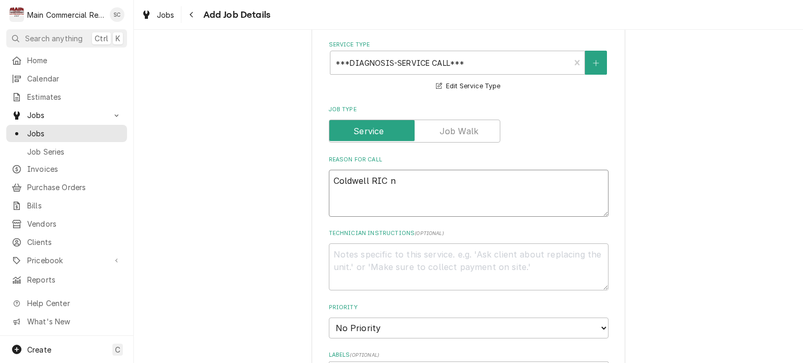
type textarea "x"
type textarea "Coldwell RIC no"
type textarea "x"
type textarea "Coldwell RIC not"
type textarea "x"
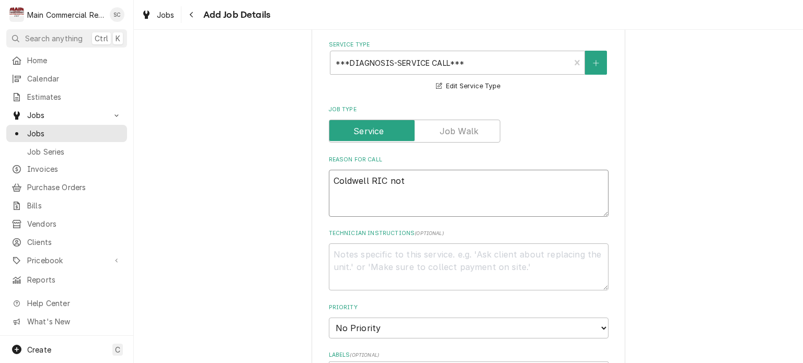
type textarea "Coldwell RIC not"
type textarea "x"
type textarea "Coldwell RIC not c"
type textarea "x"
type textarea "Coldwell RIC not co"
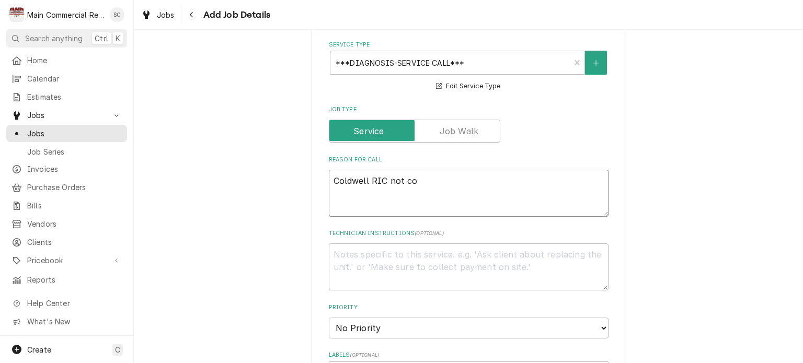
type textarea "x"
type textarea "Coldwell RIC not coo"
type textarea "x"
type textarea "Coldwell RIC not cool"
type textarea "x"
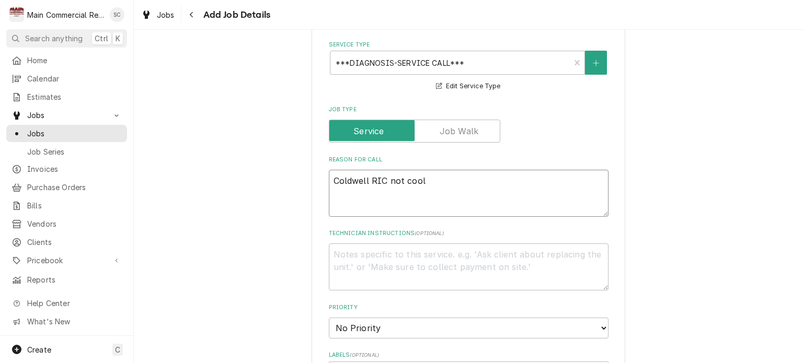
type textarea "Coldwell RIC not cooli"
type textarea "x"
type textarea "Coldwell RIC not coolin"
type textarea "x"
type textarea "Coldwell RIC not cooling"
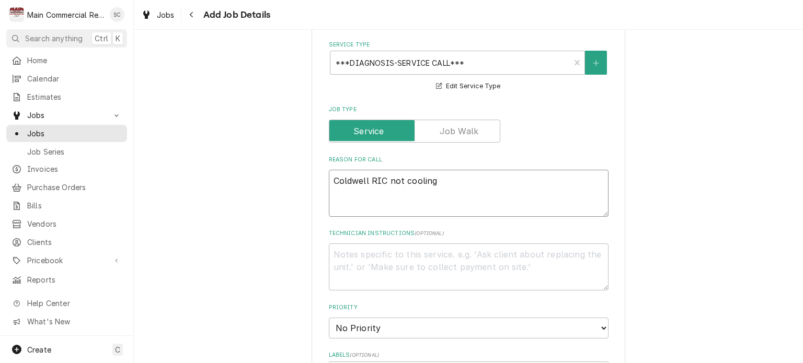
type textarea "x"
type textarea "Coldwell RIC not cooling"
type textarea "x"
type textarea "Coldwell RIC not cooling P"
type textarea "x"
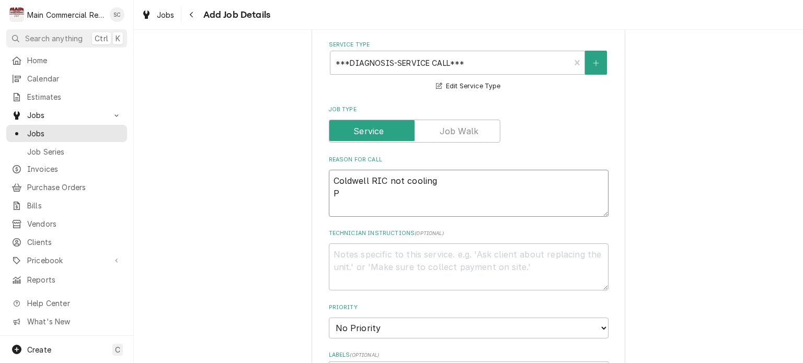
type textarea "Coldwell RIC not cooling Pe"
type textarea "x"
type textarea "Coldwell RIC not cooling Per"
type textarea "x"
type textarea "Coldwell RIC not cooling Per"
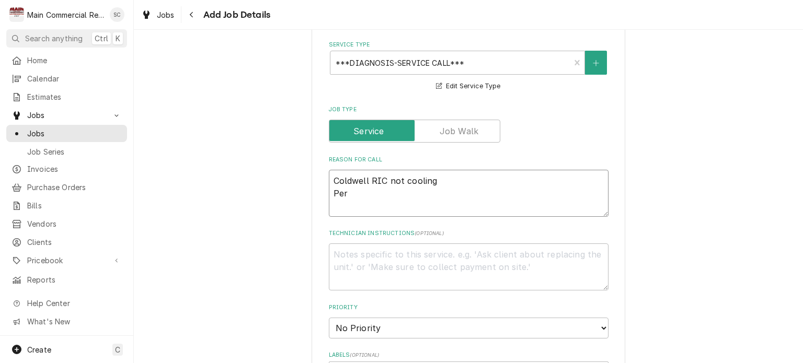
type textarea "x"
type textarea "Coldwell RIC not cooling Per J"
type textarea "x"
type textarea "Coldwell RIC not cooling Per Ja"
type textarea "x"
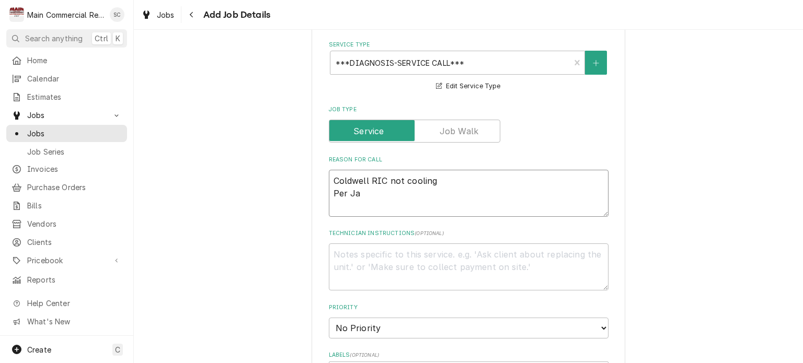
type textarea "Coldwell RIC not cooling Per Jac"
type textarea "x"
type textarea "Coldwell RIC not cooling Per Jack"
type textarea "x"
type textarea "Coldwell RIC not cooling Per Jack"
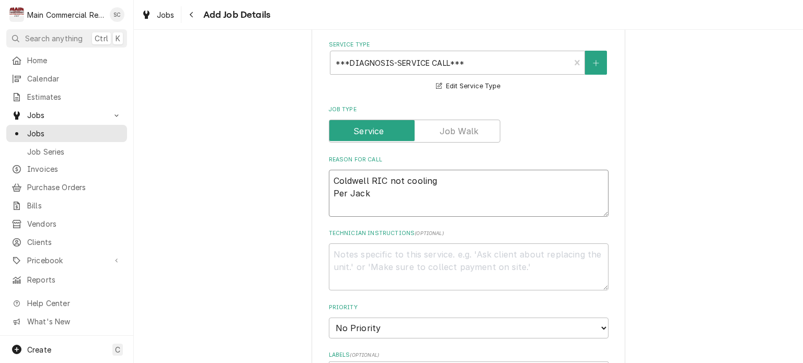
type textarea "x"
type textarea "Coldwell RIC not cooling Per Jack 8"
type textarea "x"
type textarea "Coldwell RIC not cooling Per Jack 86"
type textarea "x"
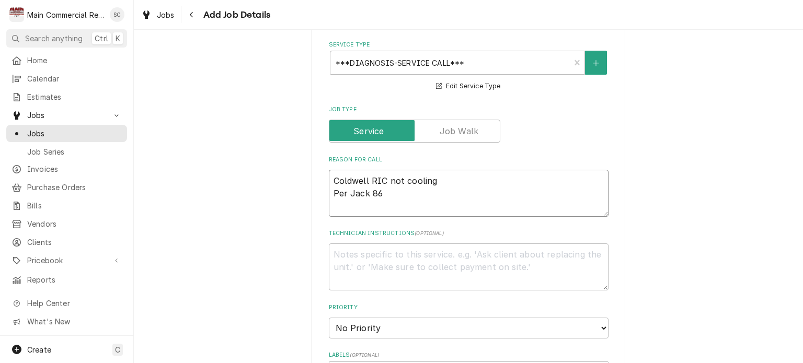
type textarea "Coldwell RIC not cooling Per Jack 860"
type textarea "x"
type textarea "Coldwell RIC not cooling Per Jack 860-"
type textarea "x"
type textarea "Coldwell RIC not cooling Per Jack 860-9"
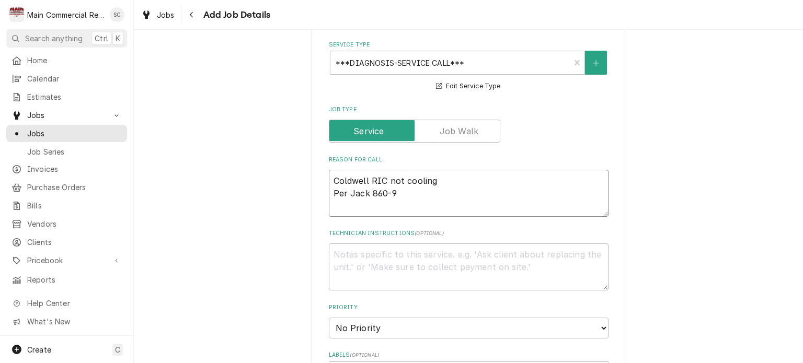
type textarea "x"
type textarea "Coldwell RIC not cooling Per Jack 860-90"
type textarea "x"
type textarea "Coldwell RIC not cooling Per Jack 860-906"
type textarea "x"
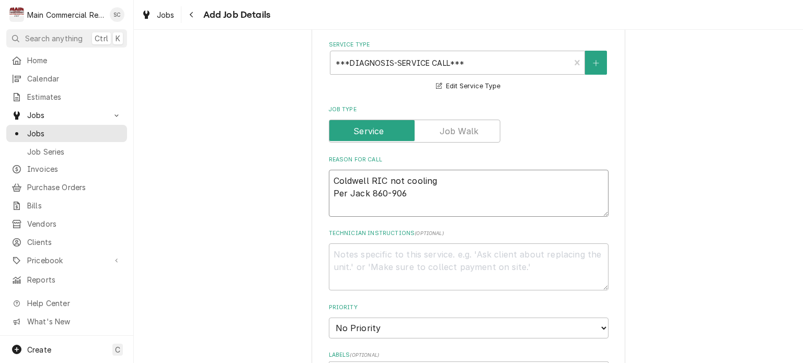
type textarea "Coldwell RIC not cooling Per Jack 860-906-"
type textarea "x"
type textarea "Coldwell RIC not cooling Per Jack 860-906-7"
type textarea "x"
type textarea "Coldwell RIC not cooling Per Jack 860-906-71"
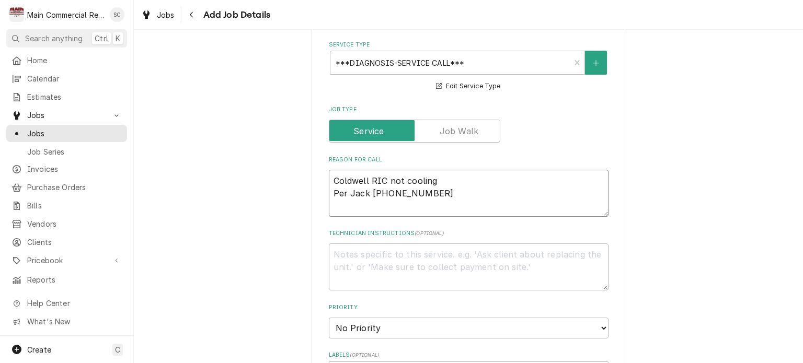
type textarea "x"
type textarea "Coldwell RIC not cooling Per Jack 860-906-716"
type textarea "x"
type textarea "Coldwell RIC not cooling Per Jack 860-906-7162"
type textarea "x"
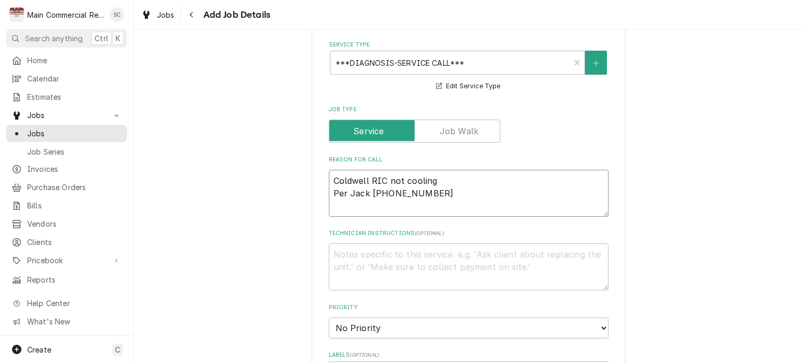
scroll to position [470, 0]
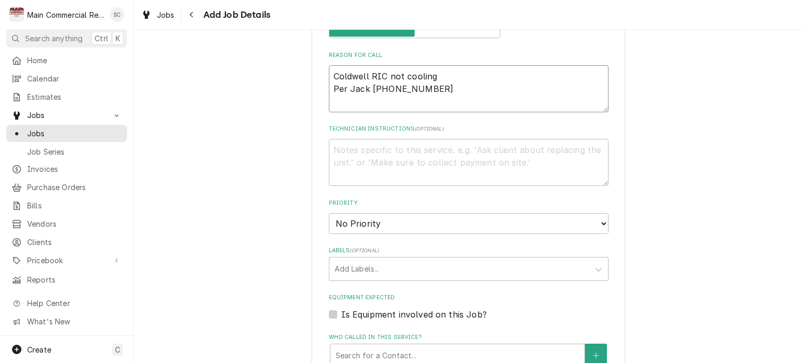
type textarea "Coldwell RIC not cooling Per Jack 860-906-7162"
click at [387, 147] on textarea "Technician Instructions ( optional )" at bounding box center [469, 162] width 280 height 47
type textarea "x"
type textarea "A"
type textarea "x"
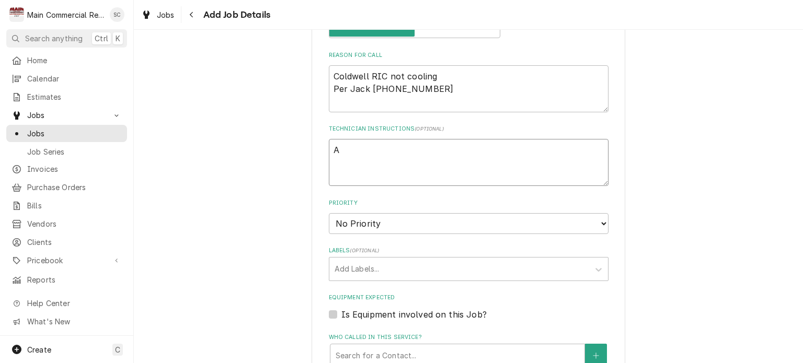
type textarea "Ac"
type textarea "x"
type textarea "Acc"
type textarea "x"
type textarea "Acce"
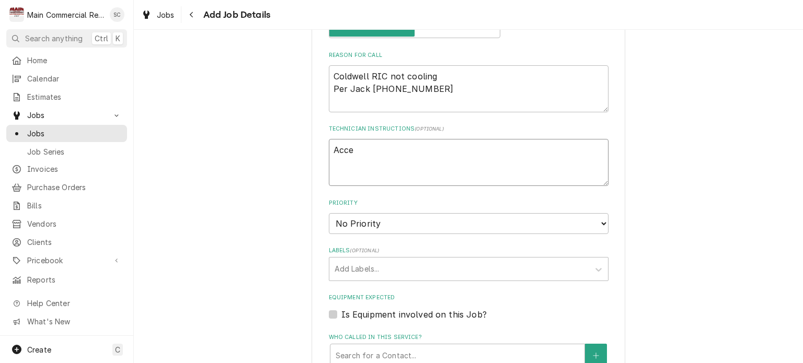
type textarea "x"
type textarea "Acces"
type textarea "x"
type textarea "Access"
type textarea "x"
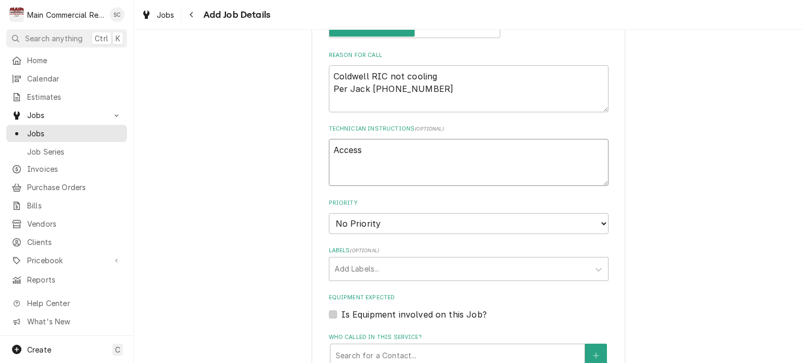
type textarea "Access"
type textarea "x"
type textarea "Access a"
type textarea "x"
type textarea "Access af"
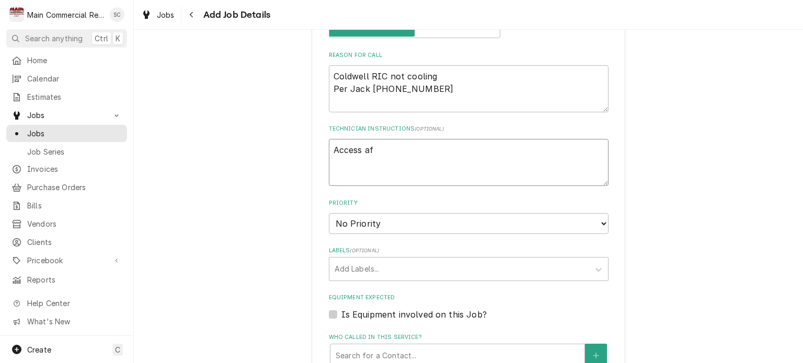
type textarea "x"
type textarea "Access aft"
type textarea "x"
type textarea "Access afte"
type textarea "x"
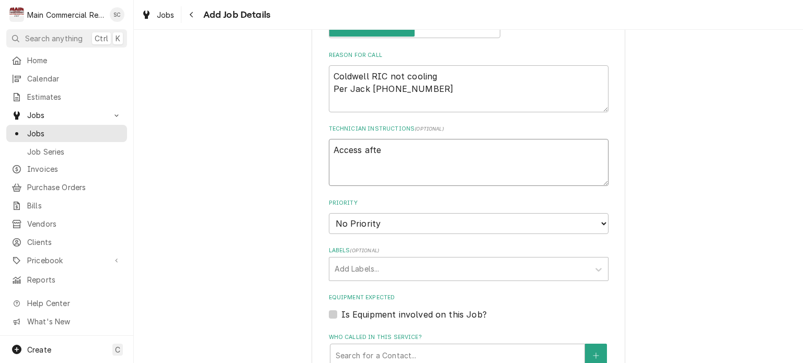
type textarea "Access after"
type textarea "x"
type textarea "Access after"
type textarea "x"
type textarea "Access after 8"
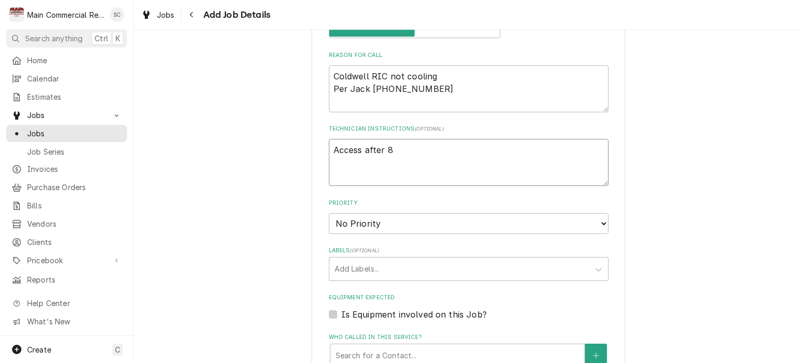
type textarea "x"
type textarea "Access after 8:"
type textarea "x"
type textarea "Access after 8:3"
type textarea "x"
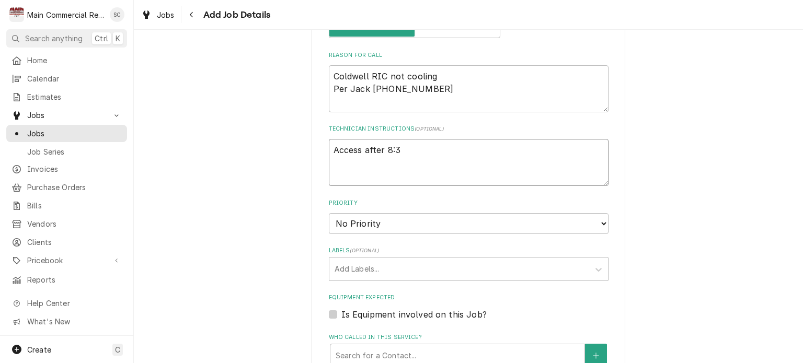
type textarea "Access after 8:30"
type textarea "x"
type textarea "Access after 8:30a"
type textarea "x"
type textarea "Access after 8:30am"
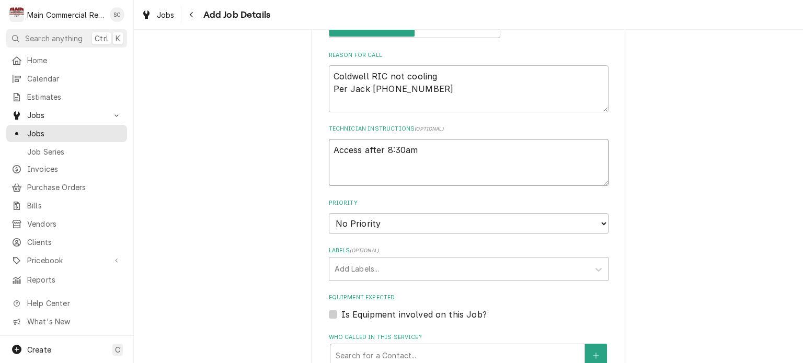
type textarea "x"
type textarea "Access after 8:30am"
type textarea "x"
type textarea "Access after 8:30am"
click at [413, 222] on select "No Priority Urgent High Medium Low" at bounding box center [469, 223] width 280 height 21
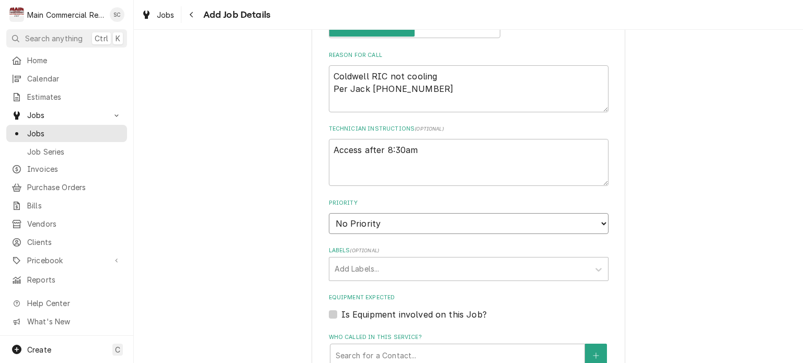
select select "4"
click at [329, 213] on select "No Priority Urgent High Medium Low" at bounding box center [469, 223] width 280 height 21
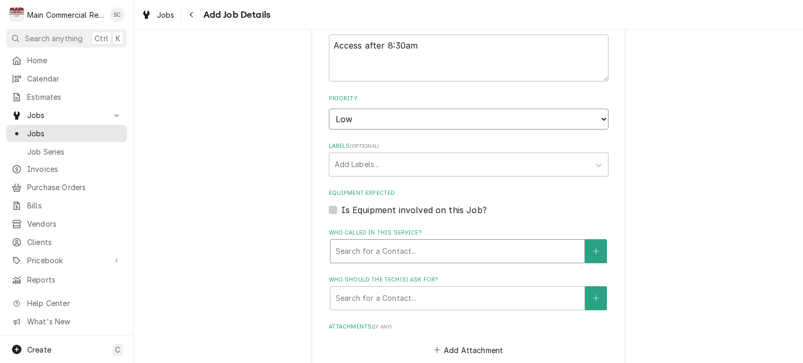
type textarea "x"
click at [378, 161] on div "Labels" at bounding box center [458, 164] width 249 height 19
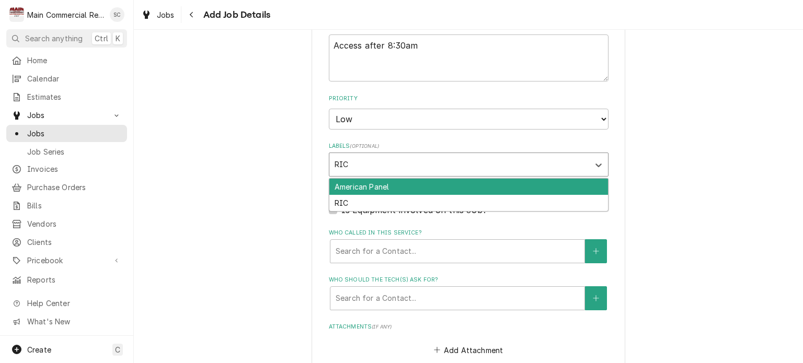
type input "RIC"
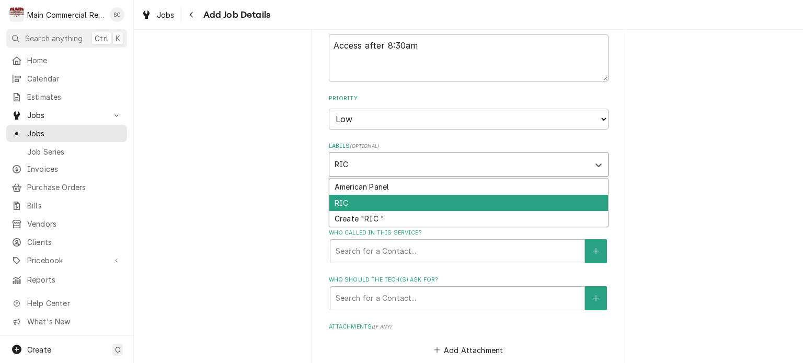
click at [346, 198] on div "RIC" at bounding box center [468, 203] width 279 height 16
type textarea "x"
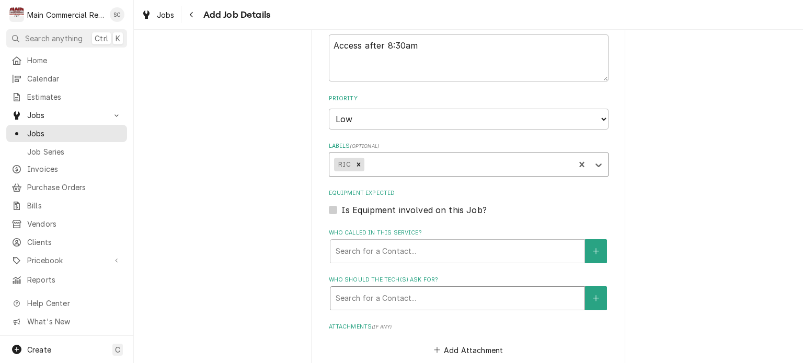
scroll to position [679, 0]
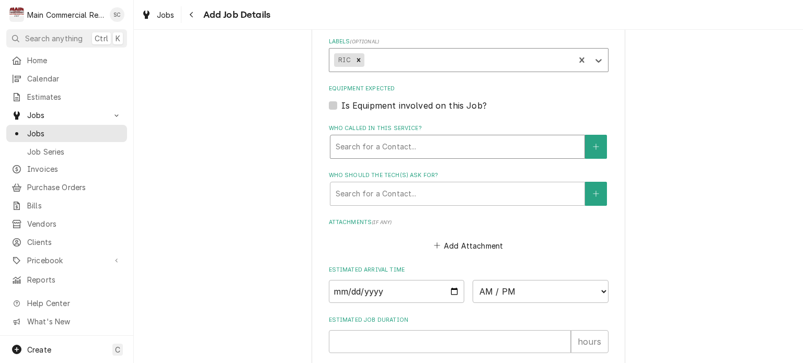
click at [362, 141] on div "Who called in this service?" at bounding box center [458, 146] width 244 height 19
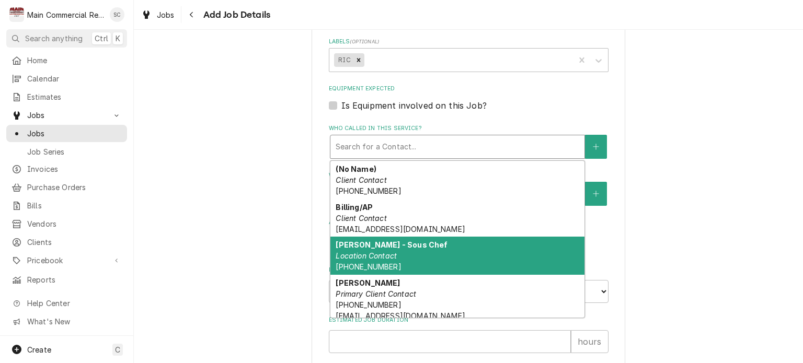
click at [411, 237] on div "Jack - Sous Chef Location Contact (860) 906-7162" at bounding box center [457, 256] width 254 height 38
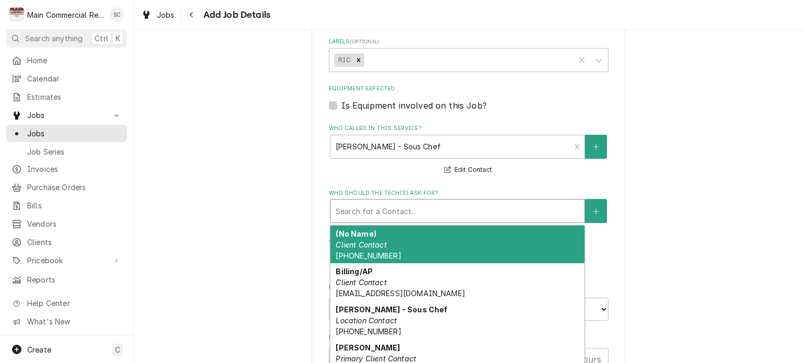
click at [401, 207] on div "Who should the tech(s) ask for?" at bounding box center [458, 211] width 244 height 19
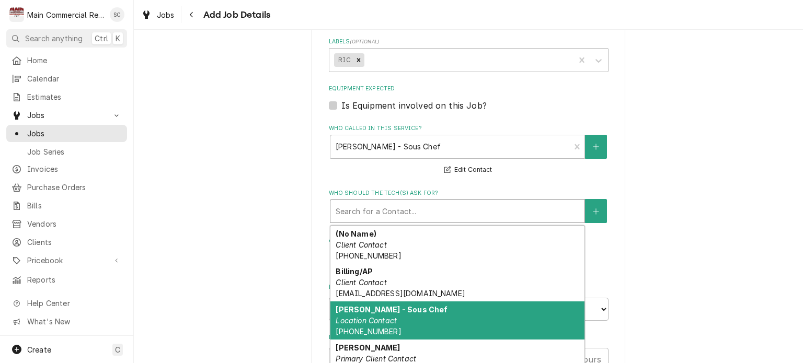
click at [395, 310] on div "Jack - Sous Chef Location Contact (860) 906-7162" at bounding box center [457, 321] width 254 height 38
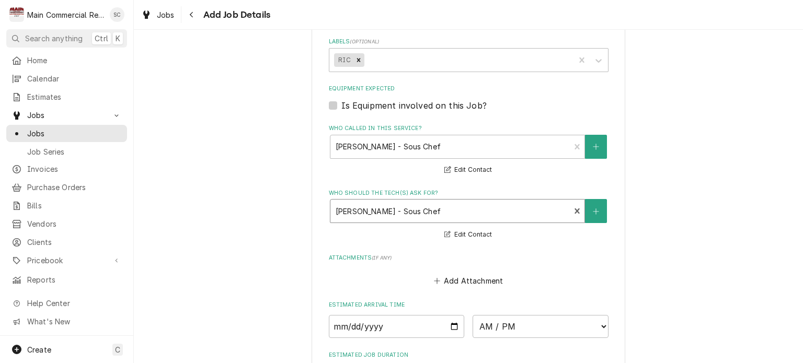
scroll to position [784, 0]
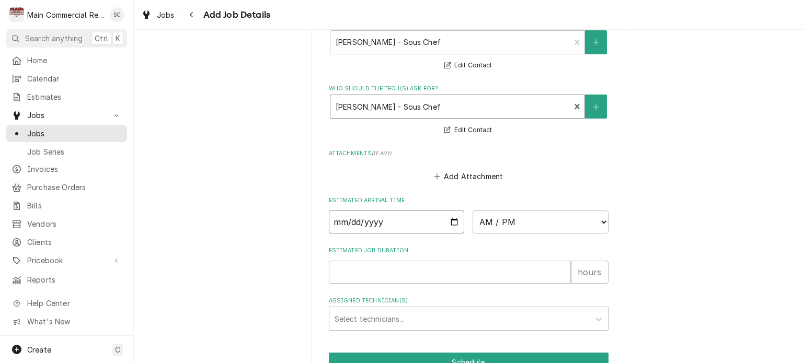
click at [450, 217] on input "Date" at bounding box center [397, 222] width 136 height 23
click at [484, 221] on select "AM / PM 6:00 AM 6:15 AM 6:30 AM 6:45 AM 7:00 AM 7:15 AM 7:30 AM 7:45 AM 8:00 AM…" at bounding box center [540, 222] width 136 height 23
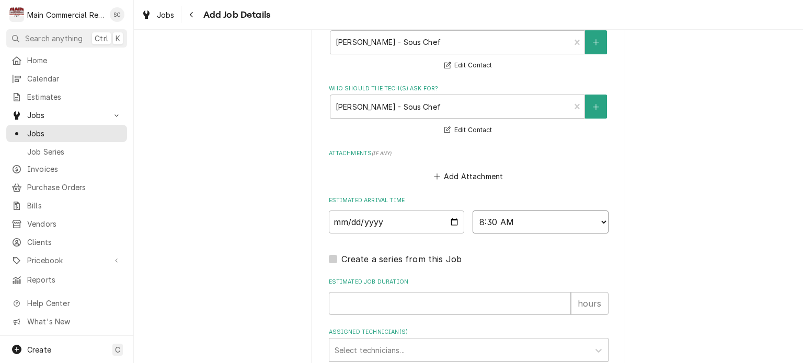
scroll to position [870, 0]
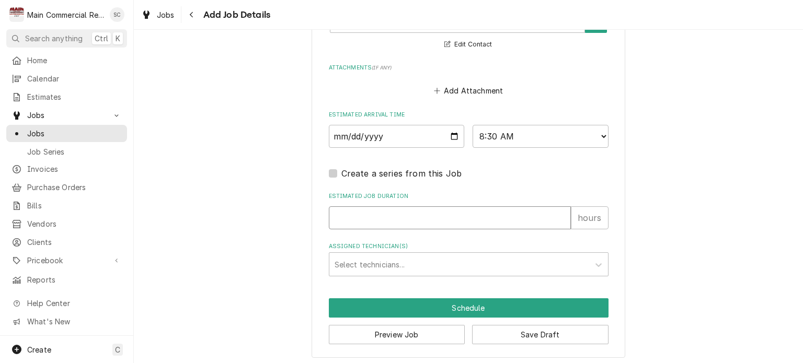
click at [389, 207] on input "Estimated Job Duration" at bounding box center [450, 217] width 242 height 23
click at [531, 335] on button "Save Draft" at bounding box center [540, 334] width 136 height 19
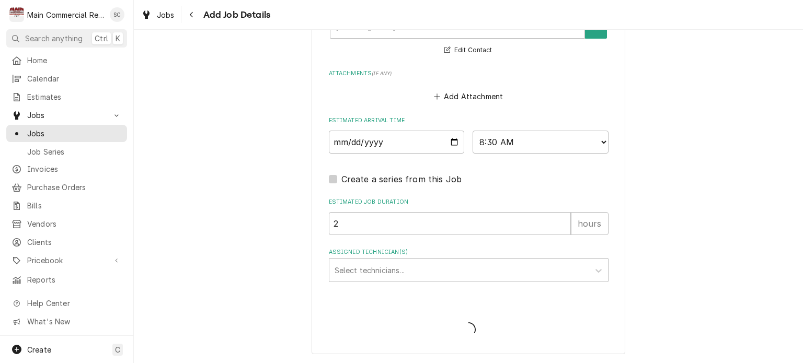
scroll to position [860, 0]
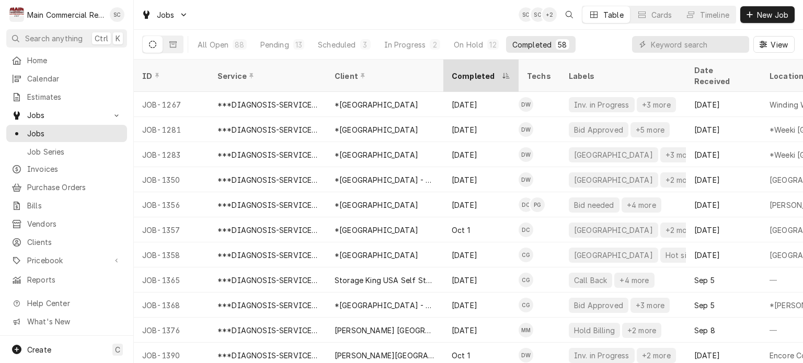
click at [485, 71] on div "Completed" at bounding box center [476, 76] width 48 height 11
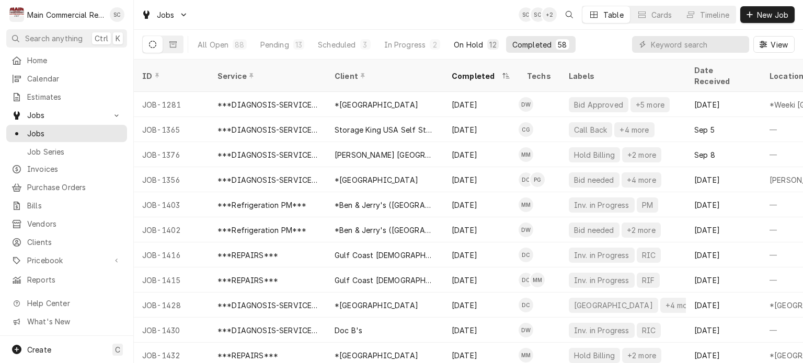
click at [464, 42] on div "On Hold" at bounding box center [468, 44] width 29 height 11
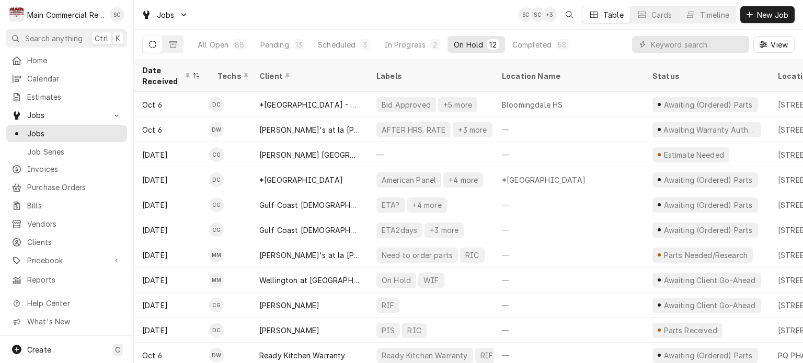
click at [433, 18] on div "Jobs SC SC + 3 Table Cards Timeline New Job" at bounding box center [468, 14] width 669 height 29
click at [391, 14] on div "Jobs SC SC + 3 Table Cards Timeline New Job" at bounding box center [468, 14] width 669 height 29
